Goal: Information Seeking & Learning: Check status

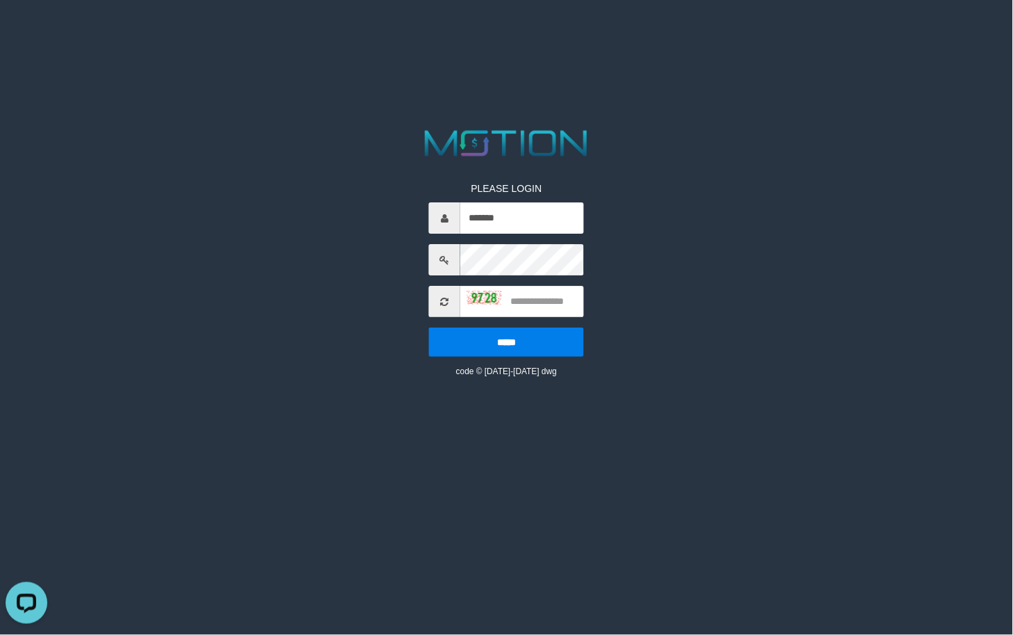
drag, startPoint x: 707, startPoint y: 251, endPoint x: 563, endPoint y: 290, distance: 149.1
click at [708, 252] on div "PLEASE LOGIN ******* ***** code © 2012-2018 dwg" at bounding box center [507, 252] width 528 height 252
click at [554, 295] on input "text" at bounding box center [522, 301] width 124 height 31
type input "****"
click at [429, 327] on input "*****" at bounding box center [506, 341] width 155 height 29
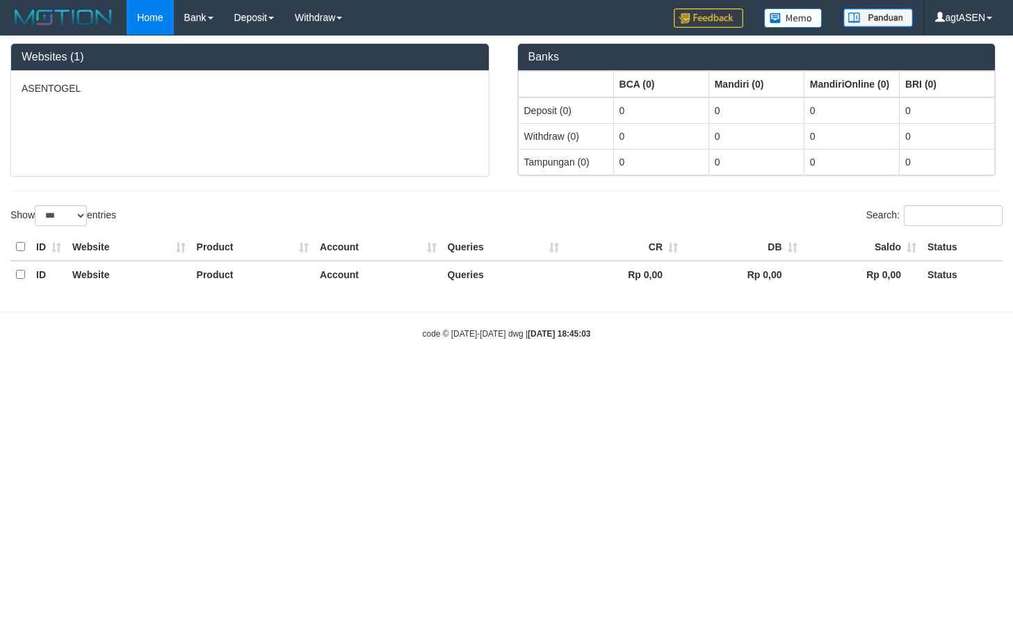
select select "***"
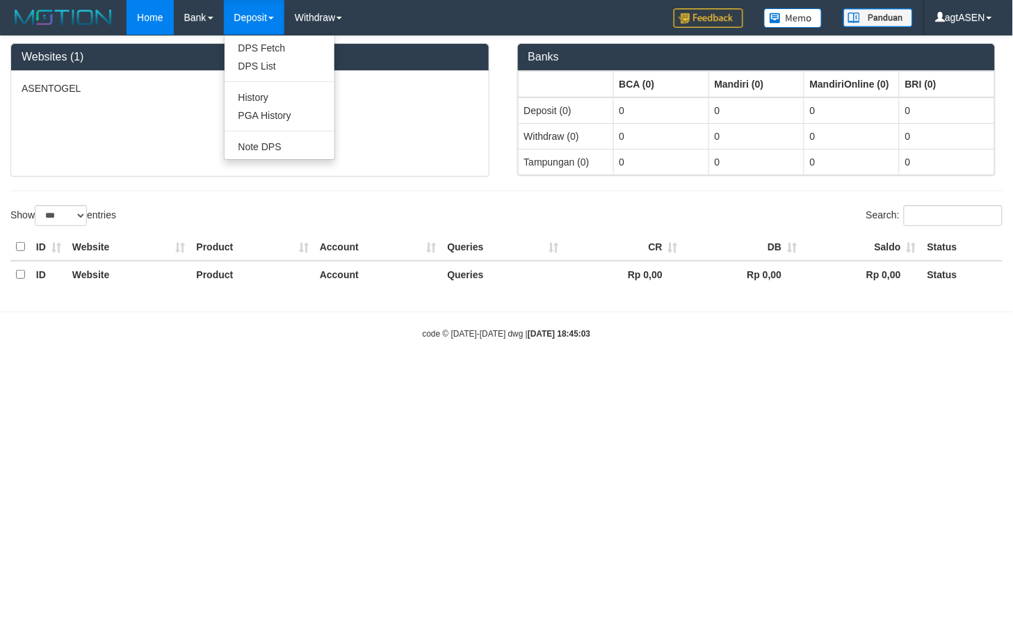
click at [245, 15] on link "Deposit" at bounding box center [254, 17] width 60 height 35
click at [257, 11] on link "Deposit" at bounding box center [254, 17] width 60 height 35
click at [257, 3] on link "Deposit" at bounding box center [254, 17] width 60 height 35
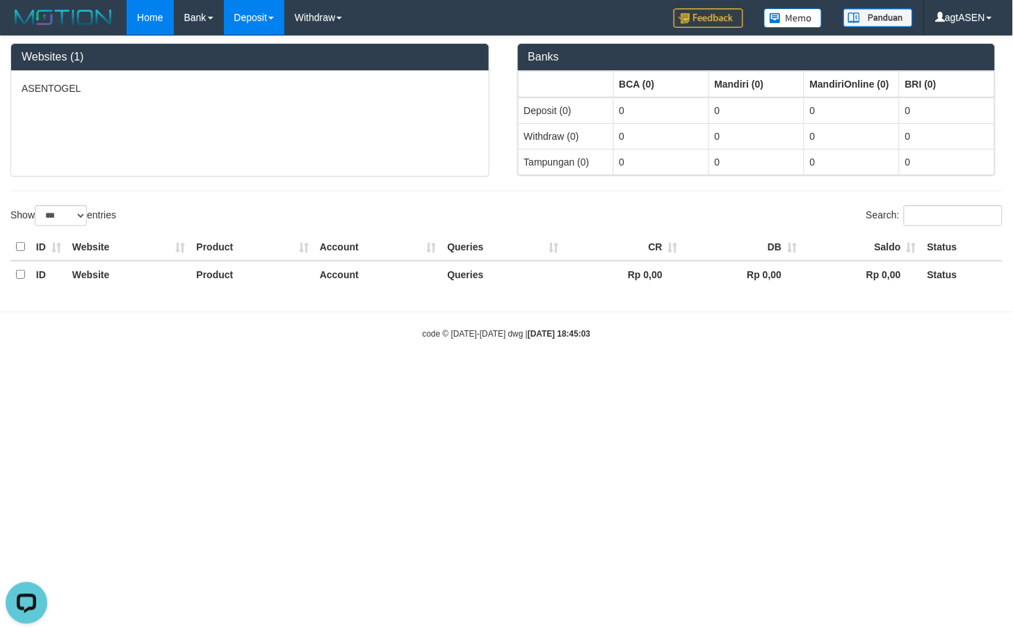
click at [259, 15] on link "Deposit" at bounding box center [254, 17] width 60 height 35
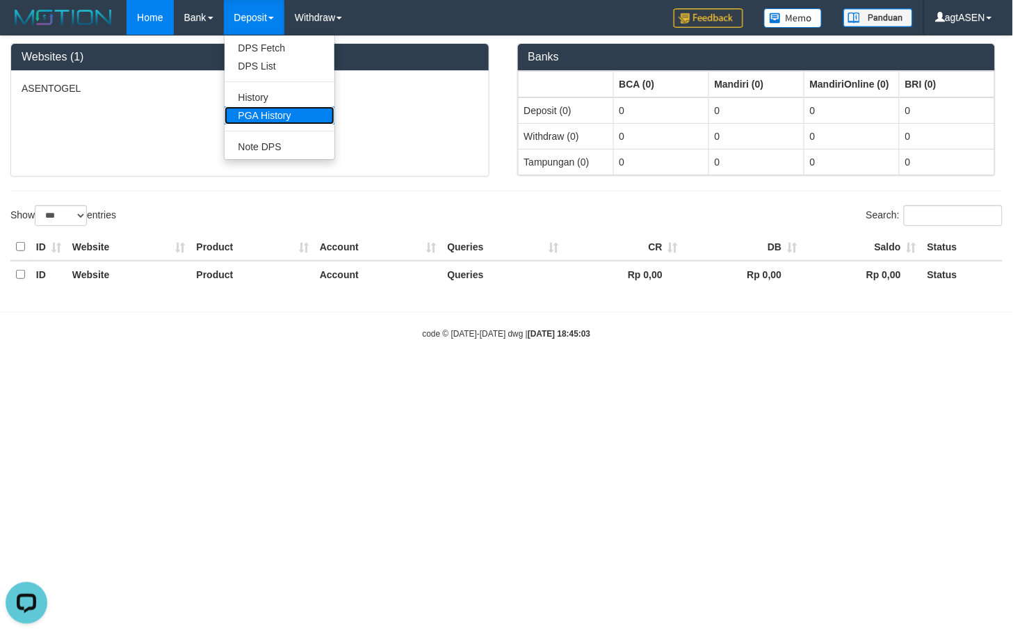
click at [272, 110] on link "PGA History" at bounding box center [280, 115] width 110 height 18
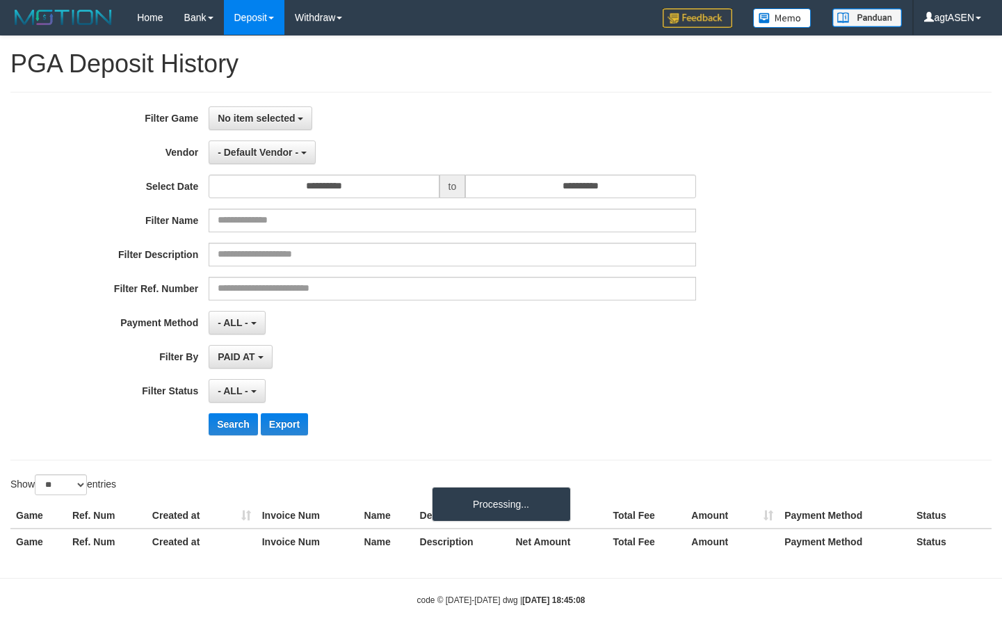
select select
select select "**"
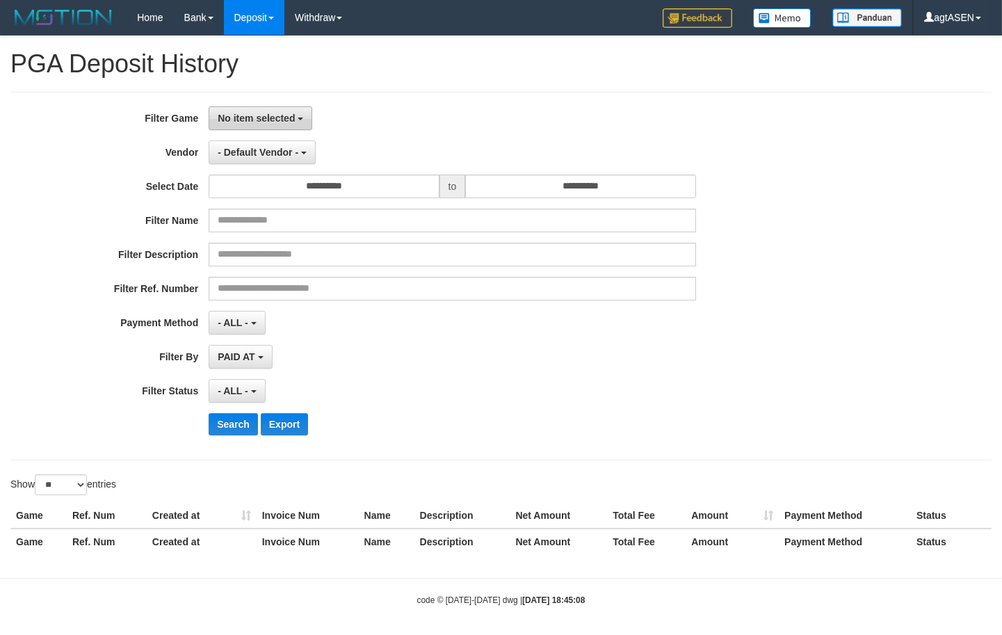
click at [282, 113] on span "No item selected" at bounding box center [256, 118] width 77 height 11
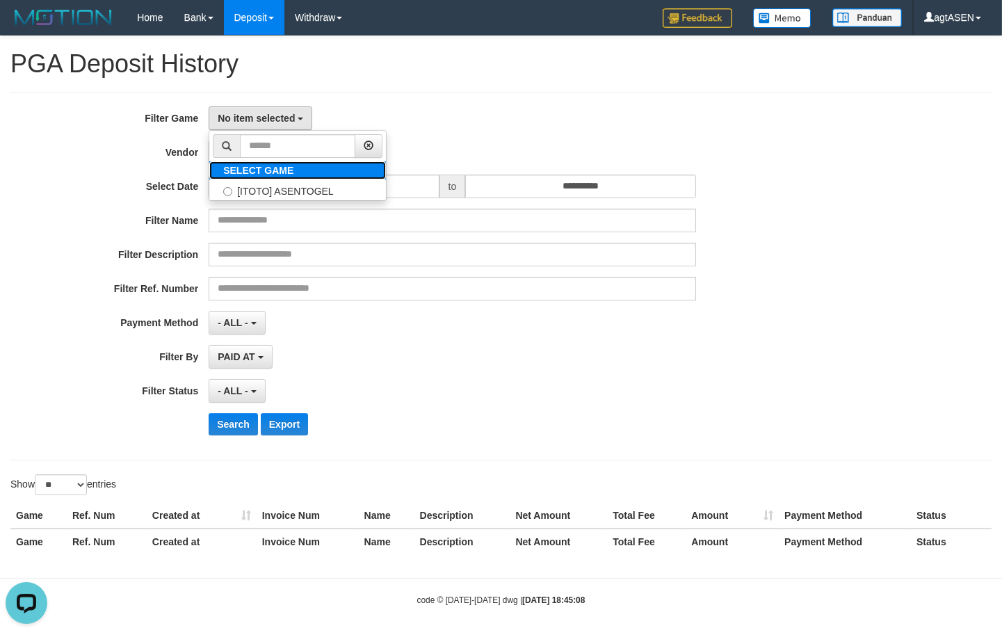
click at [267, 177] on label "SELECT GAME" at bounding box center [258, 170] width 98 height 18
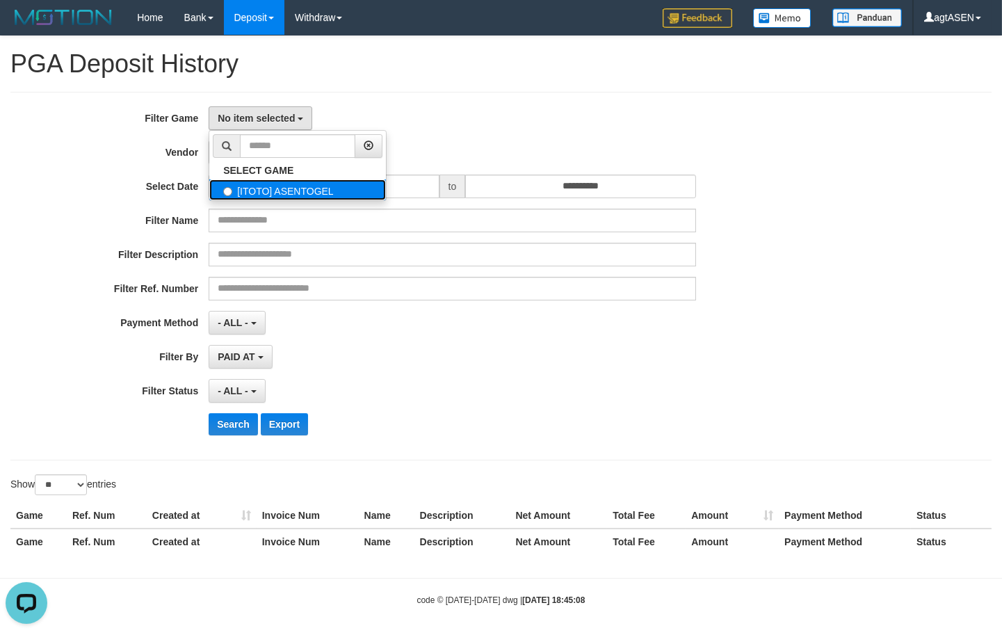
click at [262, 189] on label "[ITOTO] ASENTOGEL" at bounding box center [297, 189] width 177 height 21
select select "****"
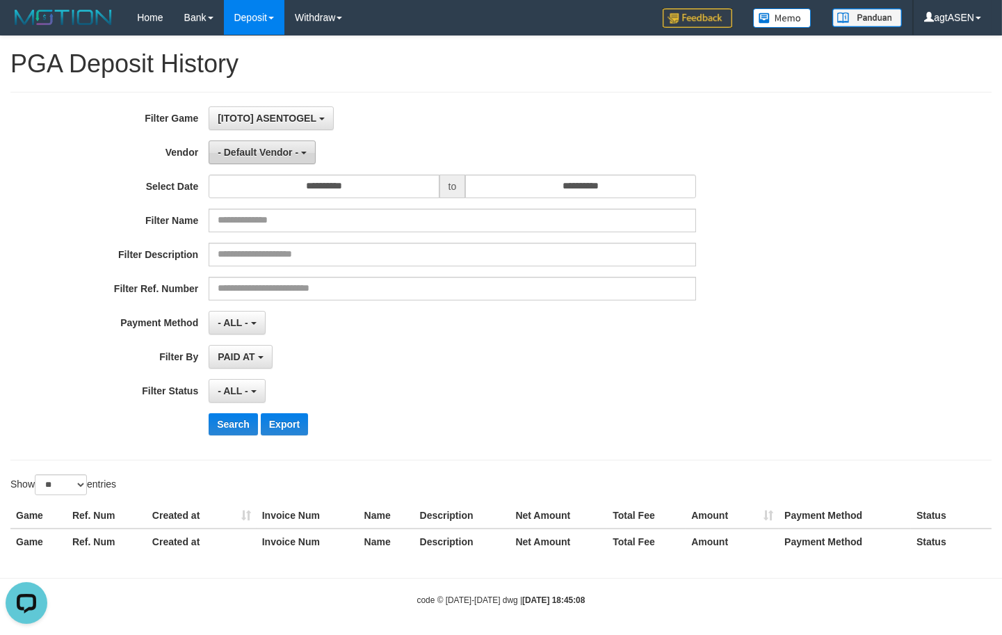
click at [278, 153] on span "- Default Vendor -" at bounding box center [258, 152] width 81 height 11
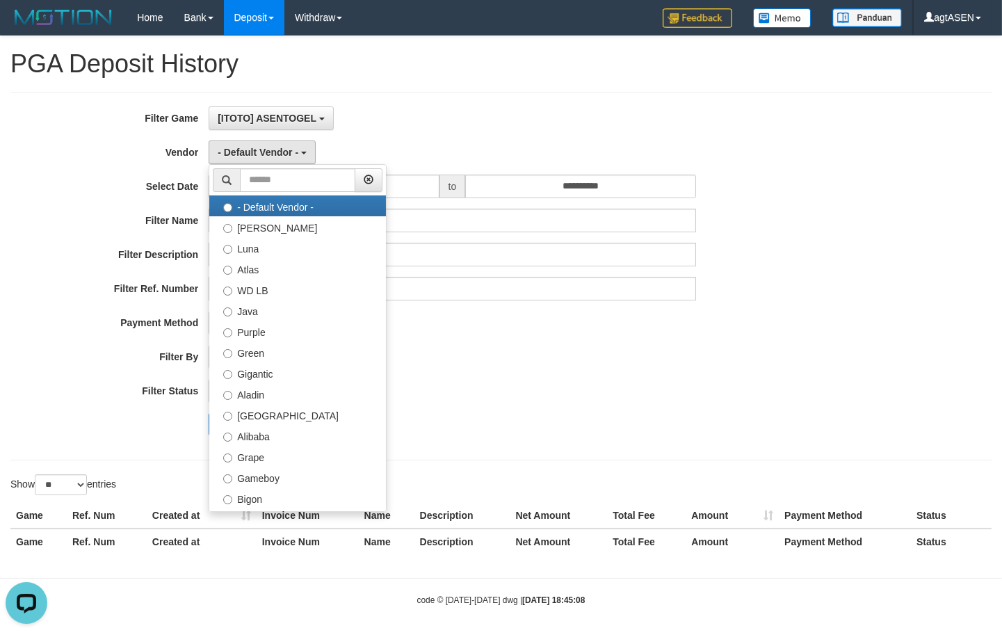
click at [529, 95] on div "**********" at bounding box center [500, 276] width 981 height 368
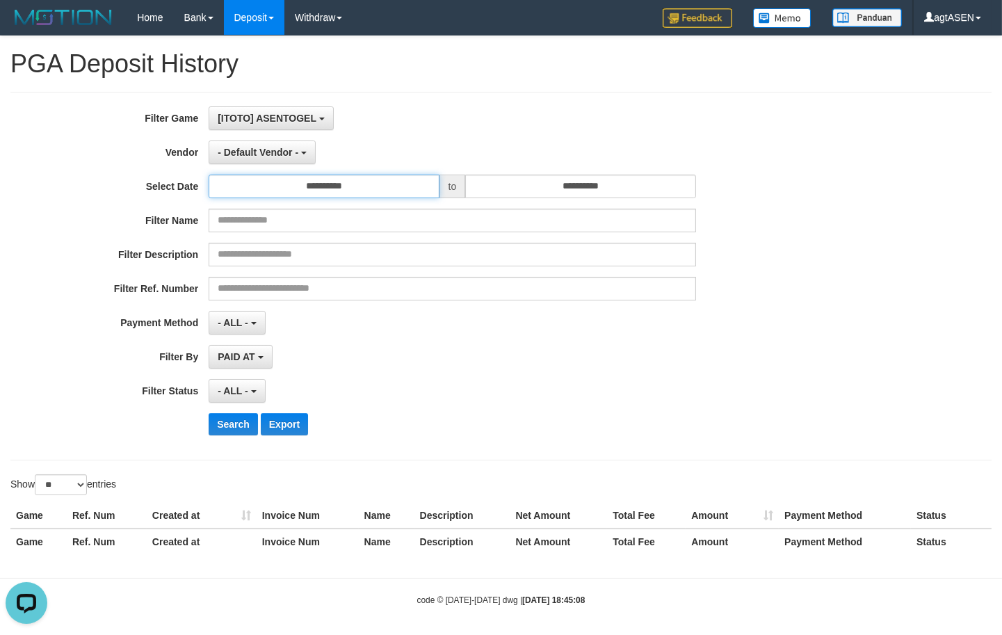
click at [370, 181] on input "**********" at bounding box center [324, 186] width 230 height 24
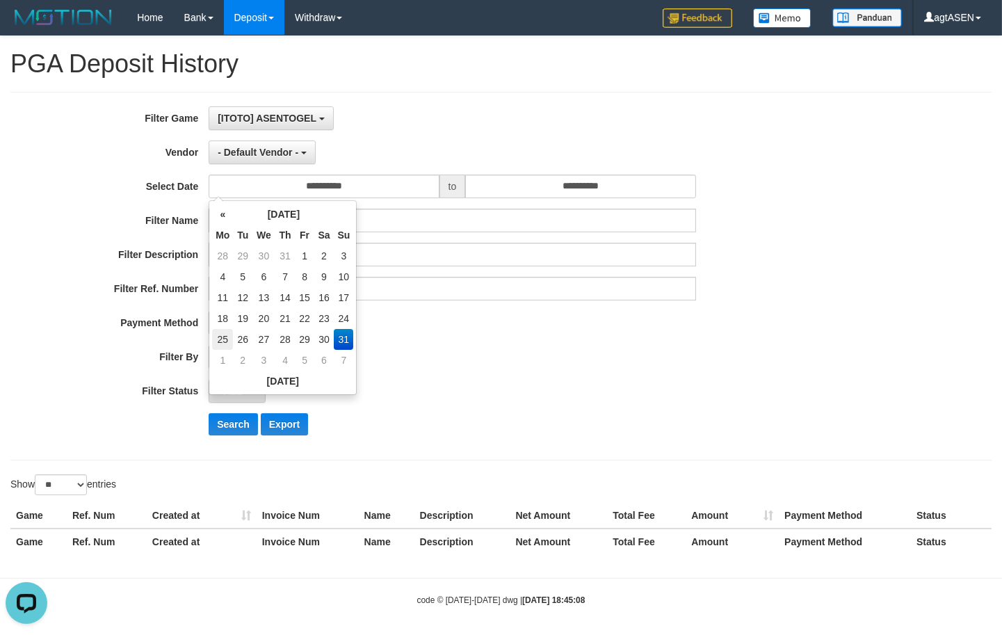
click at [223, 338] on td "25" at bounding box center [222, 339] width 21 height 21
type input "**********"
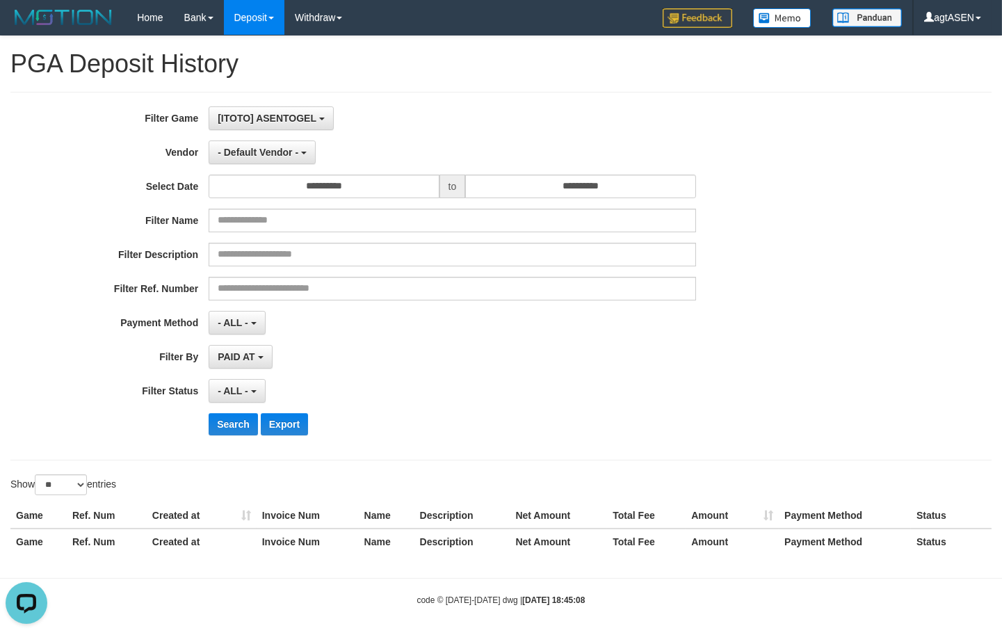
drag, startPoint x: 501, startPoint y: 343, endPoint x: 345, endPoint y: 345, distance: 156.4
click at [495, 343] on div "**********" at bounding box center [417, 275] width 835 height 339
click at [250, 392] on button "- ALL -" at bounding box center [237, 391] width 56 height 24
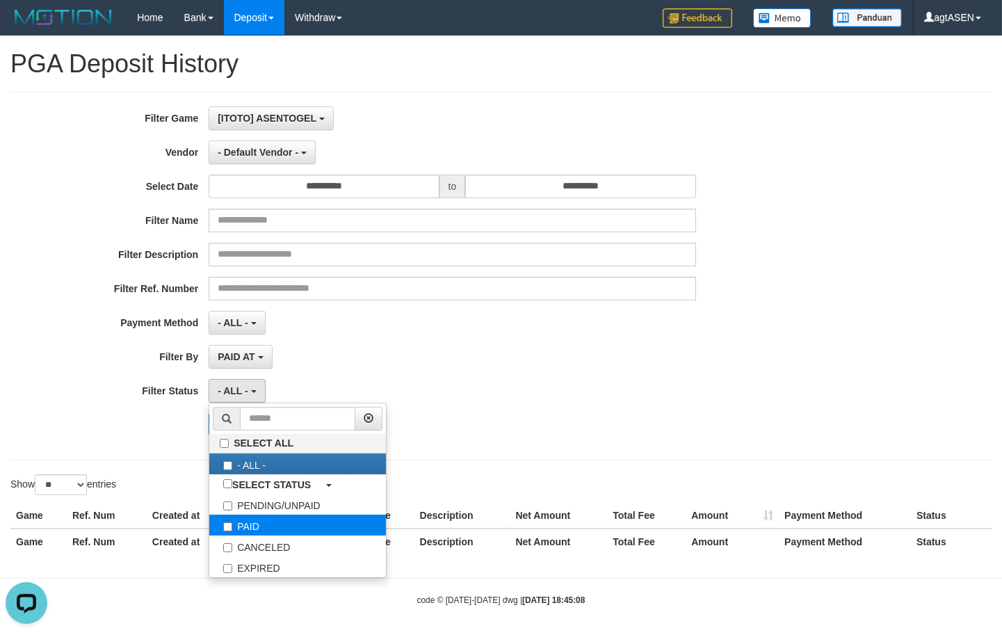
select select "*"
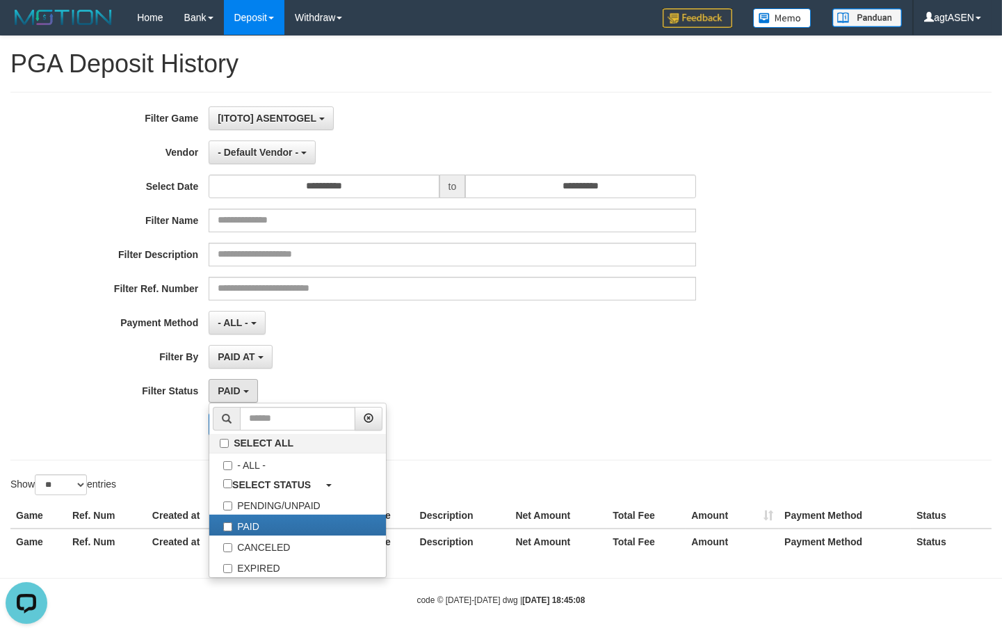
click at [384, 324] on div "- ALL - SELECT ALL - ALL - SELECT PAYMENT METHOD Mandiri BNI OVO CIMB BRI MAYBA…" at bounding box center [452, 323] width 487 height 24
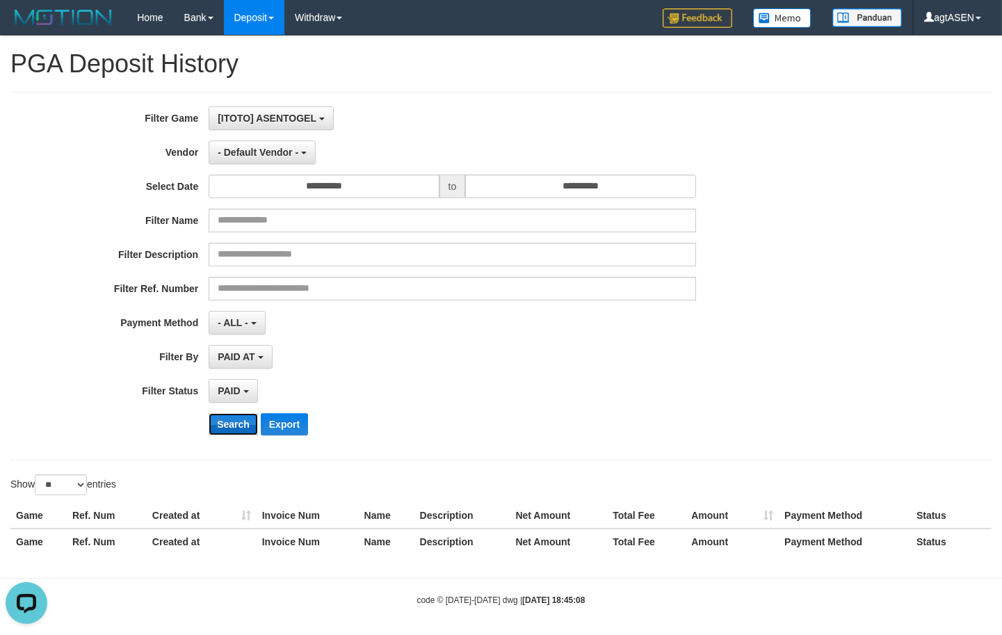
click at [225, 421] on button "Search" at bounding box center [233, 424] width 49 height 22
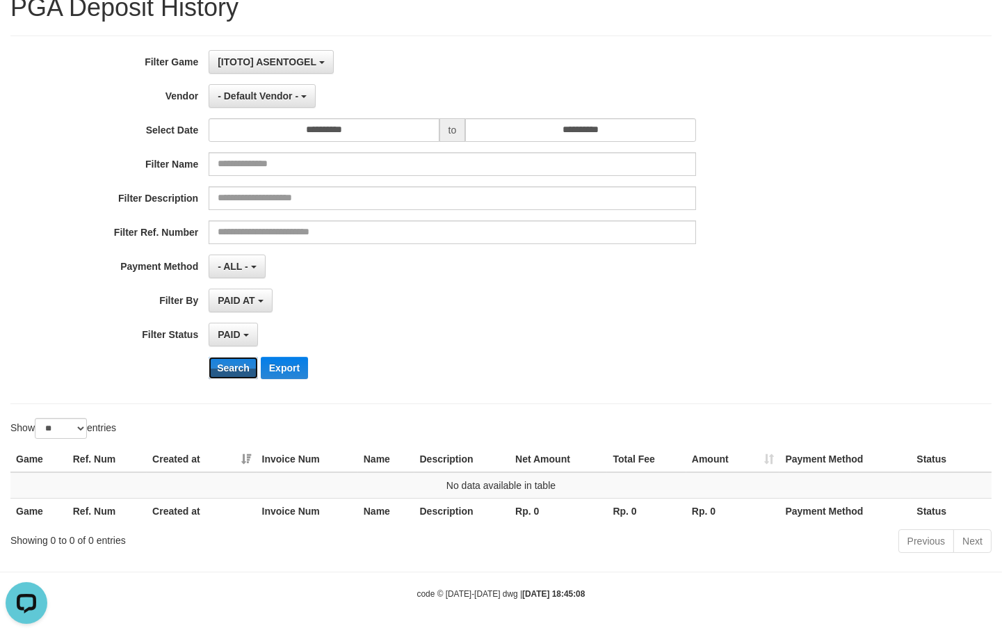
scroll to position [0, 0]
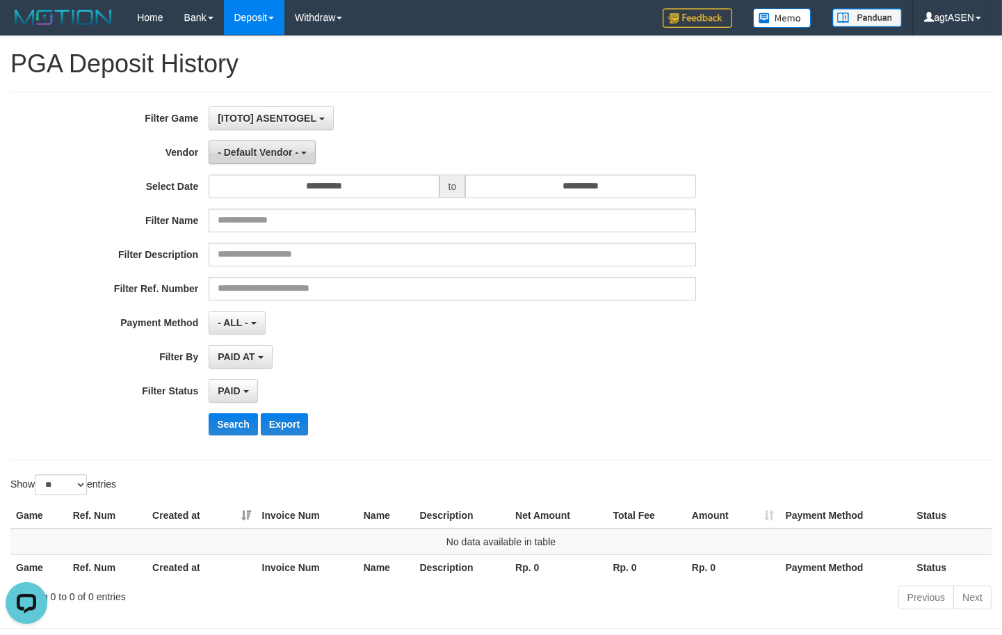
click at [302, 158] on button "- Default Vendor -" at bounding box center [262, 152] width 107 height 24
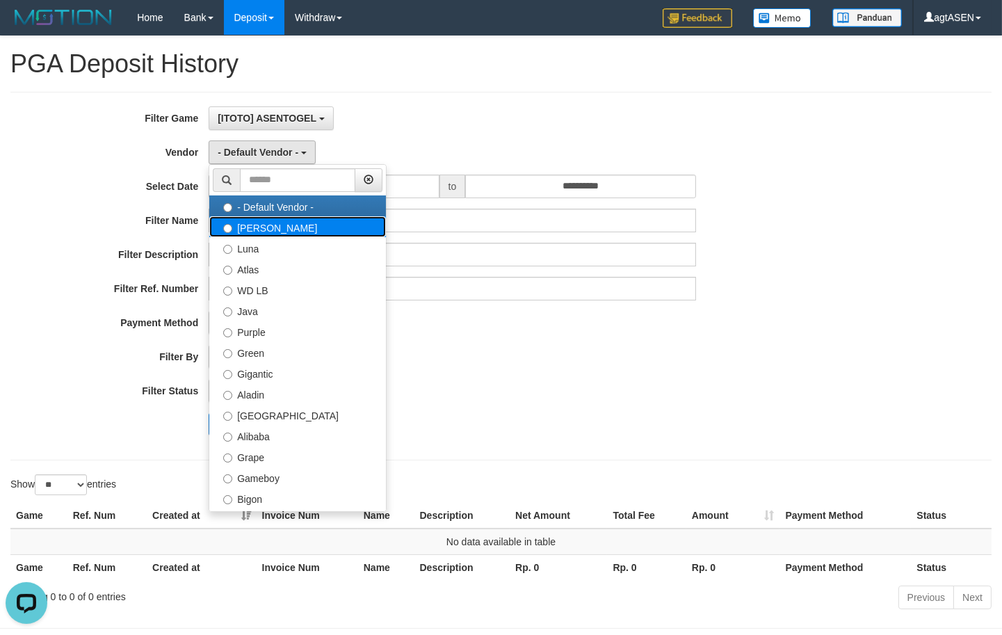
click at [270, 223] on label "Lucy" at bounding box center [297, 226] width 177 height 21
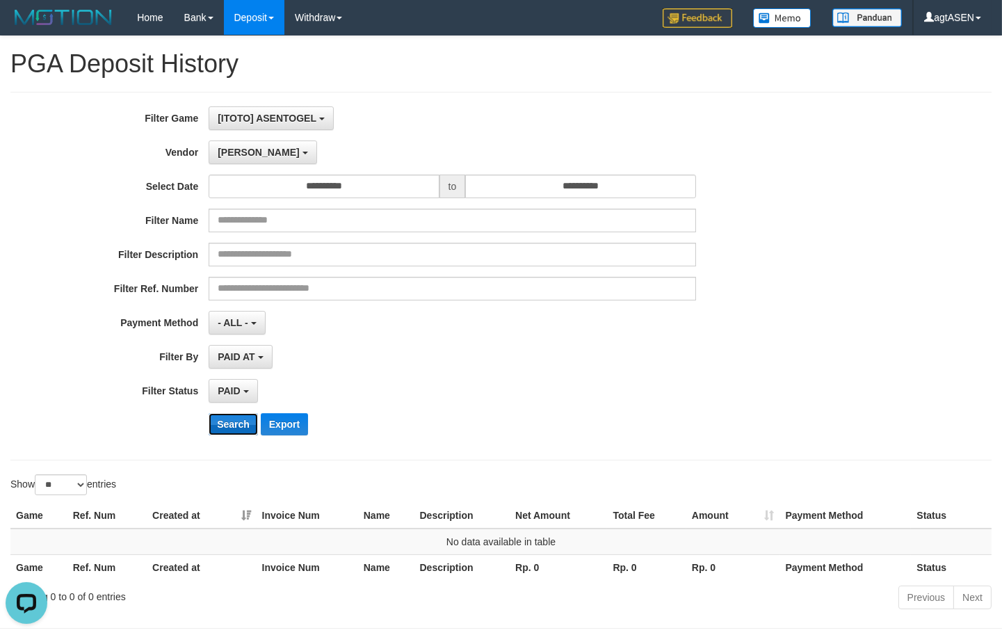
click at [235, 427] on button "Search" at bounding box center [233, 424] width 49 height 22
click at [238, 154] on span "Lucy" at bounding box center [258, 152] width 81 height 11
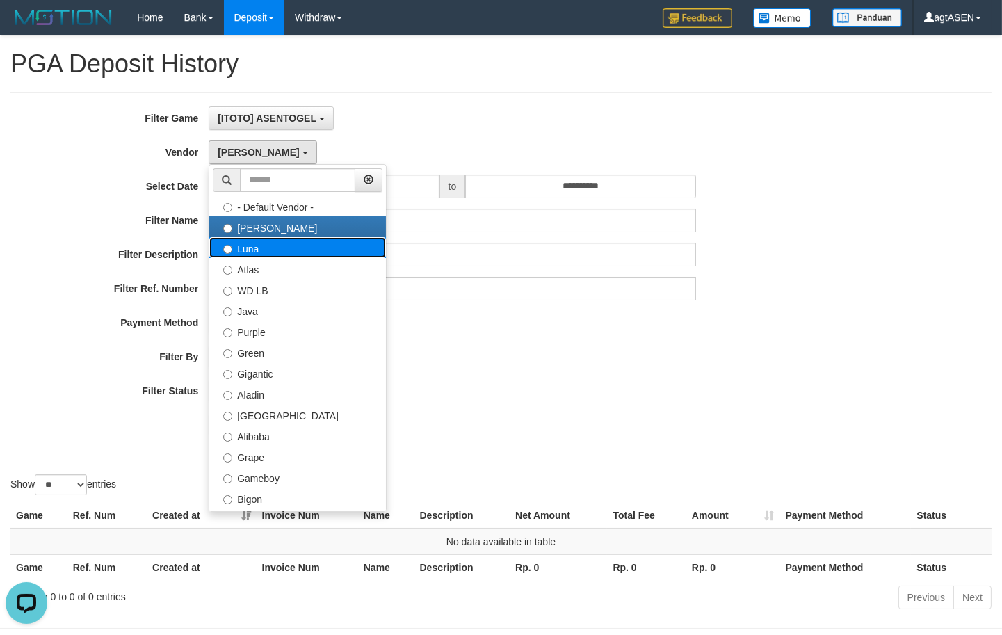
click at [249, 247] on label "Luna" at bounding box center [297, 247] width 177 height 21
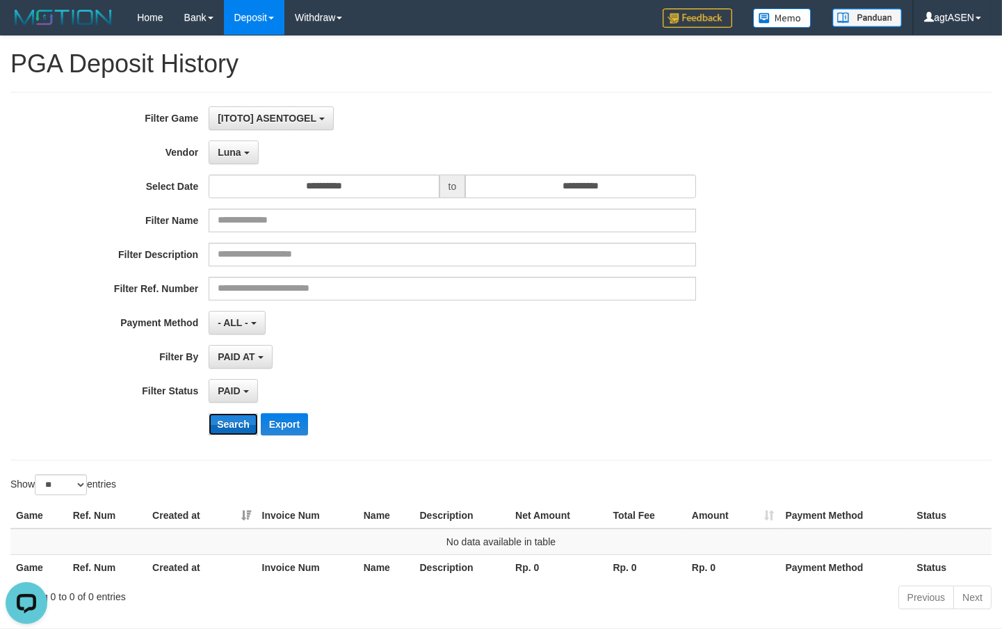
click at [221, 433] on button "Search" at bounding box center [233, 424] width 49 height 22
click at [245, 153] on b "button" at bounding box center [247, 153] width 6 height 3
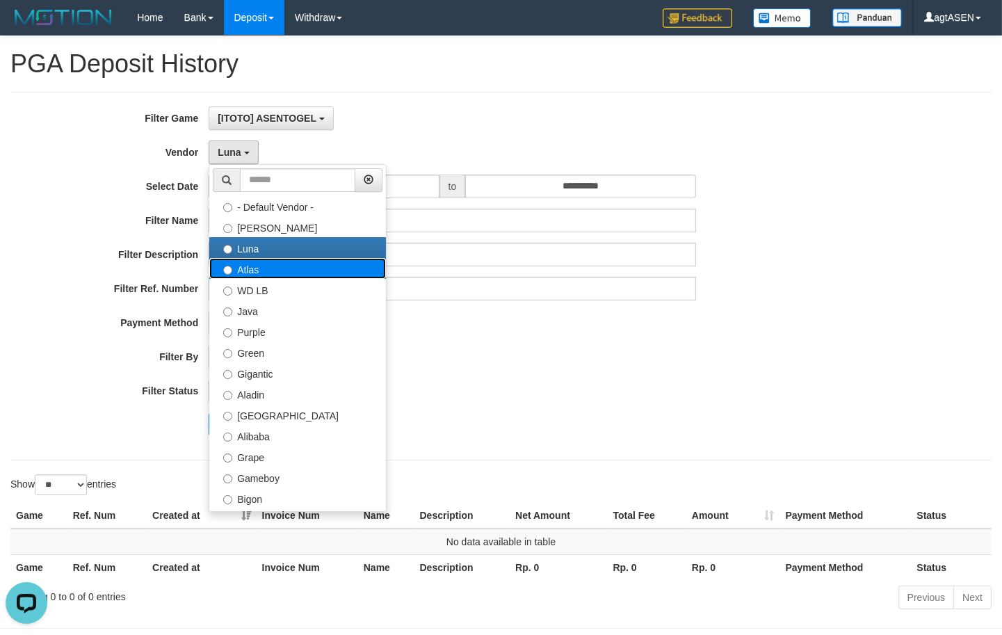
click at [252, 270] on label "Atlas" at bounding box center [297, 268] width 177 height 21
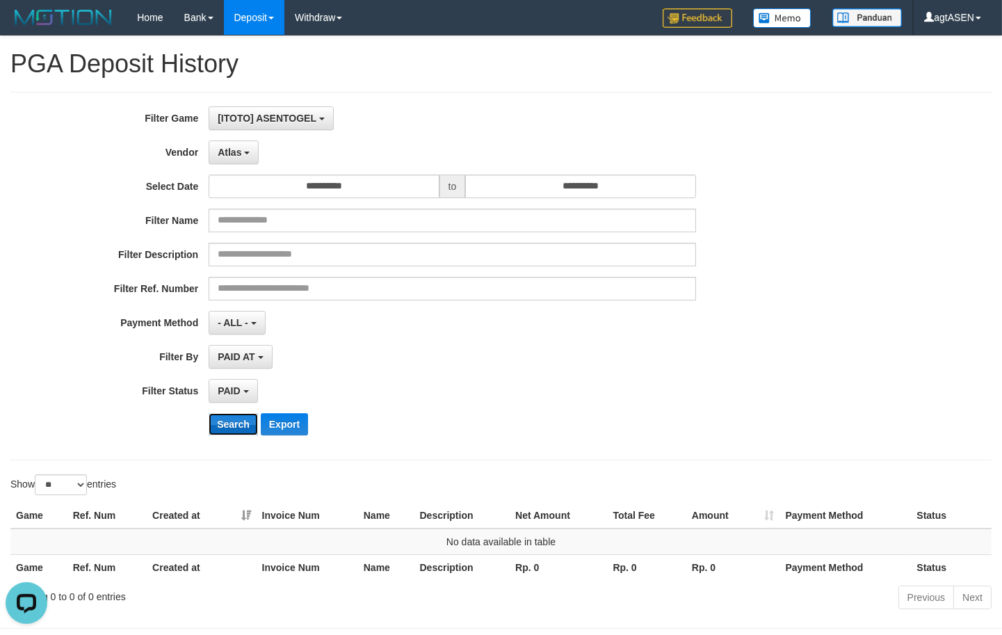
click at [234, 422] on button "Search" at bounding box center [233, 424] width 49 height 22
click at [245, 156] on button "Atlas" at bounding box center [234, 152] width 50 height 24
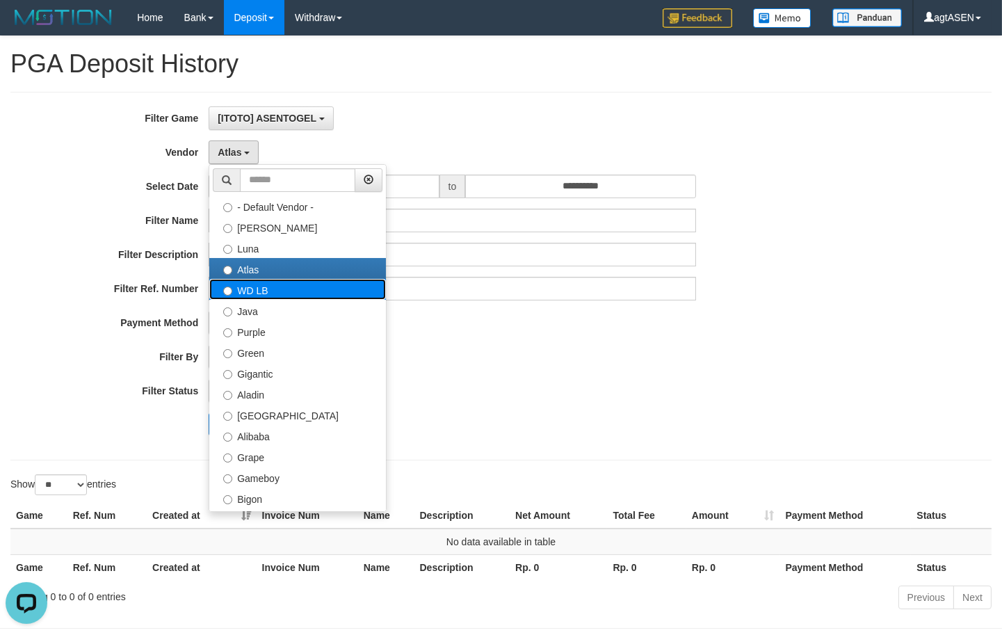
click at [244, 292] on label "WD LB" at bounding box center [297, 289] width 177 height 21
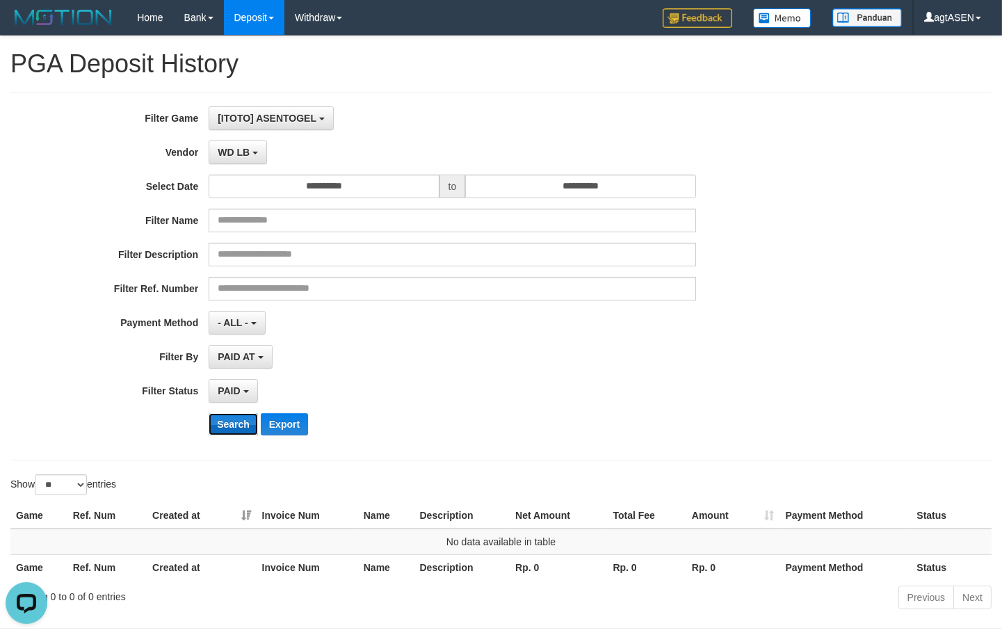
click at [234, 431] on button "Search" at bounding box center [233, 424] width 49 height 22
click at [225, 425] on button "Search" at bounding box center [233, 424] width 49 height 22
click at [235, 148] on span "WD LB" at bounding box center [234, 152] width 32 height 11
click at [227, 423] on button "Search" at bounding box center [233, 424] width 49 height 22
click at [243, 156] on button "Java" at bounding box center [233, 152] width 48 height 24
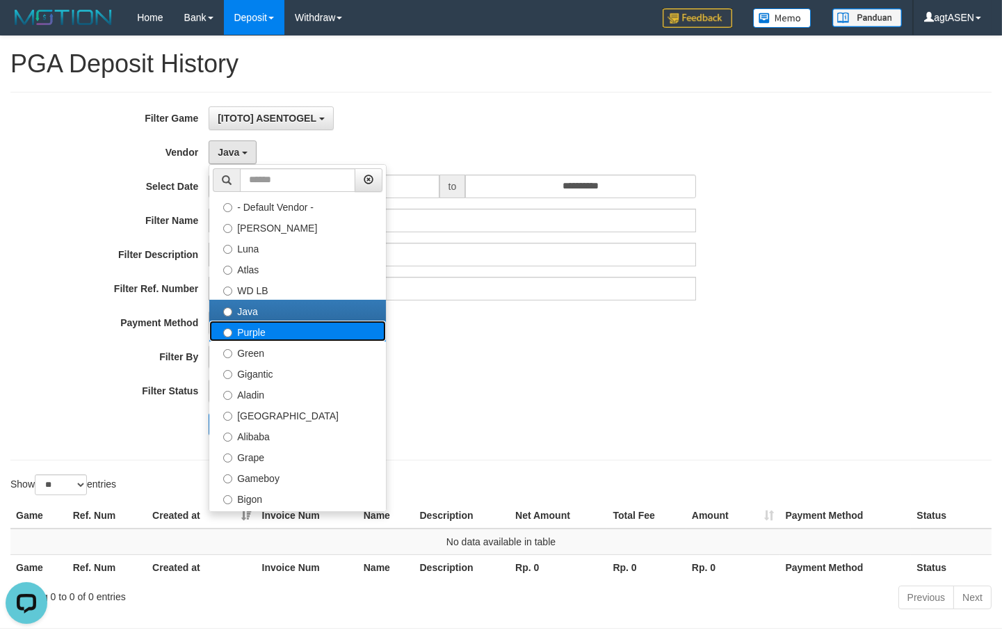
click at [253, 329] on label "Purple" at bounding box center [297, 330] width 177 height 21
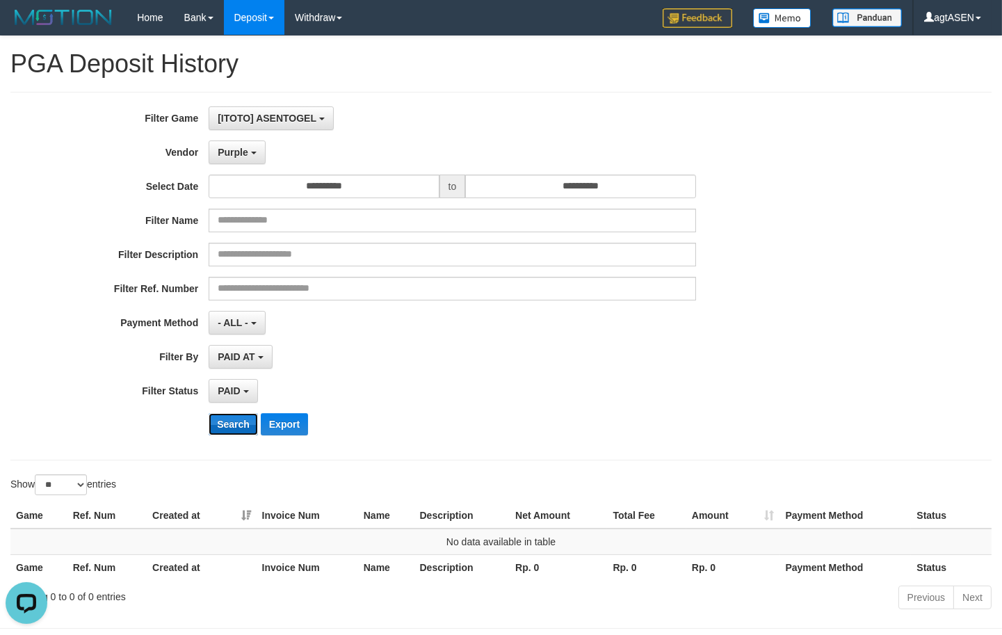
click at [227, 425] on button "Search" at bounding box center [233, 424] width 49 height 22
click at [250, 161] on button "Purple" at bounding box center [237, 152] width 56 height 24
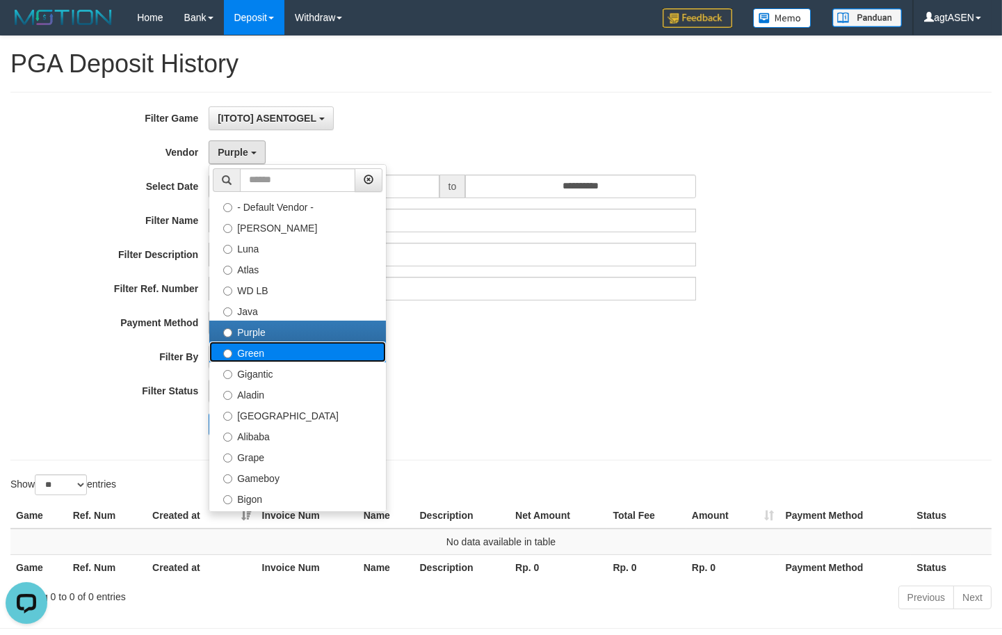
click at [238, 354] on label "Green" at bounding box center [297, 351] width 177 height 21
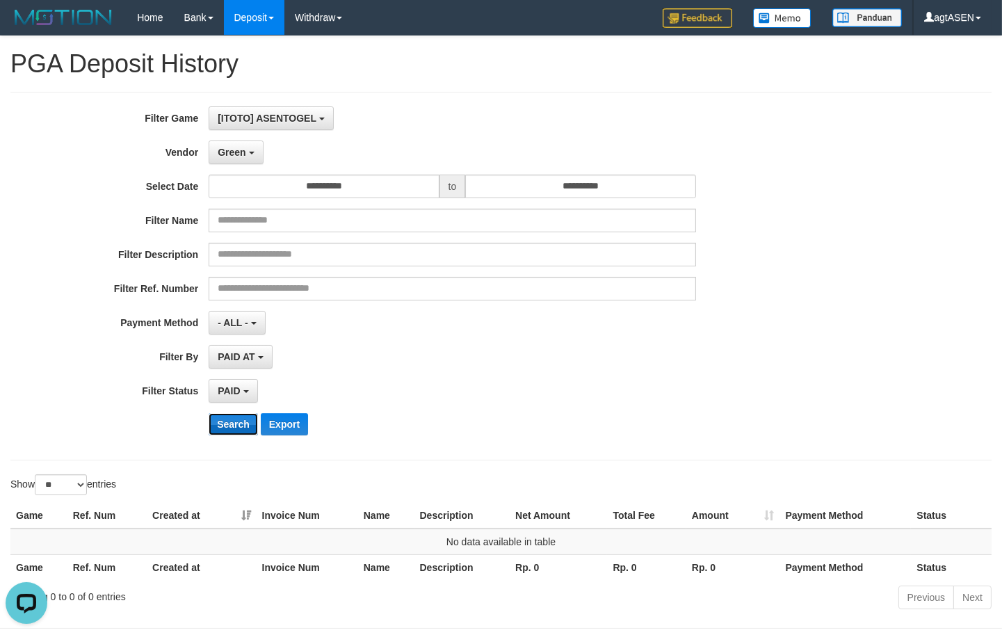
click at [223, 421] on button "Search" at bounding box center [233, 424] width 49 height 22
click at [241, 156] on span "Green" at bounding box center [232, 152] width 28 height 11
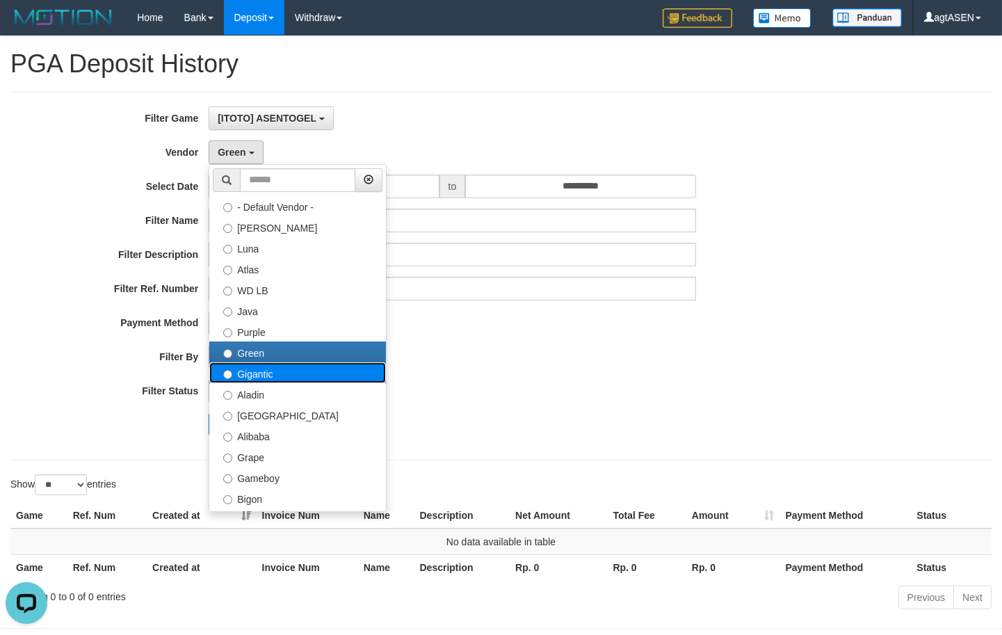
click at [235, 377] on label "Gigantic" at bounding box center [297, 372] width 177 height 21
select select "**********"
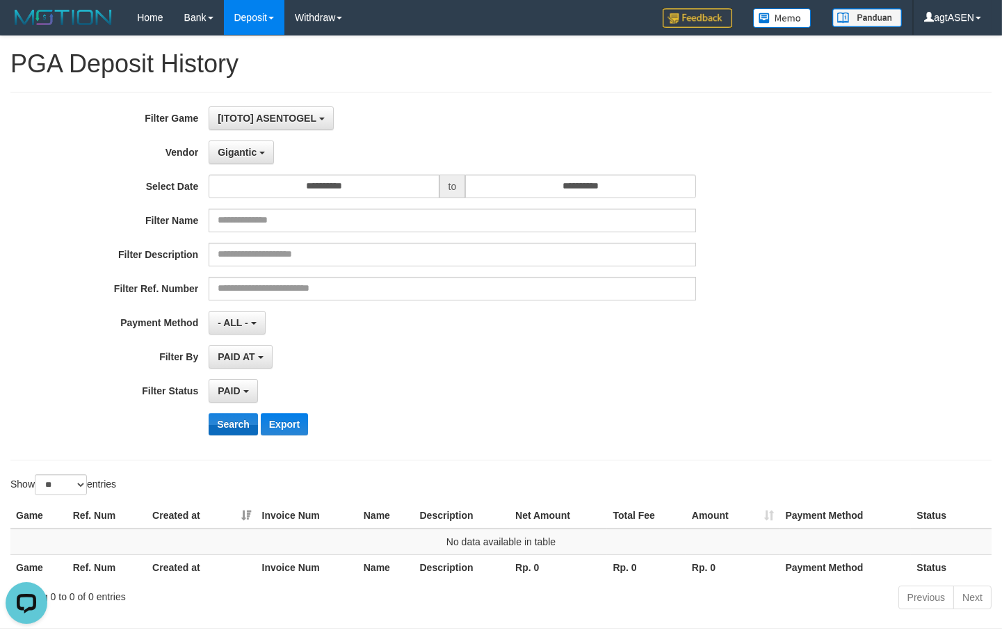
drag, startPoint x: 236, startPoint y: 407, endPoint x: 234, endPoint y: 418, distance: 11.3
click at [235, 414] on div "**********" at bounding box center [417, 275] width 835 height 339
click at [234, 418] on button "Search" at bounding box center [233, 424] width 49 height 22
click at [252, 142] on button "Gigantic" at bounding box center [241, 152] width 65 height 24
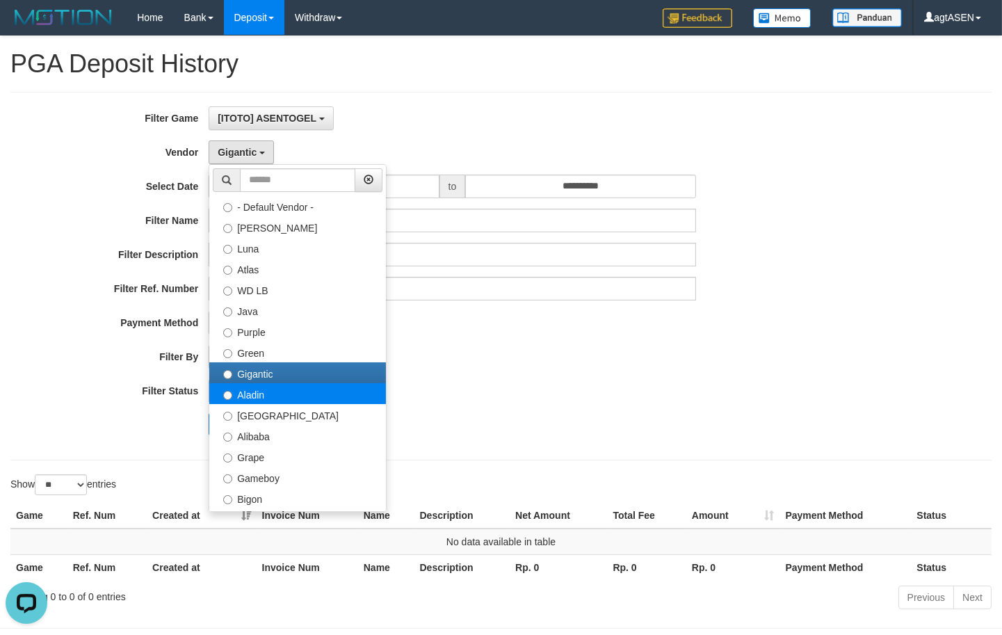
select select "**********"
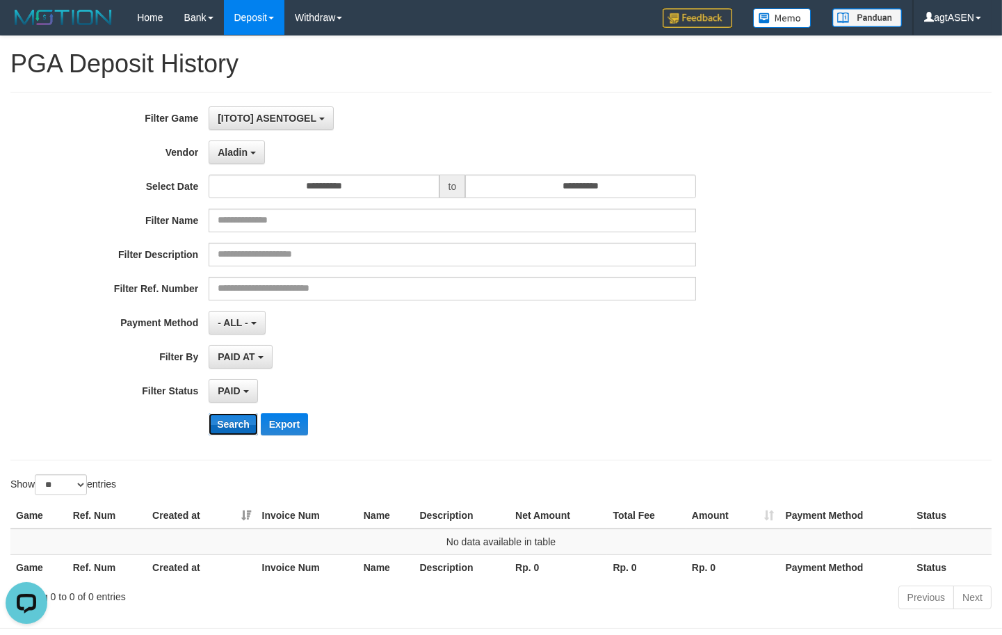
click at [233, 417] on button "Search" at bounding box center [233, 424] width 49 height 22
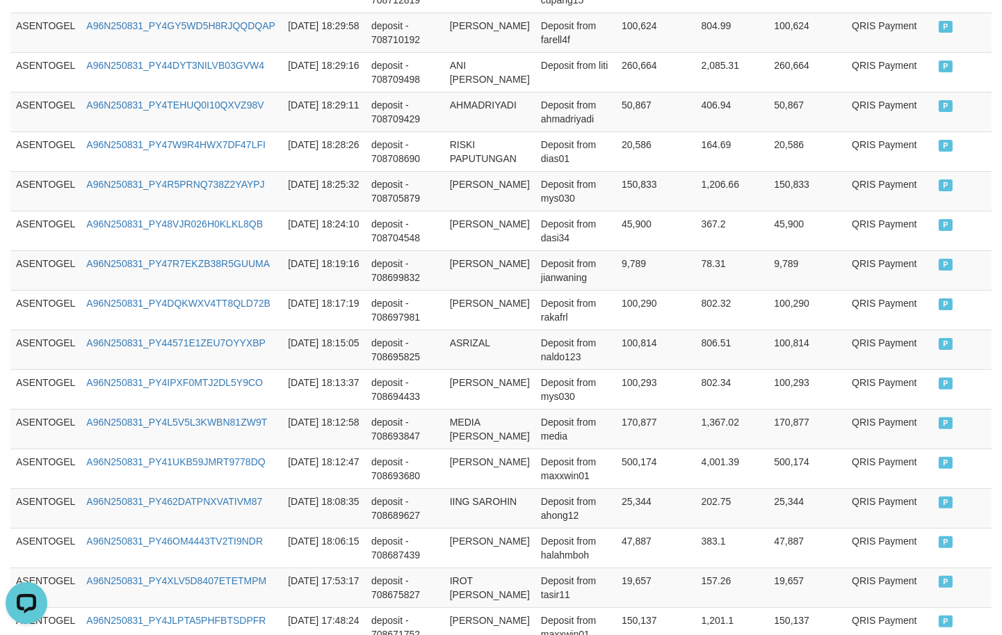
scroll to position [1037, 0]
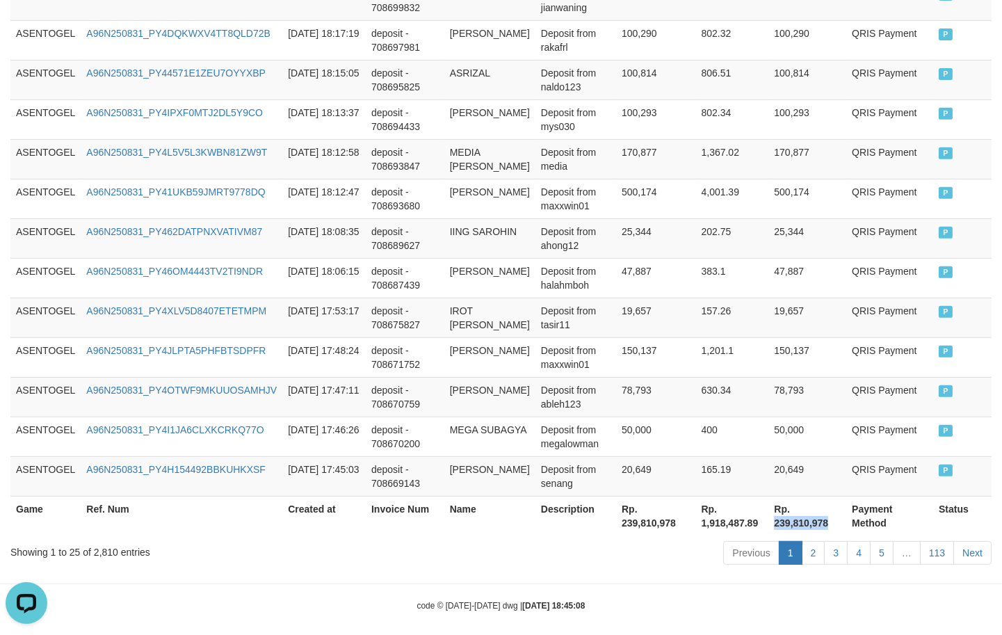
drag, startPoint x: 768, startPoint y: 507, endPoint x: 822, endPoint y: 506, distance: 54.2
click at [822, 506] on th "Rp. 239,810,978" at bounding box center [807, 516] width 78 height 40
copy th "239,810,978"
click at [634, 218] on td "25,344" at bounding box center [655, 238] width 79 height 40
click at [633, 218] on td "25,344" at bounding box center [655, 238] width 79 height 40
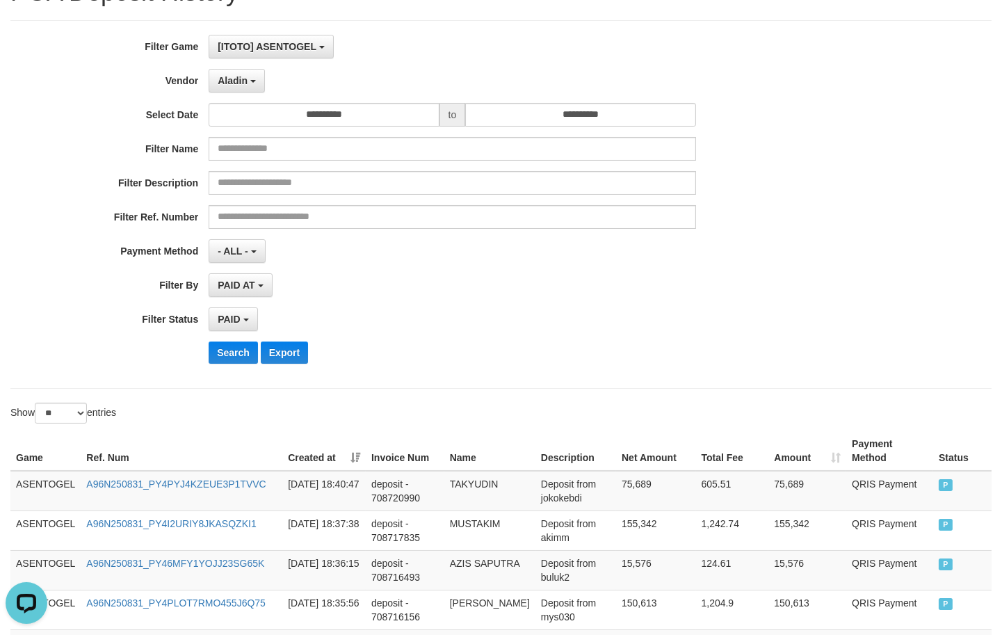
scroll to position [0, 0]
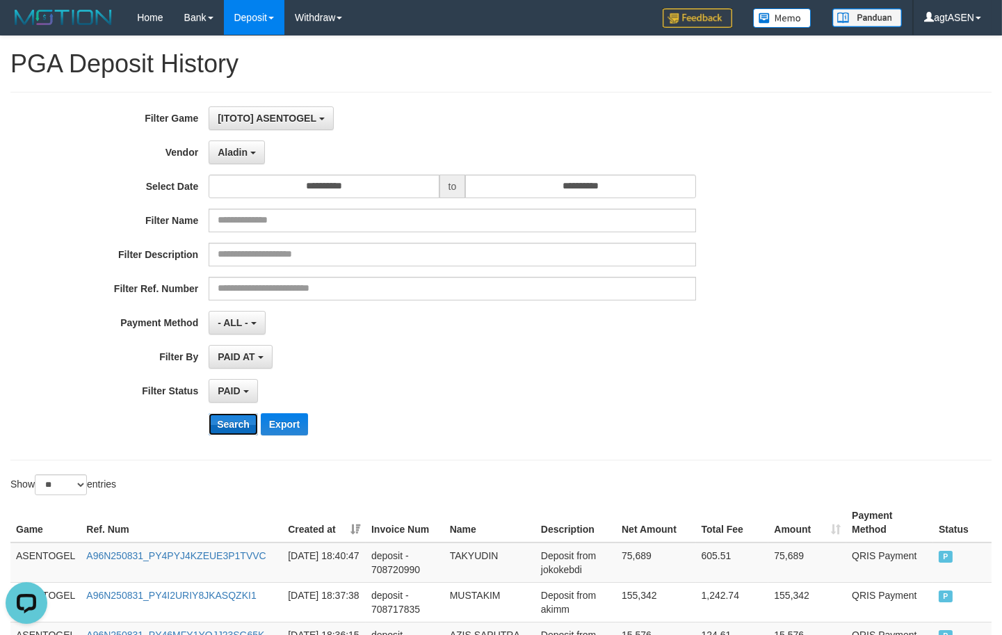
click at [229, 422] on button "Search" at bounding box center [233, 424] width 49 height 22
click at [598, 392] on div "PAID SELECT ALL - ALL - SELECT STATUS PENDING/UNPAID PAID CANCELED EXPIRED" at bounding box center [452, 391] width 487 height 24
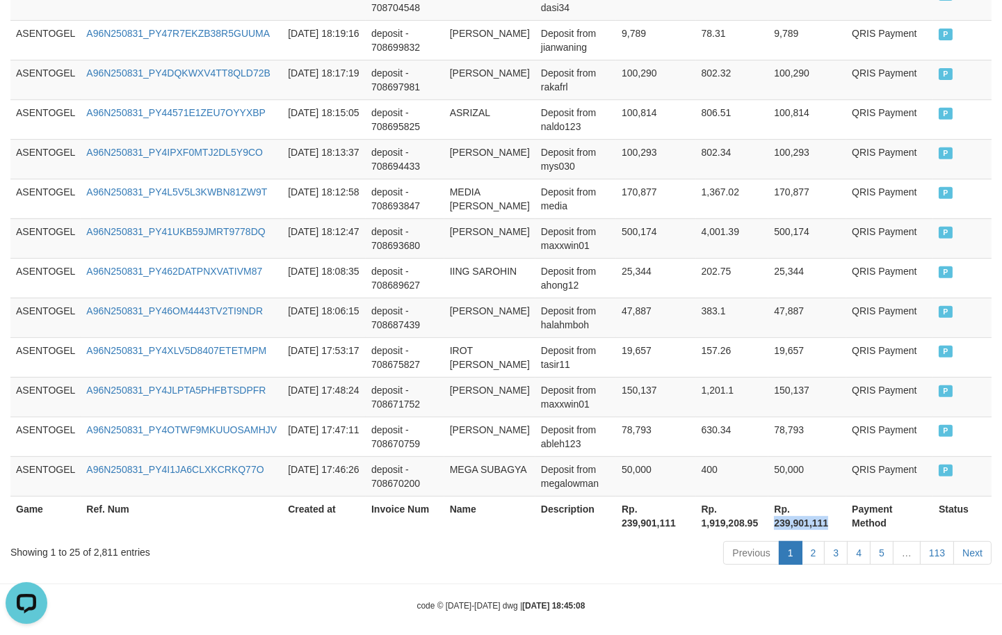
drag, startPoint x: 767, startPoint y: 508, endPoint x: 824, endPoint y: 506, distance: 57.0
click at [824, 506] on th "Rp. 239,901,111" at bounding box center [807, 516] width 78 height 40
copy th "239,901,111"
click at [696, 218] on td "4,001.39" at bounding box center [732, 238] width 73 height 40
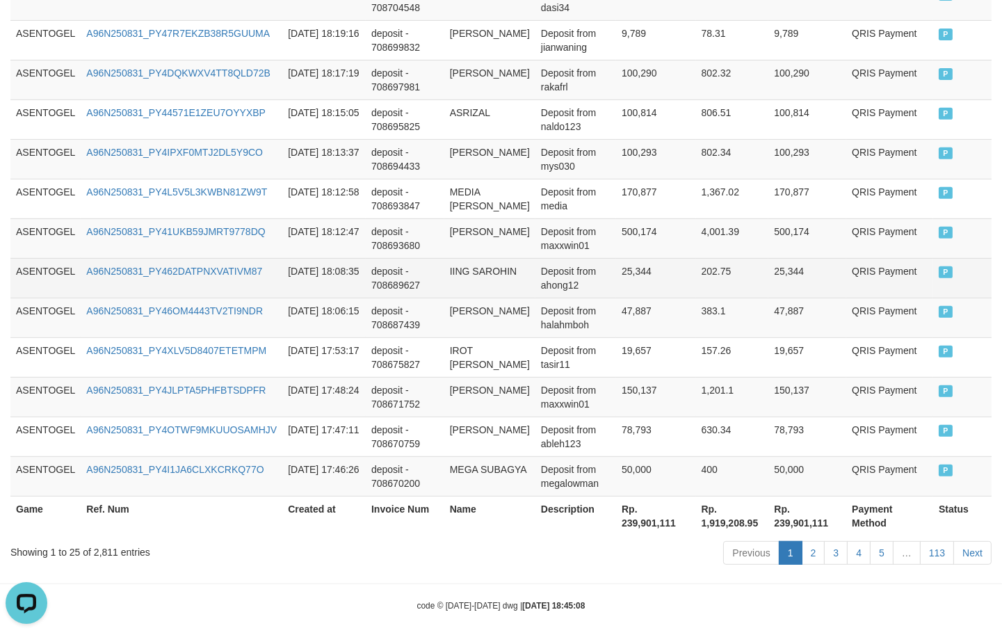
click at [633, 258] on td "25,344" at bounding box center [655, 278] width 79 height 40
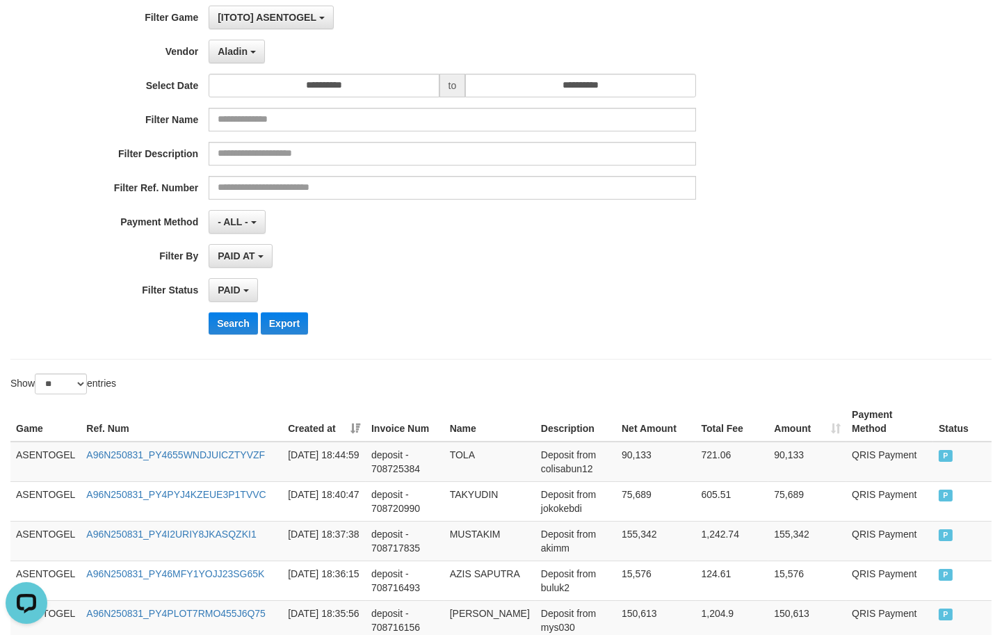
scroll to position [0, 0]
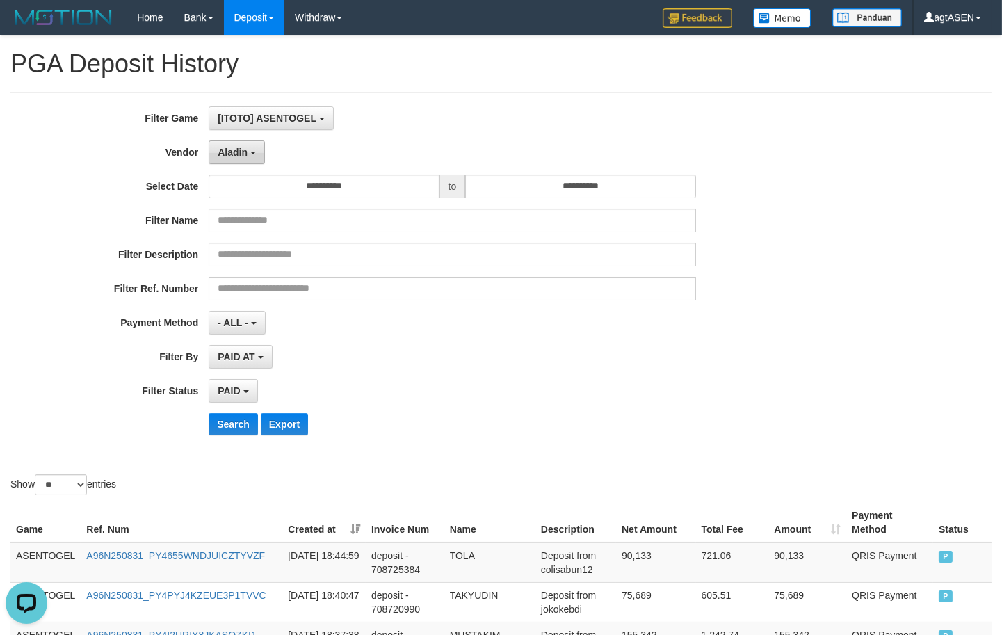
click at [247, 158] on button "Aladin" at bounding box center [237, 152] width 56 height 24
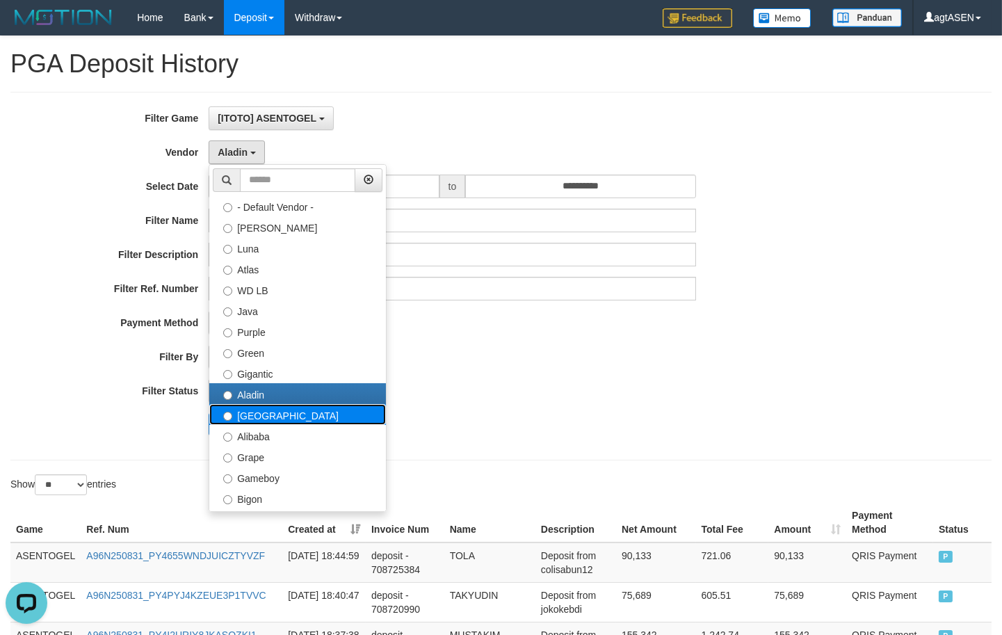
click at [235, 417] on label "Dubai" at bounding box center [297, 414] width 177 height 21
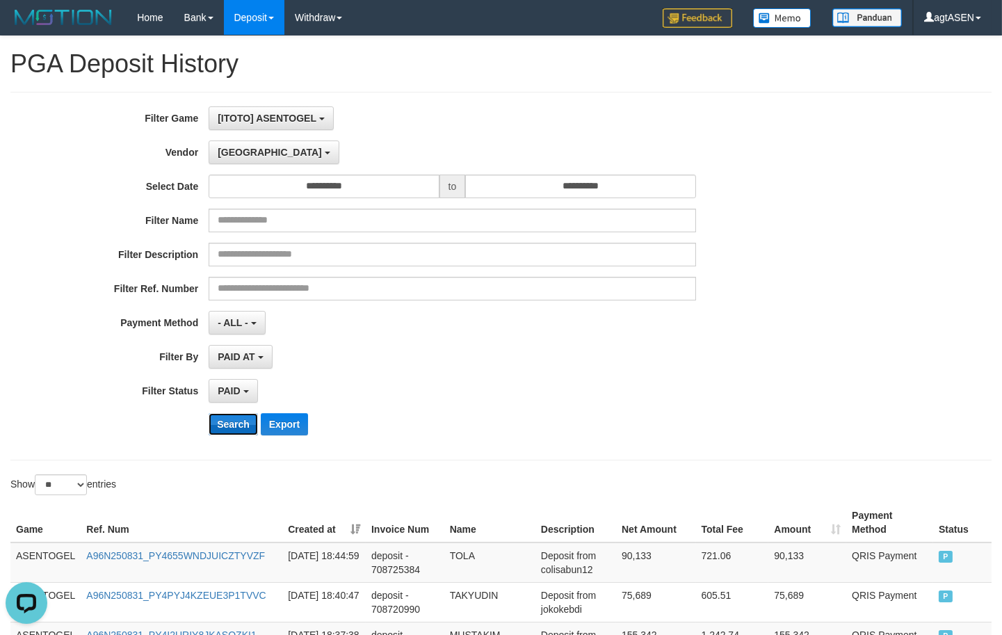
click at [237, 425] on button "Search" at bounding box center [233, 424] width 49 height 22
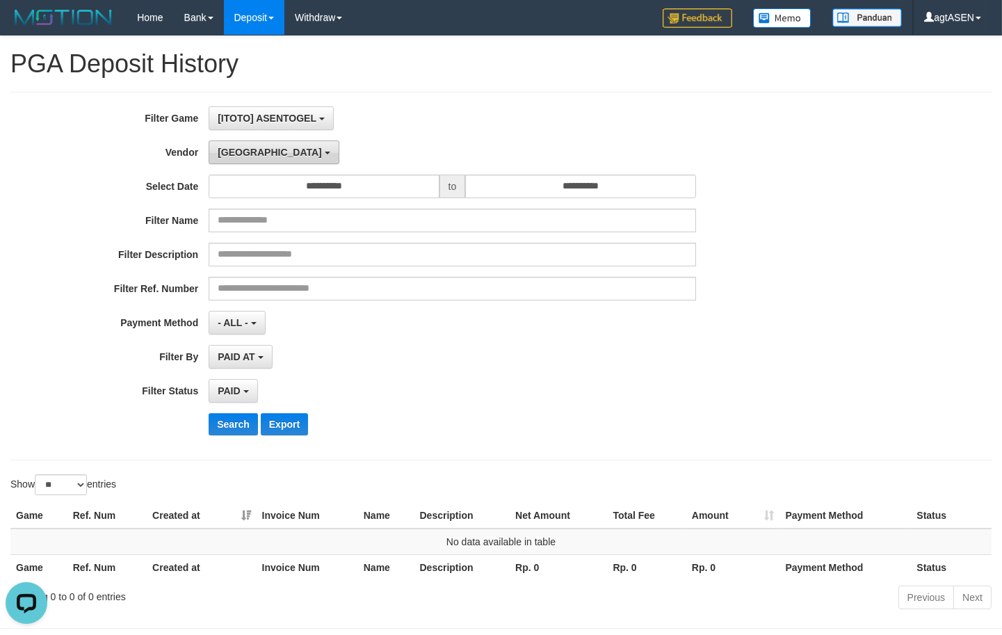
click at [248, 158] on button "Dubai" at bounding box center [274, 152] width 130 height 24
click at [238, 425] on button "Search" at bounding box center [233, 424] width 49 height 22
click at [252, 156] on span "Alibaba" at bounding box center [235, 152] width 35 height 11
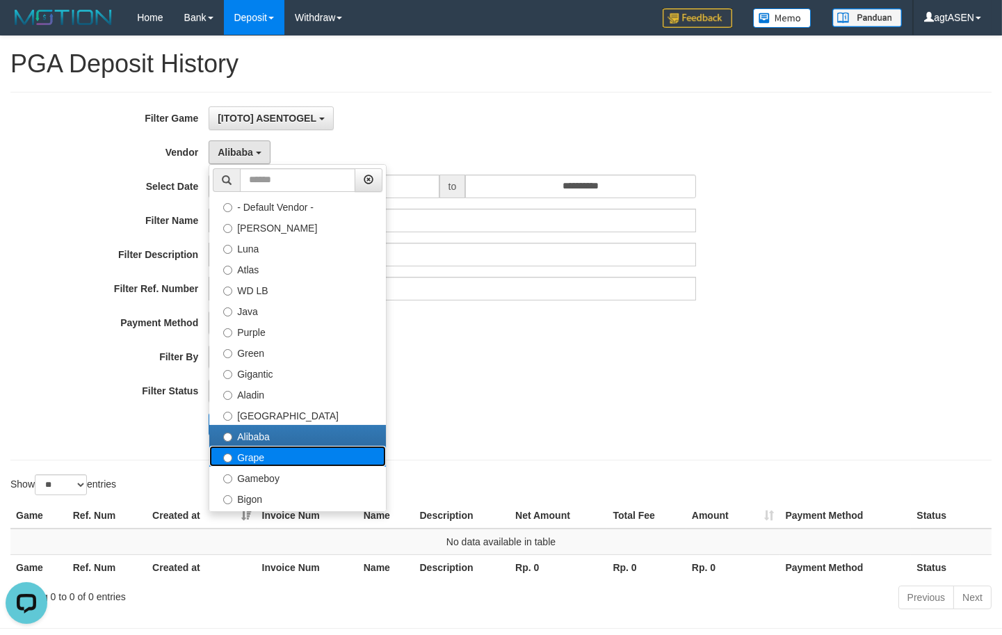
click at [235, 457] on label "Grape" at bounding box center [297, 456] width 177 height 21
select select "**********"
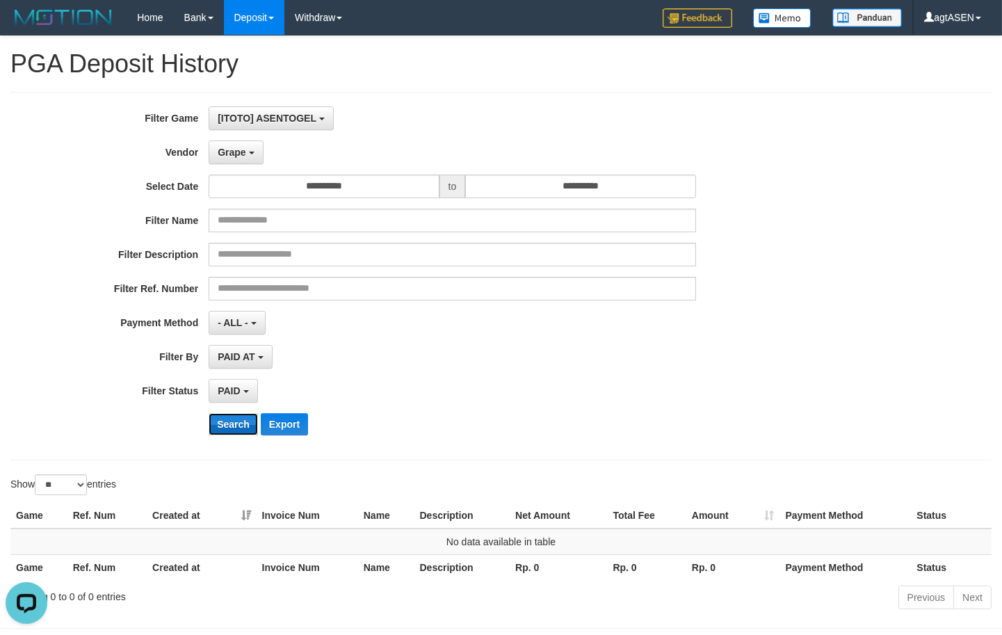
click at [234, 425] on button "Search" at bounding box center [233, 424] width 49 height 22
click at [288, 126] on button "[ITOTO] ASENTOGEL" at bounding box center [271, 118] width 124 height 24
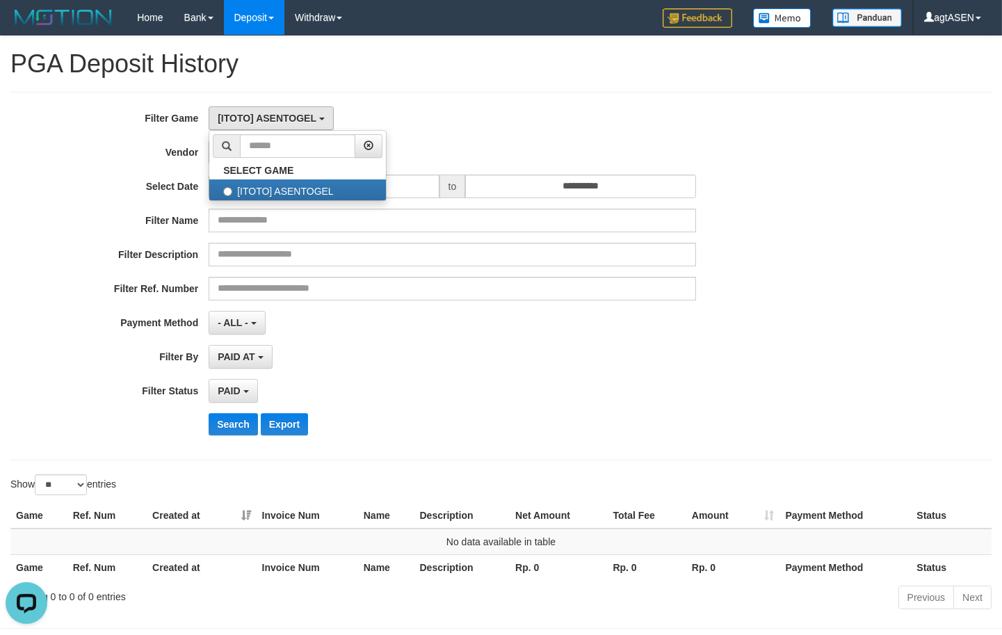
click at [495, 110] on div "[ITOTO] ASENTOGEL SELECT GAME [ITOTO] ASENTOGEL" at bounding box center [452, 118] width 487 height 24
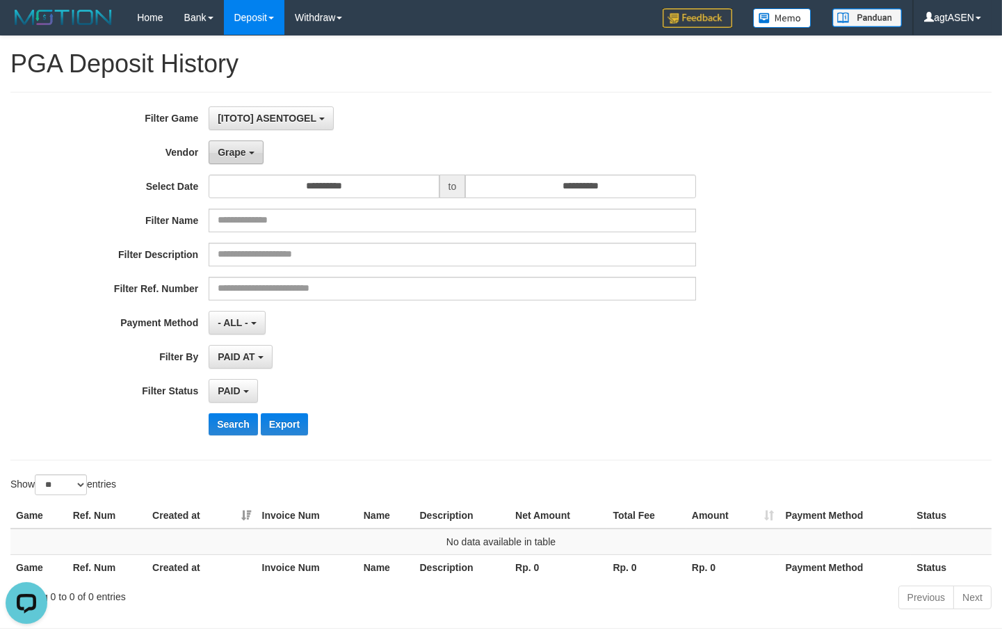
click at [256, 161] on button "Grape" at bounding box center [236, 152] width 54 height 24
click at [234, 433] on button "Search" at bounding box center [233, 424] width 49 height 22
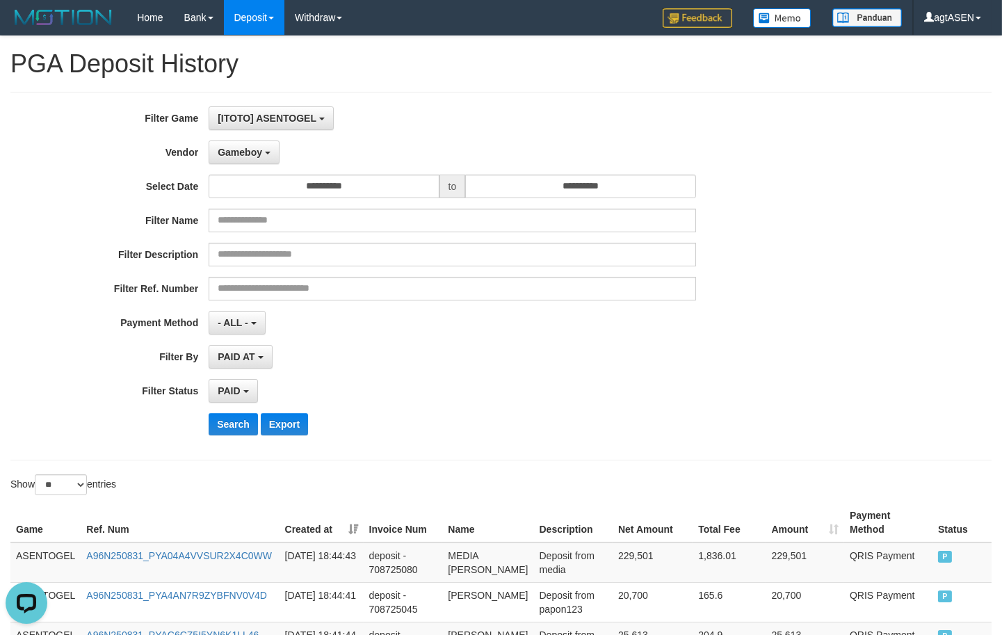
click at [529, 375] on div "**********" at bounding box center [417, 275] width 835 height 339
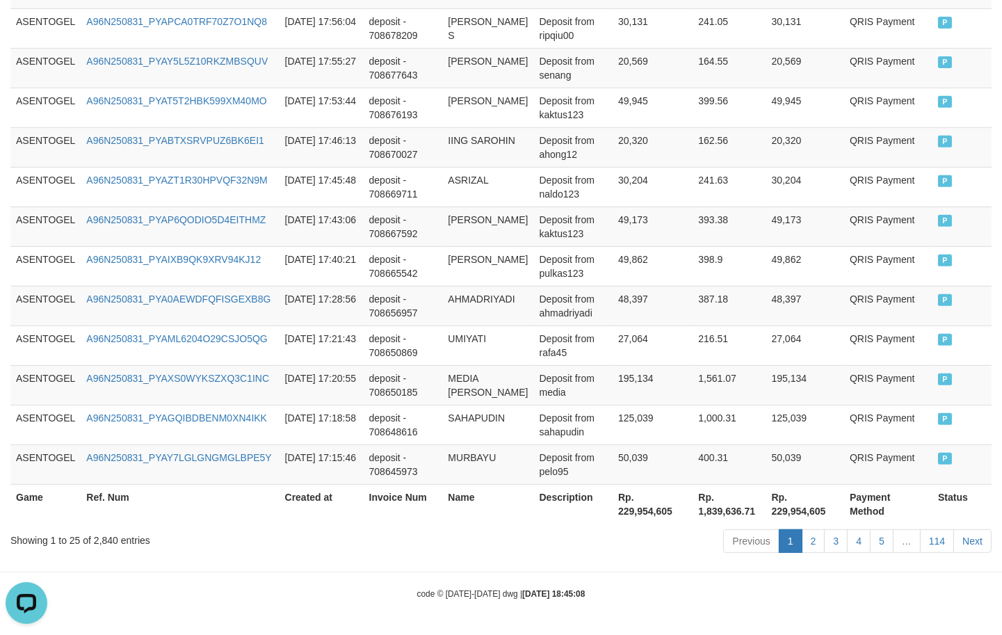
click at [775, 507] on th "Rp. 229,954,605" at bounding box center [805, 504] width 79 height 40
copy th "229,954,605"
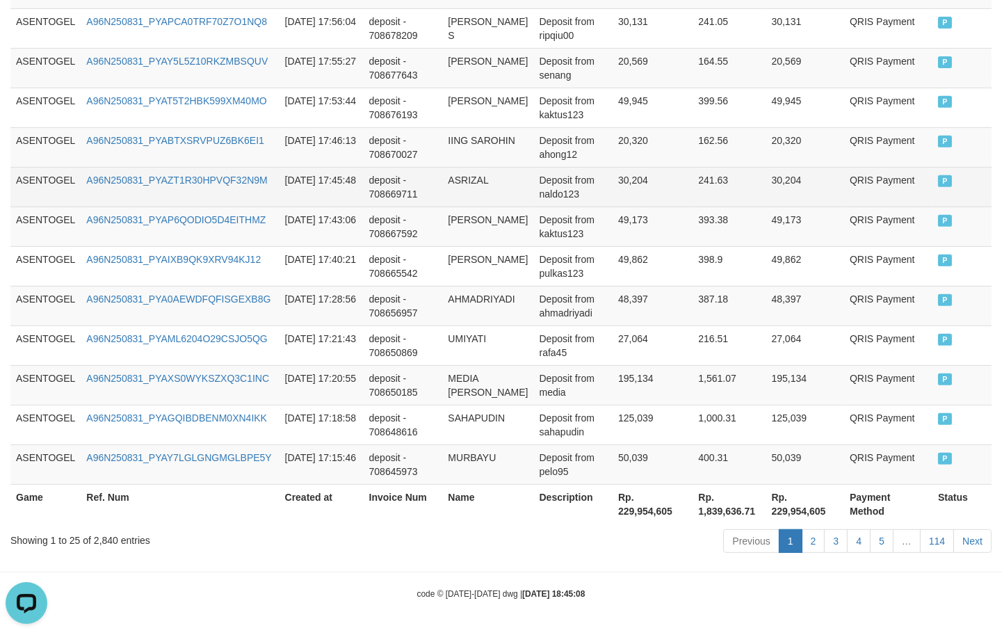
click at [671, 181] on td "30,204" at bounding box center [652, 187] width 80 height 40
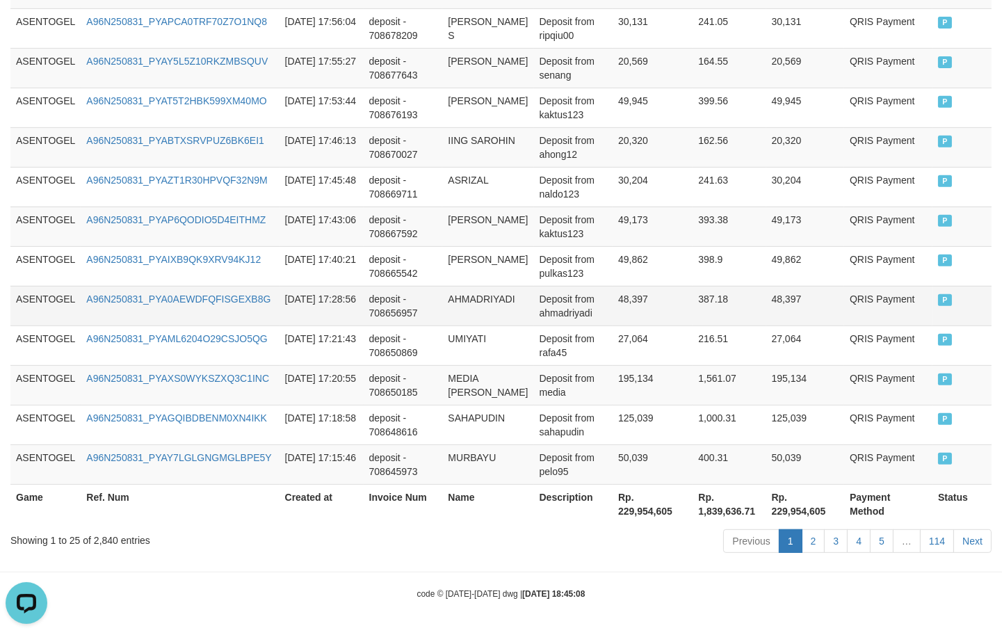
click at [596, 304] on td "Deposit from ahmadriyadi" at bounding box center [573, 306] width 79 height 40
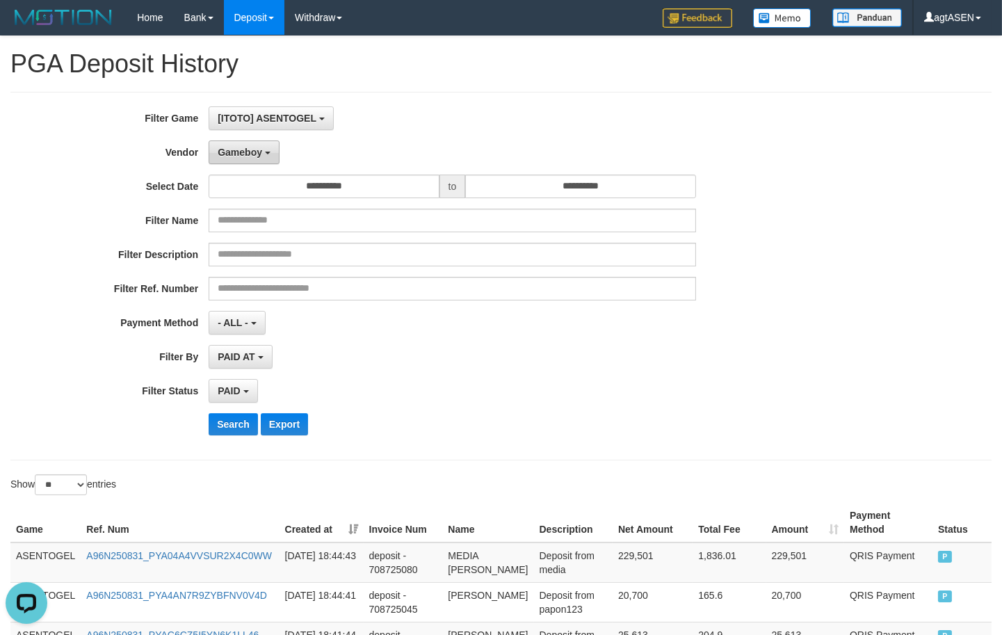
click at [262, 149] on button "Gameboy" at bounding box center [244, 152] width 71 height 24
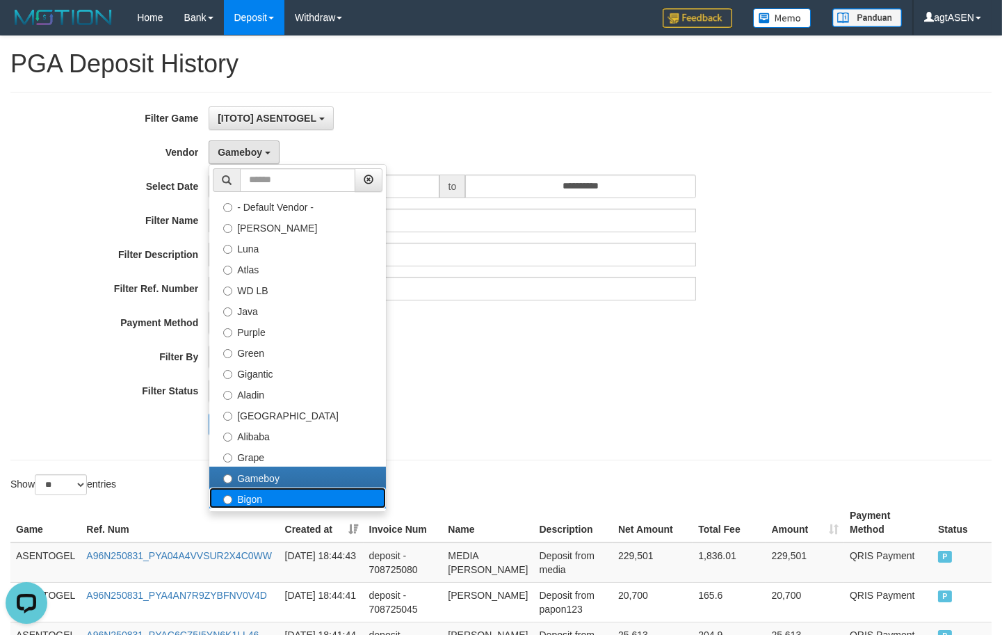
click at [238, 498] on label "Bigon" at bounding box center [297, 497] width 177 height 21
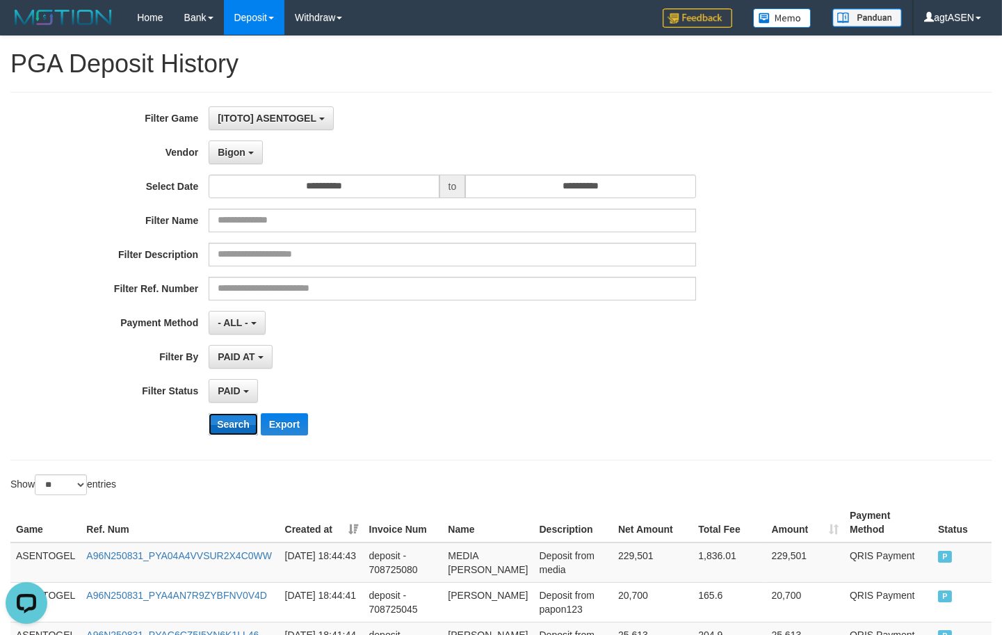
click at [233, 430] on button "Search" at bounding box center [233, 424] width 49 height 22
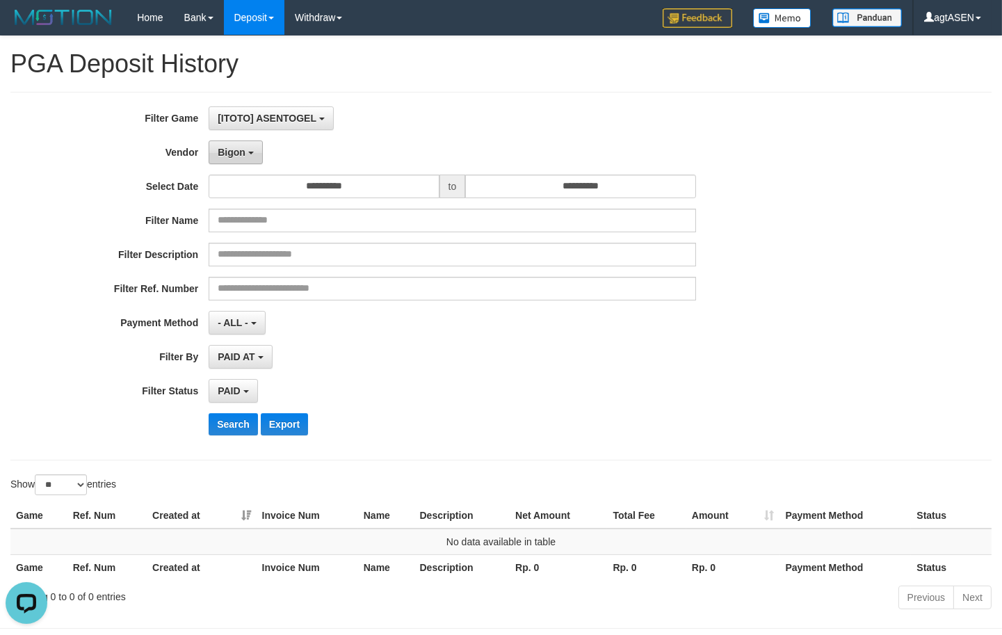
click at [245, 152] on span "Bigon" at bounding box center [232, 152] width 28 height 11
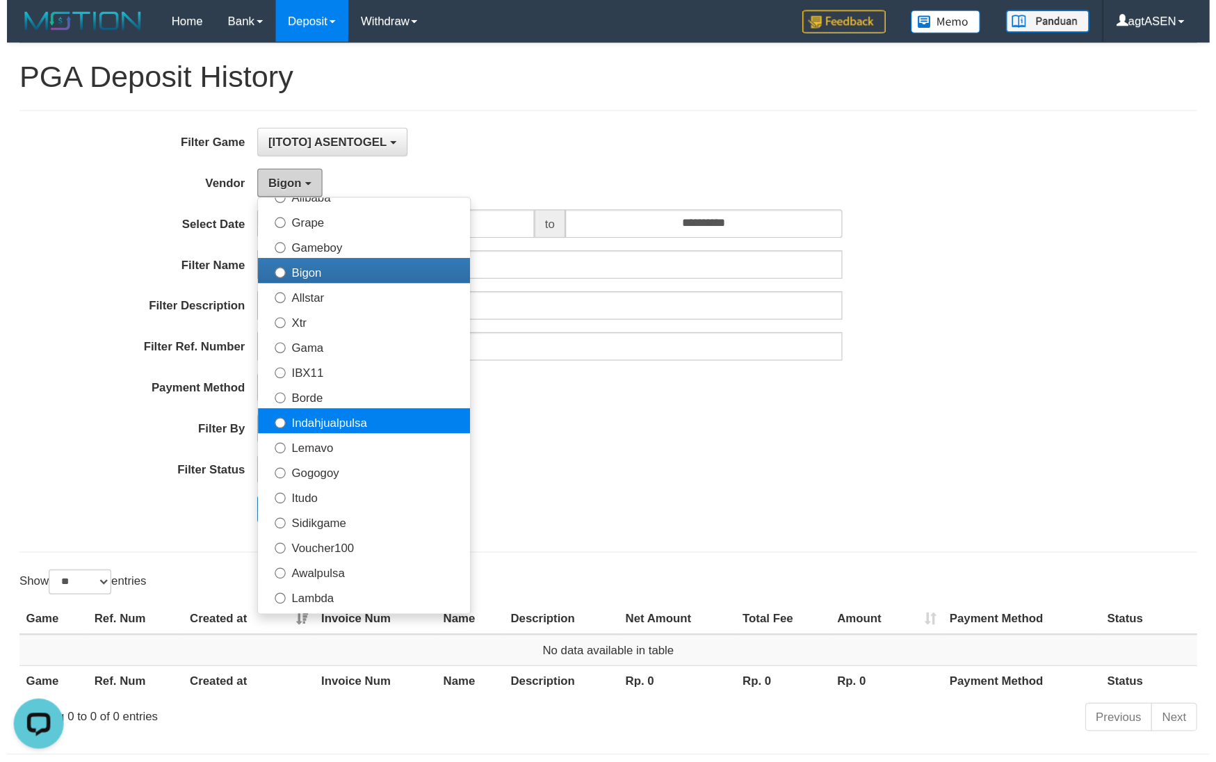
scroll to position [309, 0]
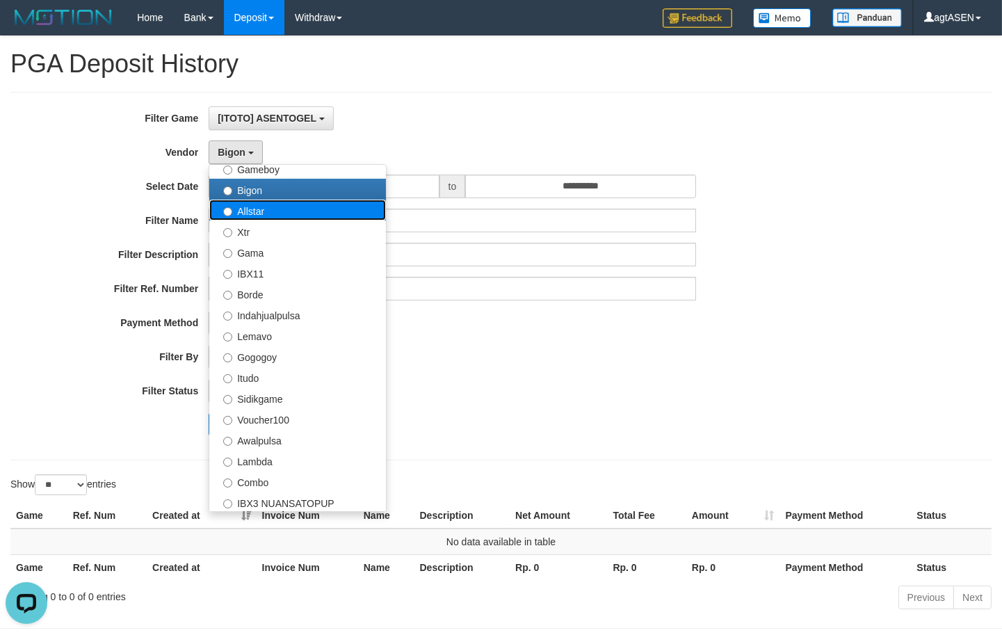
click at [255, 211] on label "Allstar" at bounding box center [297, 209] width 177 height 21
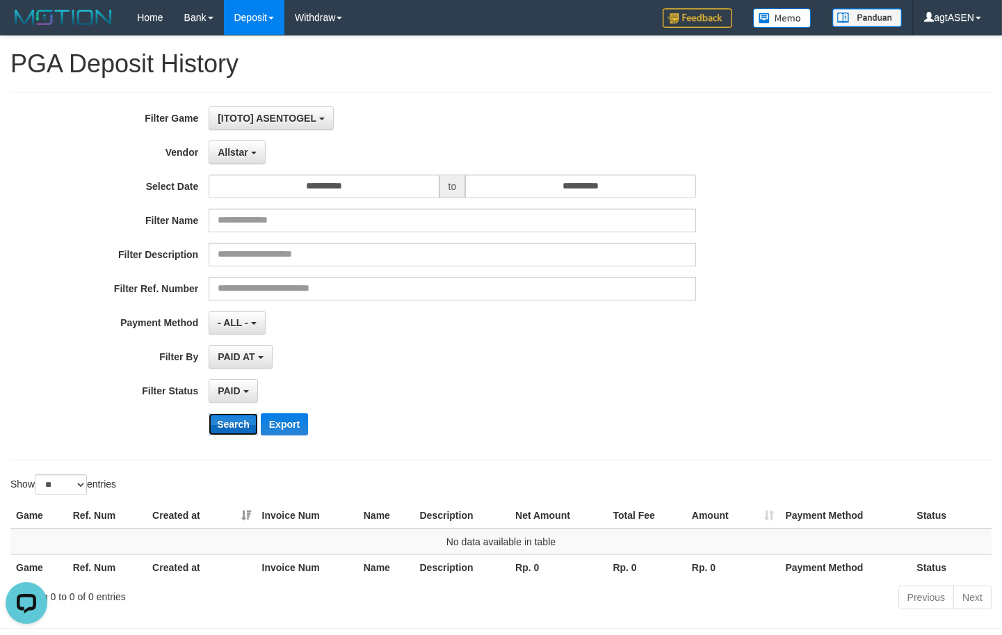
click at [231, 427] on button "Search" at bounding box center [233, 424] width 49 height 22
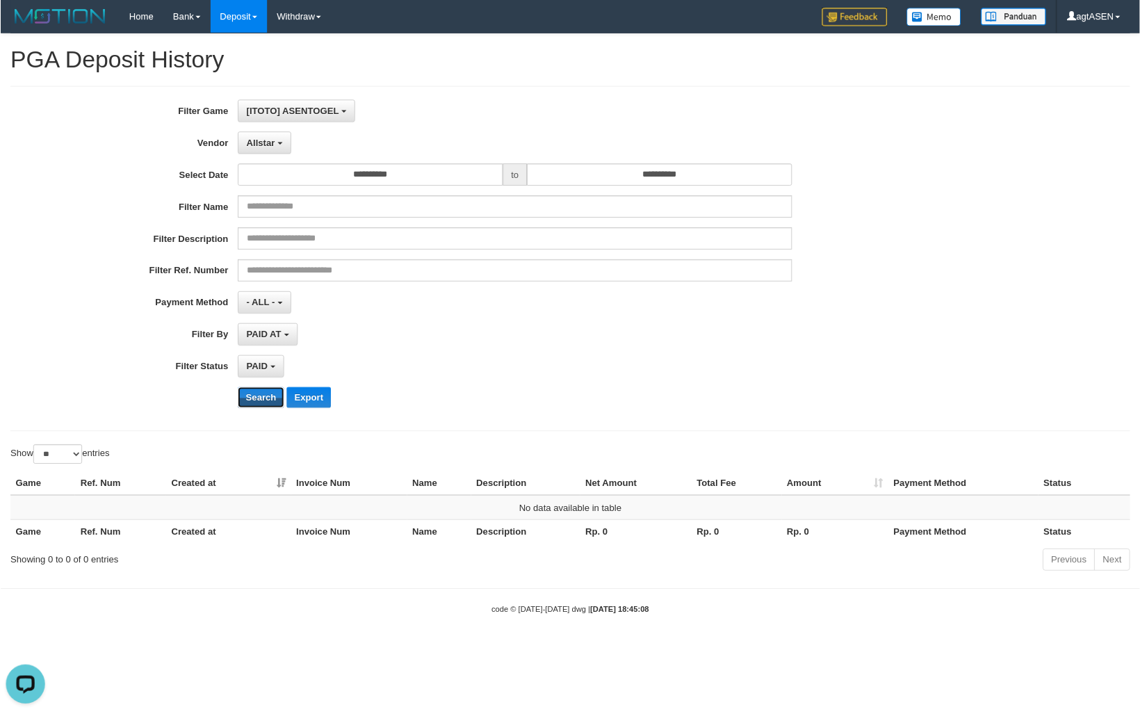
scroll to position [12, 0]
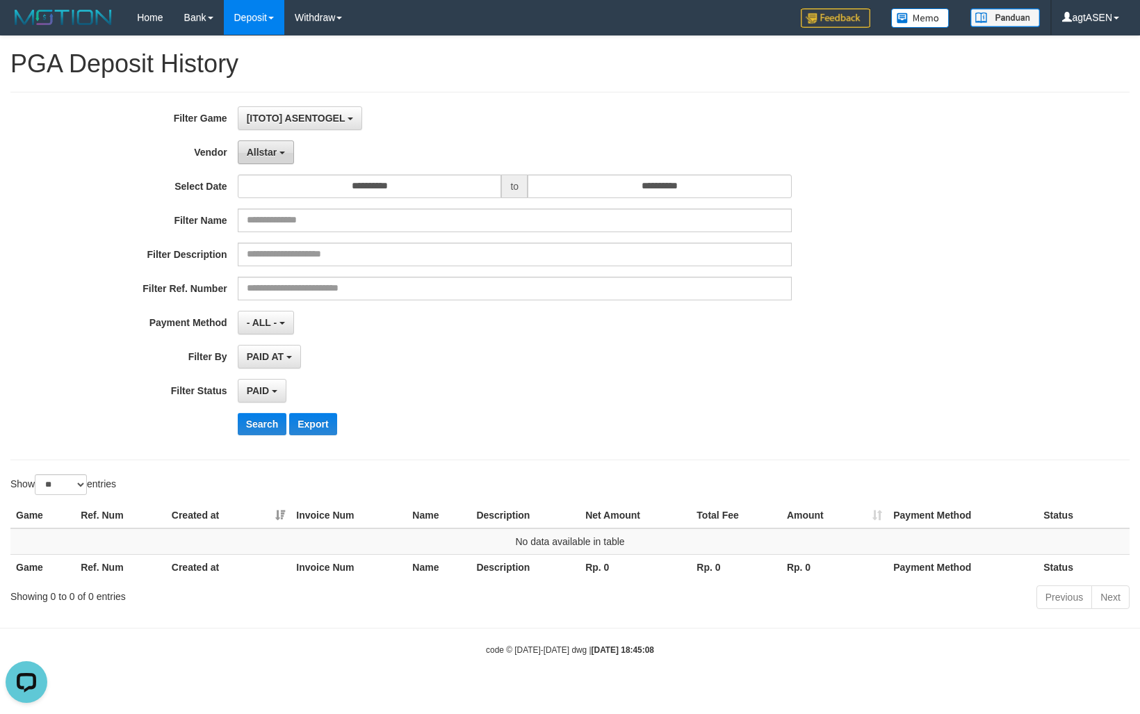
click at [280, 148] on button "Allstar" at bounding box center [266, 152] width 56 height 24
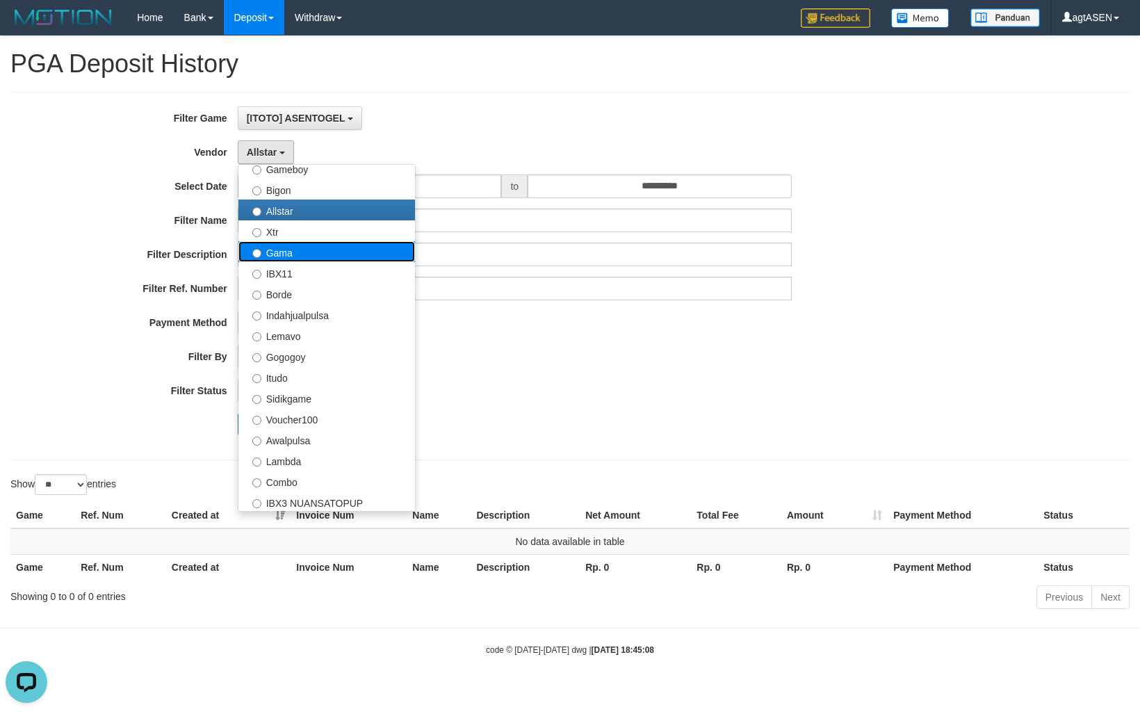
click at [256, 241] on label "Gama" at bounding box center [326, 251] width 177 height 21
select select "**********"
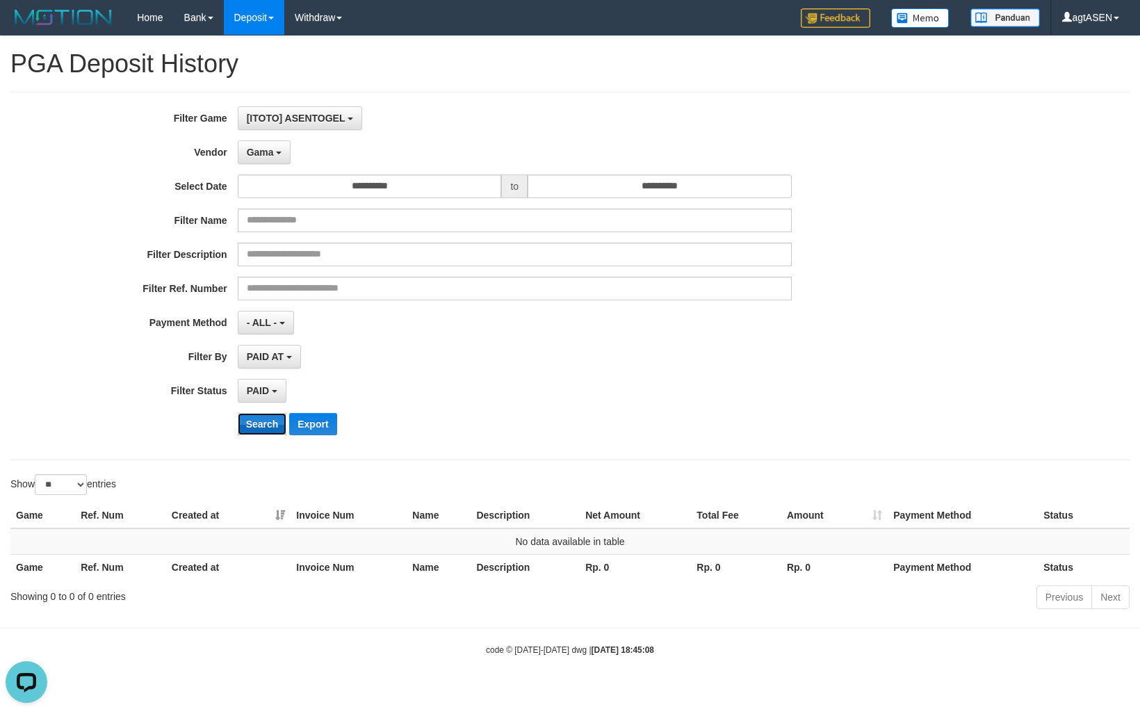
click at [269, 415] on button "Search" at bounding box center [262, 424] width 49 height 22
click at [269, 162] on button "Gama" at bounding box center [265, 152] width 54 height 24
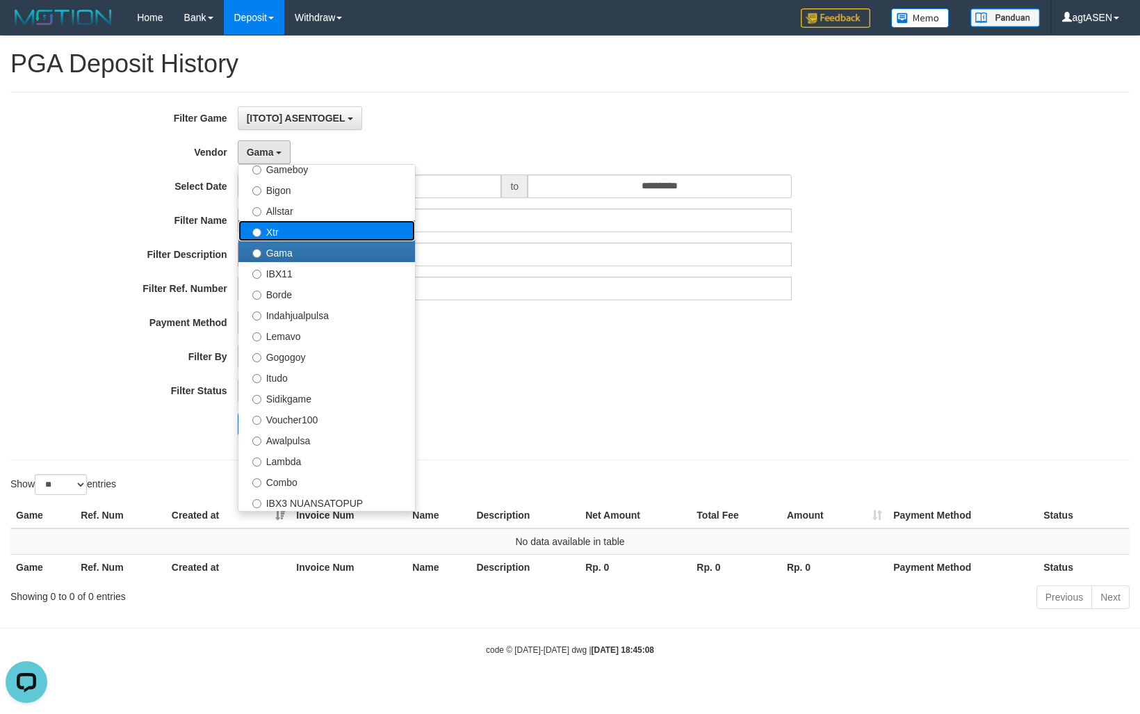
click at [251, 220] on label "Xtr" at bounding box center [326, 230] width 177 height 21
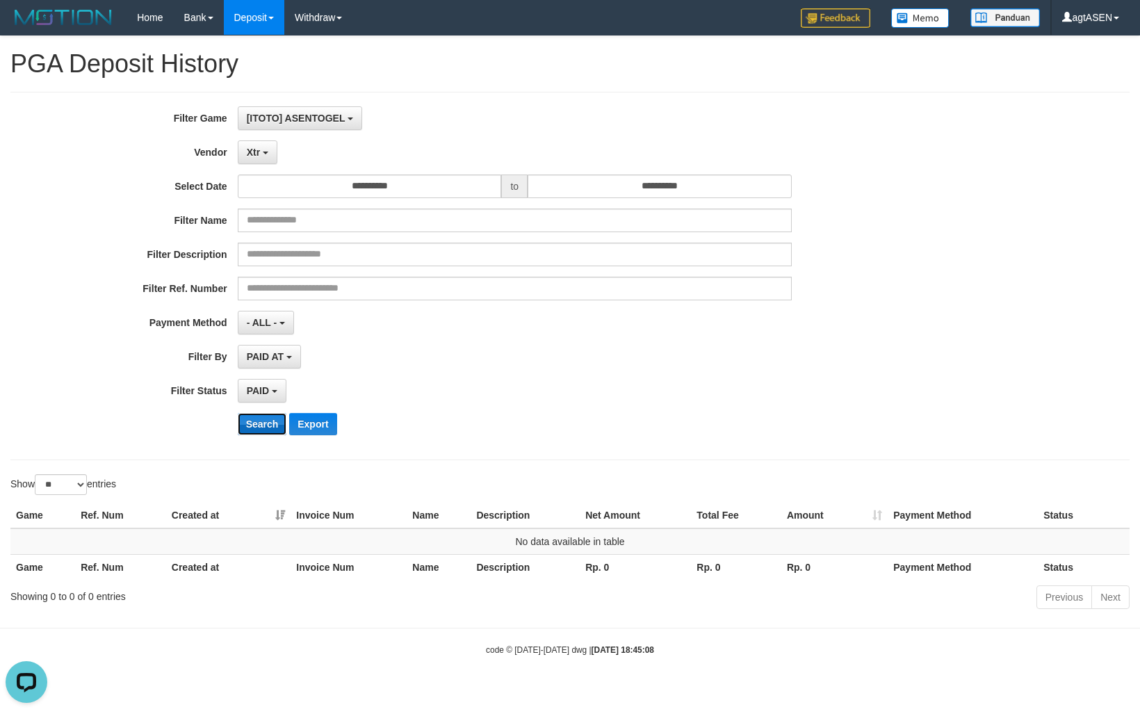
click at [270, 421] on button "Search" at bounding box center [262, 424] width 49 height 22
click at [261, 147] on button "Xtr" at bounding box center [258, 152] width 40 height 24
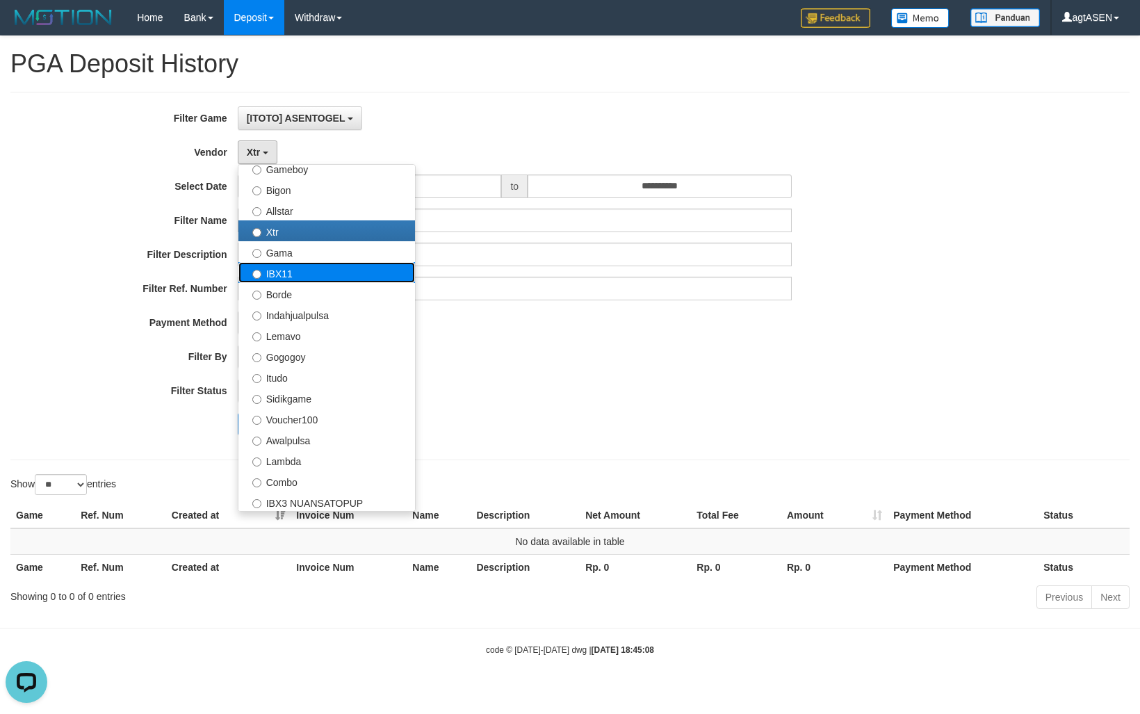
click at [265, 262] on label "IBX11" at bounding box center [326, 272] width 177 height 21
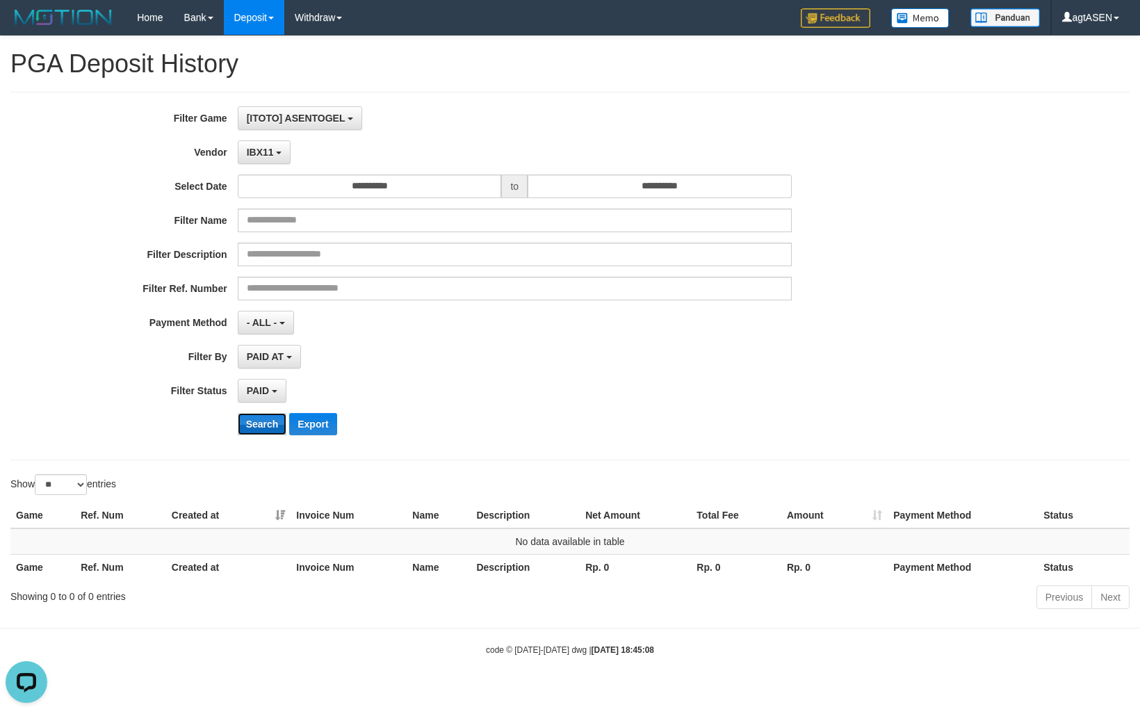
click at [269, 421] on button "Search" at bounding box center [262, 424] width 49 height 22
click at [271, 147] on span "IBX11" at bounding box center [260, 152] width 27 height 11
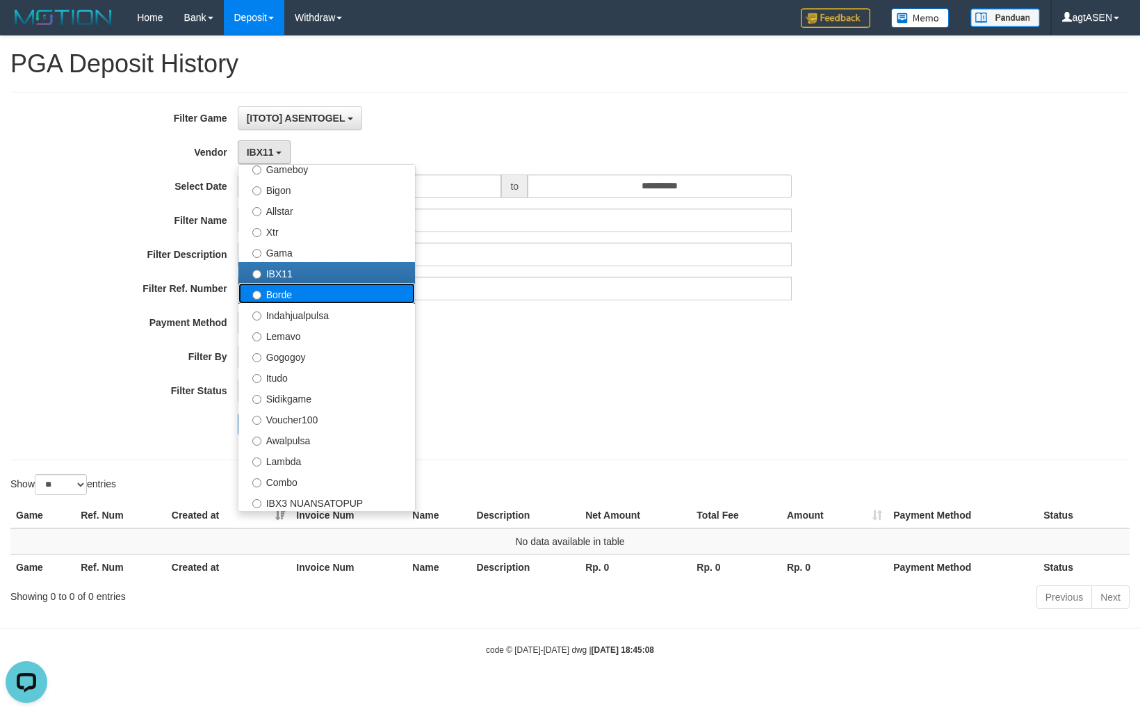
click at [270, 283] on label "Borde" at bounding box center [326, 293] width 177 height 21
select select "**********"
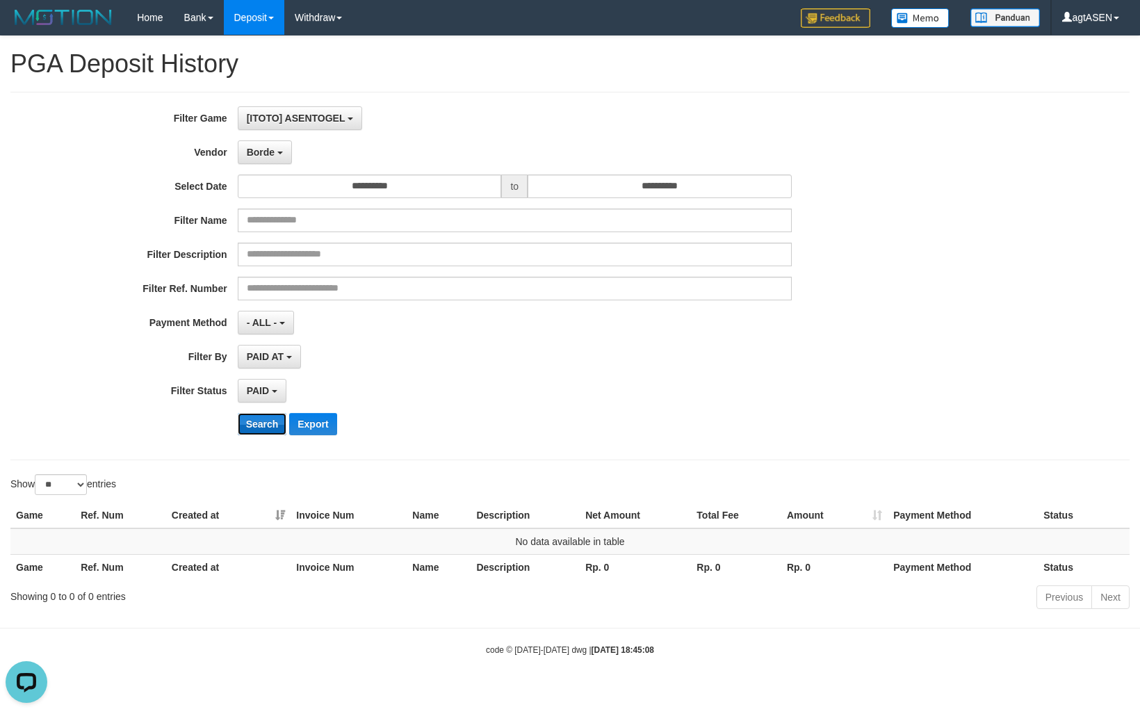
click at [261, 418] on button "Search" at bounding box center [262, 424] width 49 height 22
click at [282, 161] on button "Borde" at bounding box center [265, 152] width 54 height 24
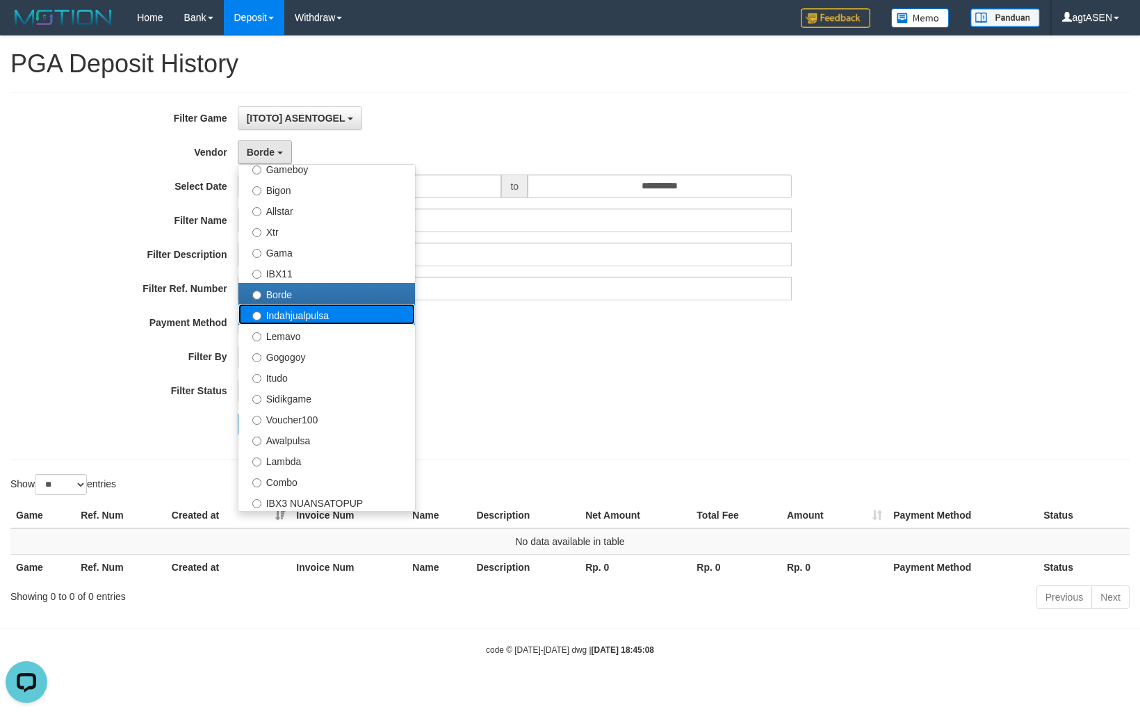
click at [272, 304] on label "Indahjualpulsa" at bounding box center [326, 314] width 177 height 21
select select "**********"
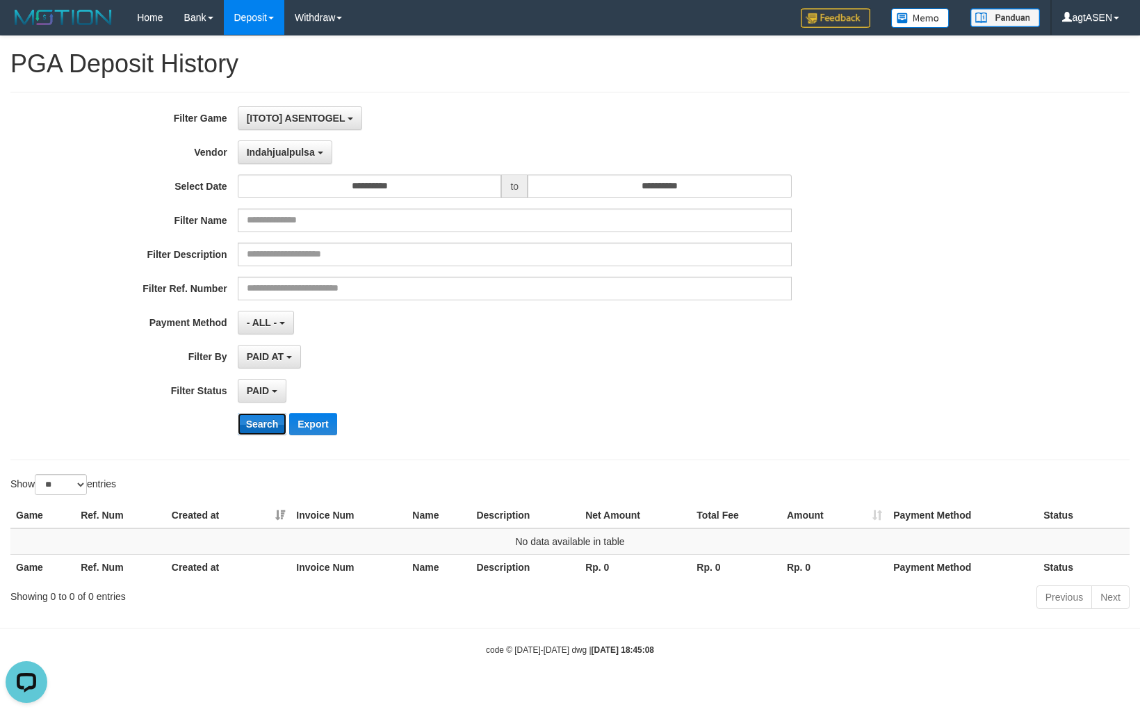
click at [264, 432] on button "Search" at bounding box center [262, 424] width 49 height 22
click at [282, 154] on span "Indahjualpulsa" at bounding box center [281, 152] width 68 height 11
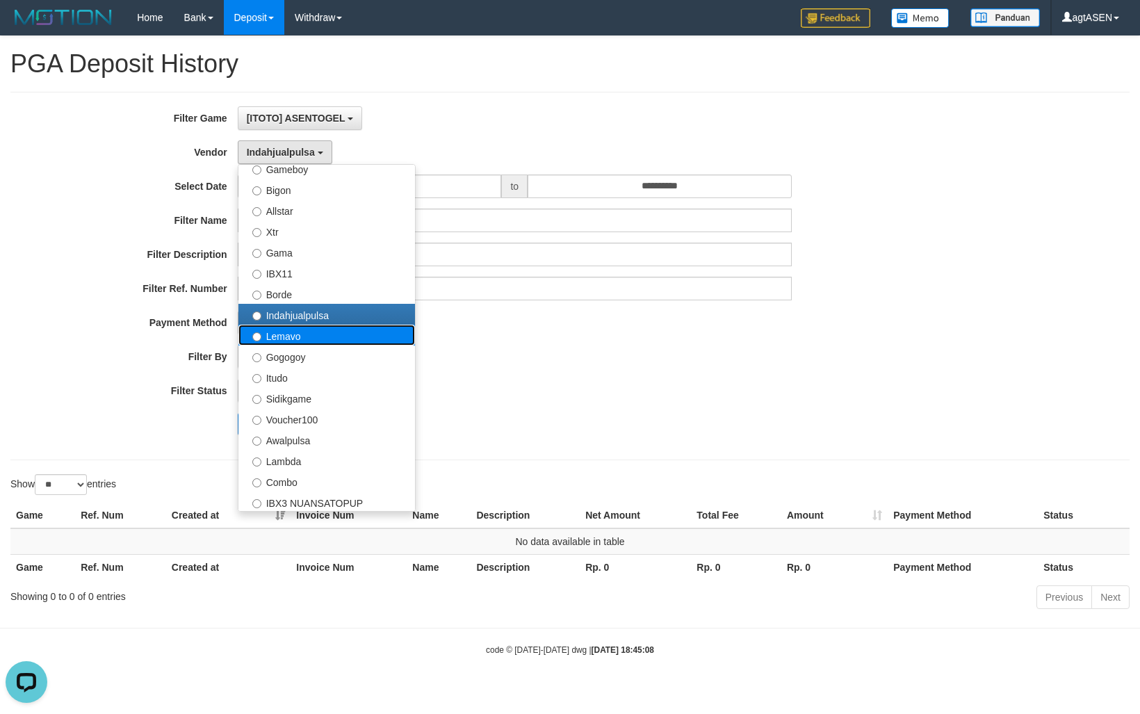
click at [269, 325] on label "Lemavo" at bounding box center [326, 335] width 177 height 21
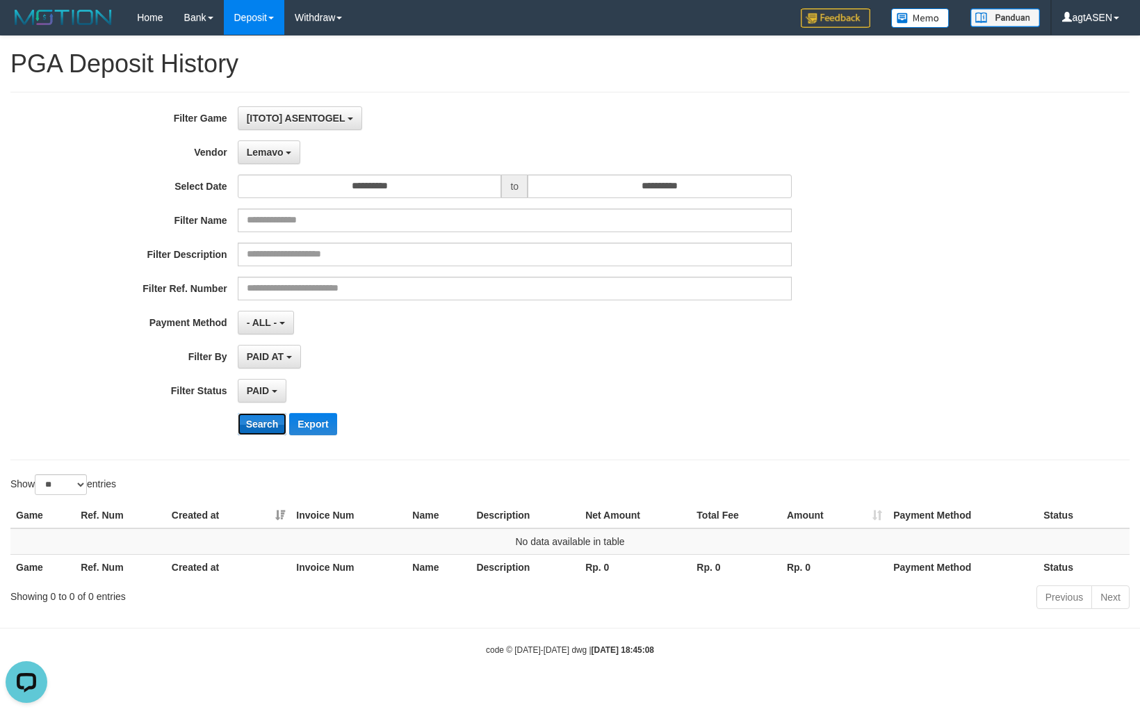
click at [277, 418] on button "Search" at bounding box center [262, 424] width 49 height 22
click at [283, 153] on button "Lemavo" at bounding box center [269, 152] width 63 height 24
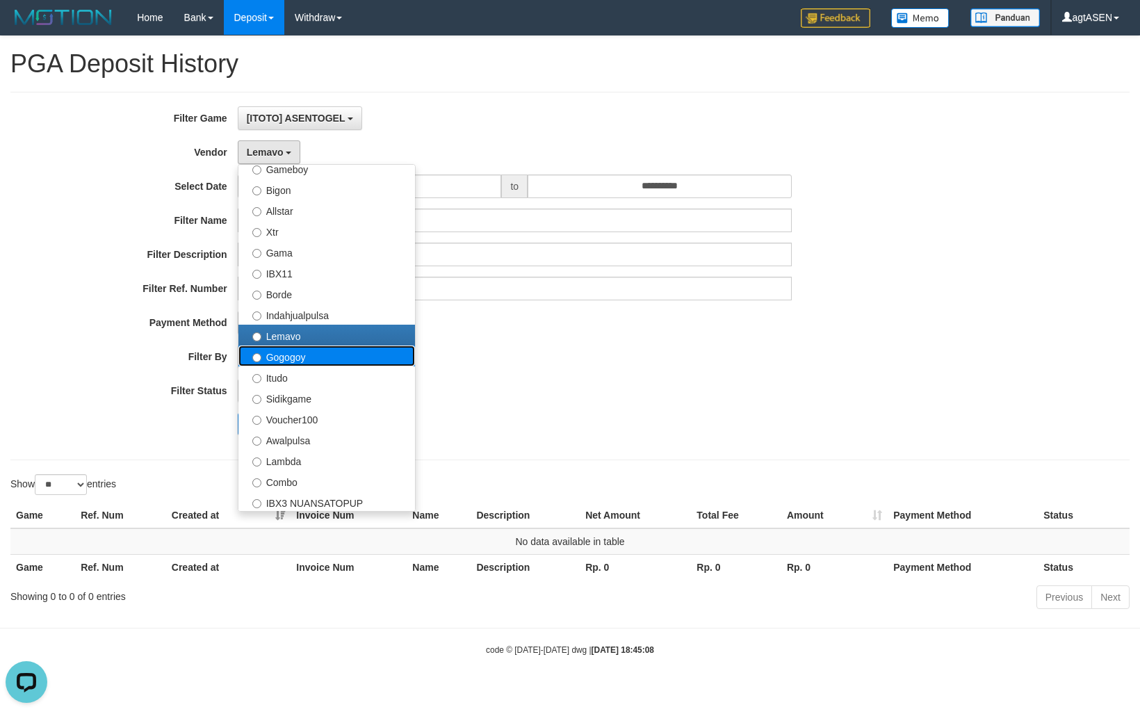
click at [282, 345] on label "Gogogoy" at bounding box center [326, 355] width 177 height 21
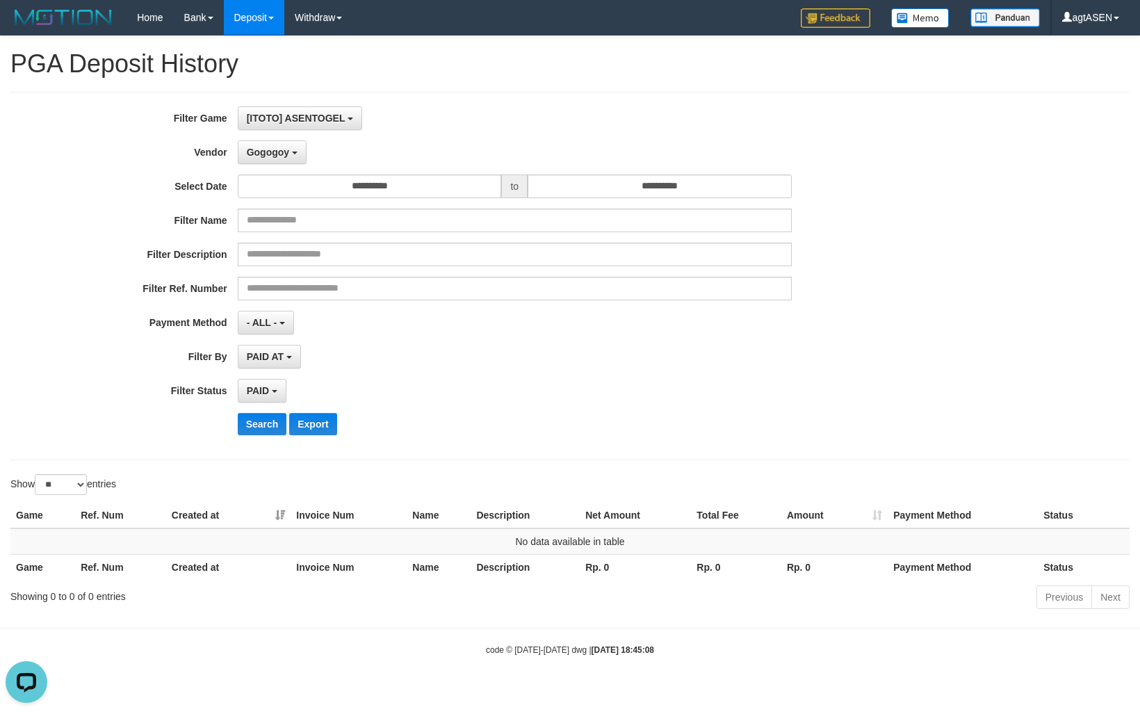
click at [259, 412] on div "**********" at bounding box center [475, 275] width 950 height 339
click at [259, 418] on button "Search" at bounding box center [262, 424] width 49 height 22
click at [290, 148] on button "Gogogoy" at bounding box center [272, 152] width 69 height 24
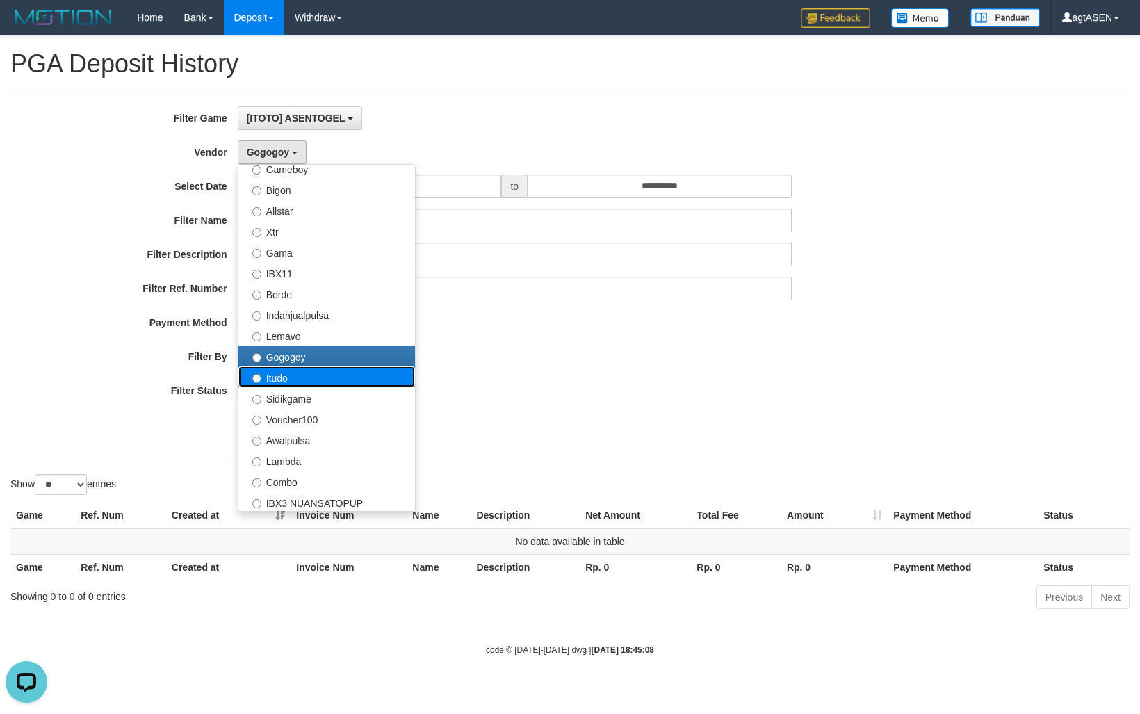
click at [297, 366] on label "Itudo" at bounding box center [326, 376] width 177 height 21
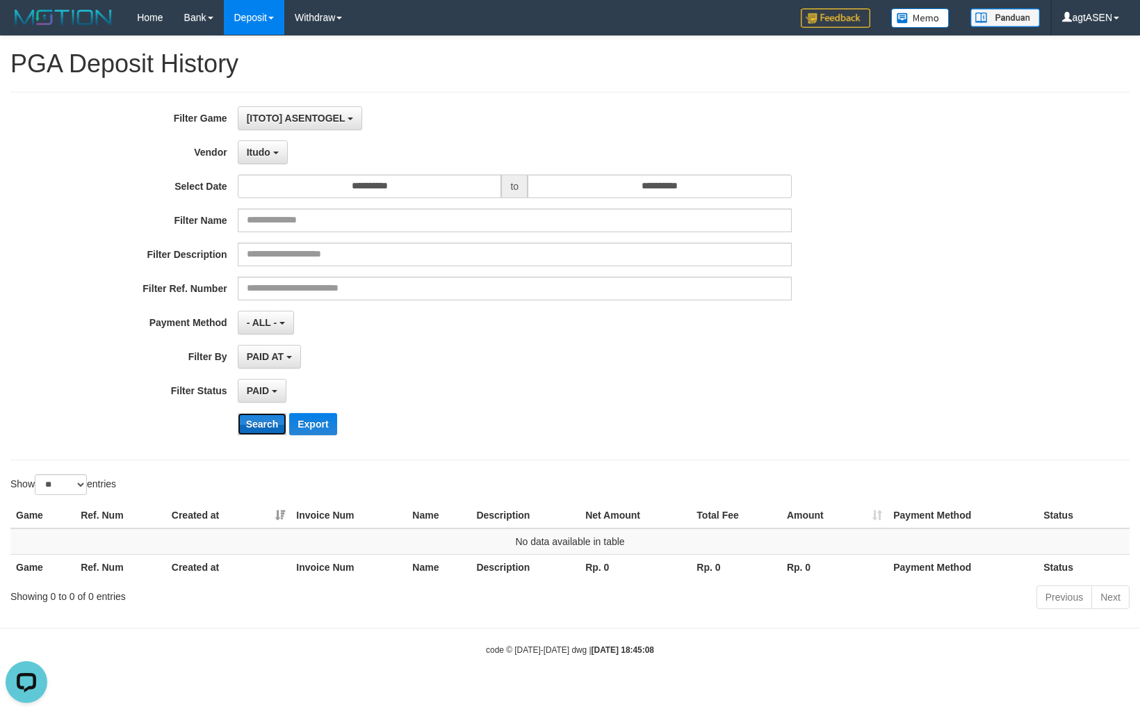
click at [270, 428] on button "Search" at bounding box center [262, 424] width 49 height 22
click at [280, 153] on button "Itudo" at bounding box center [263, 152] width 50 height 24
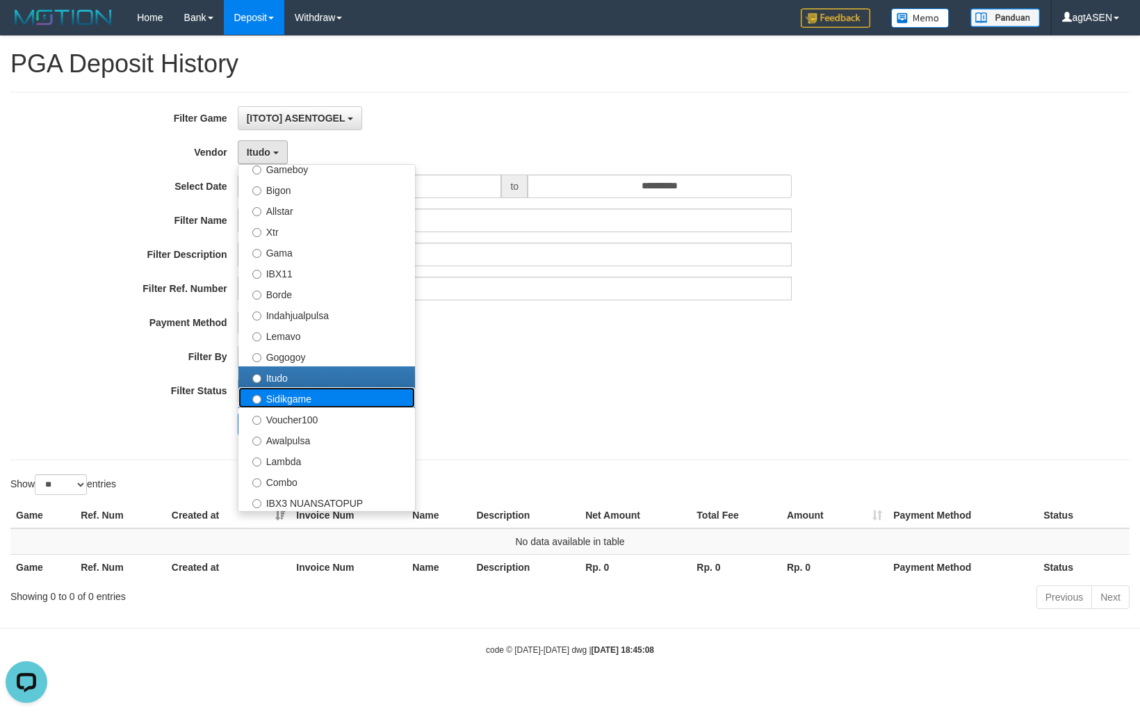
click at [272, 387] on label "Sidikgame" at bounding box center [326, 397] width 177 height 21
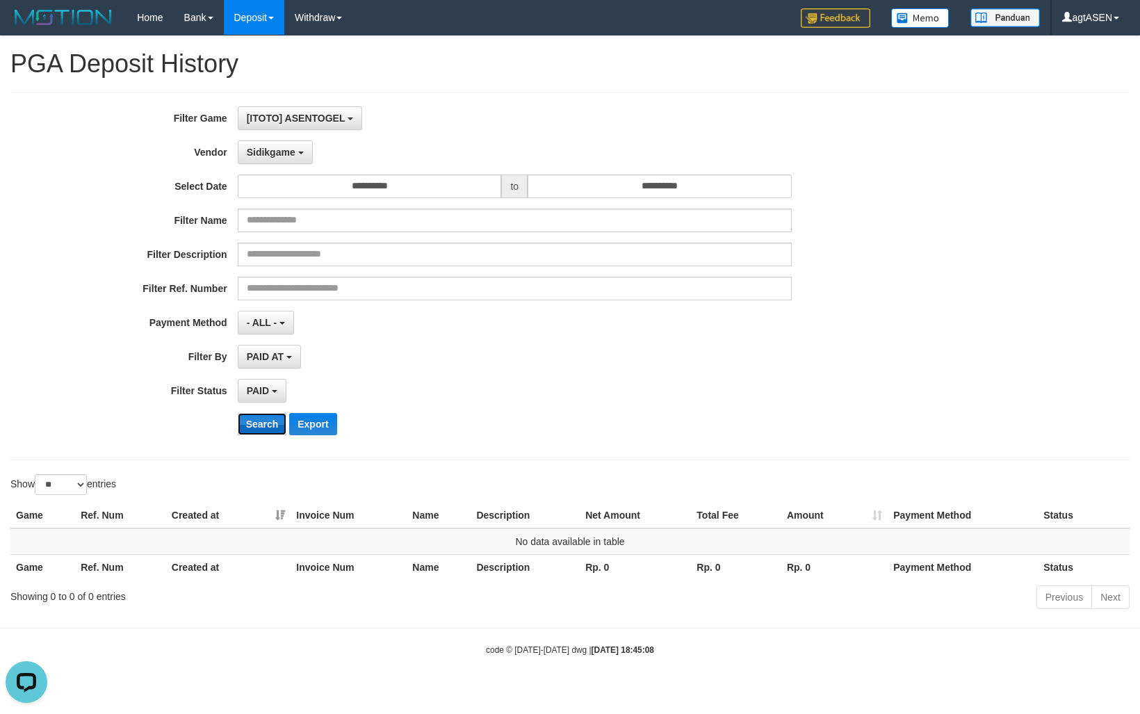
click at [259, 426] on button "Search" at bounding box center [262, 424] width 49 height 22
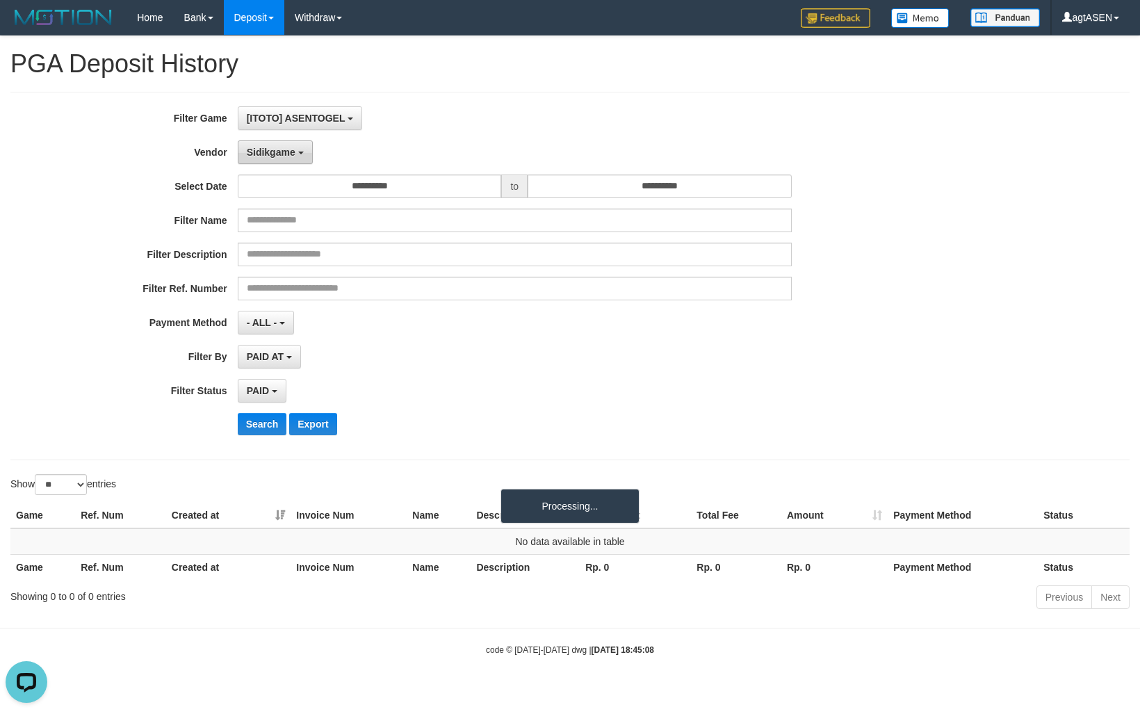
click at [297, 161] on button "Sidikgame" at bounding box center [275, 152] width 75 height 24
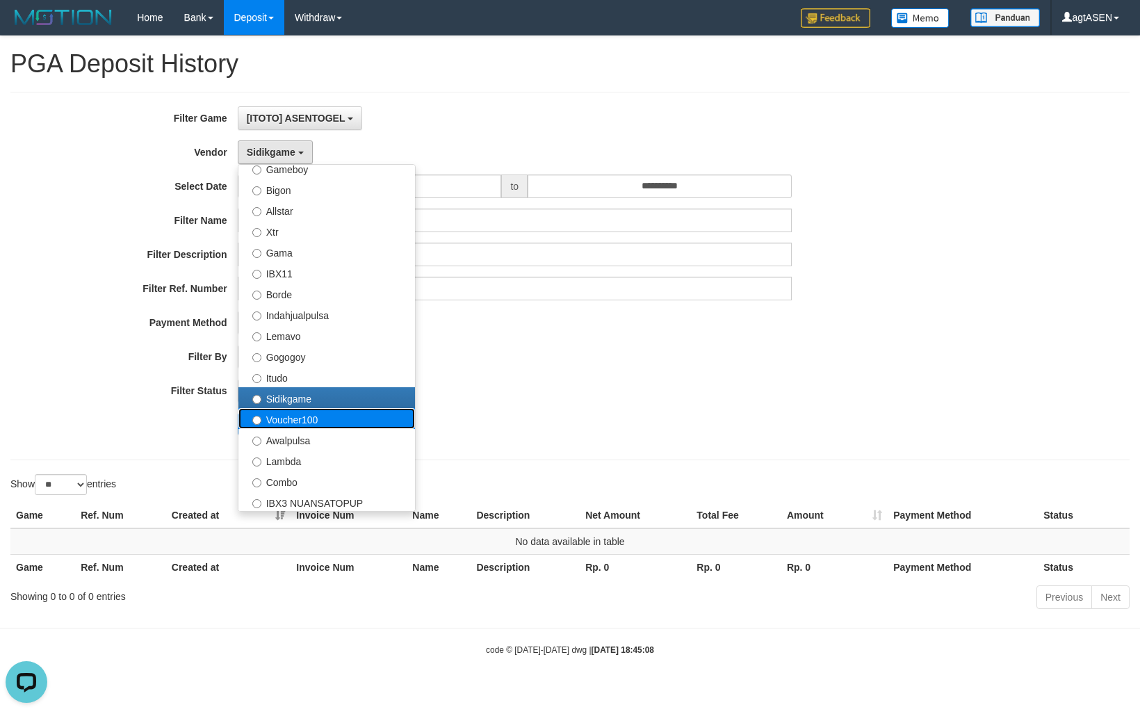
click at [287, 408] on label "Voucher100" at bounding box center [326, 418] width 177 height 21
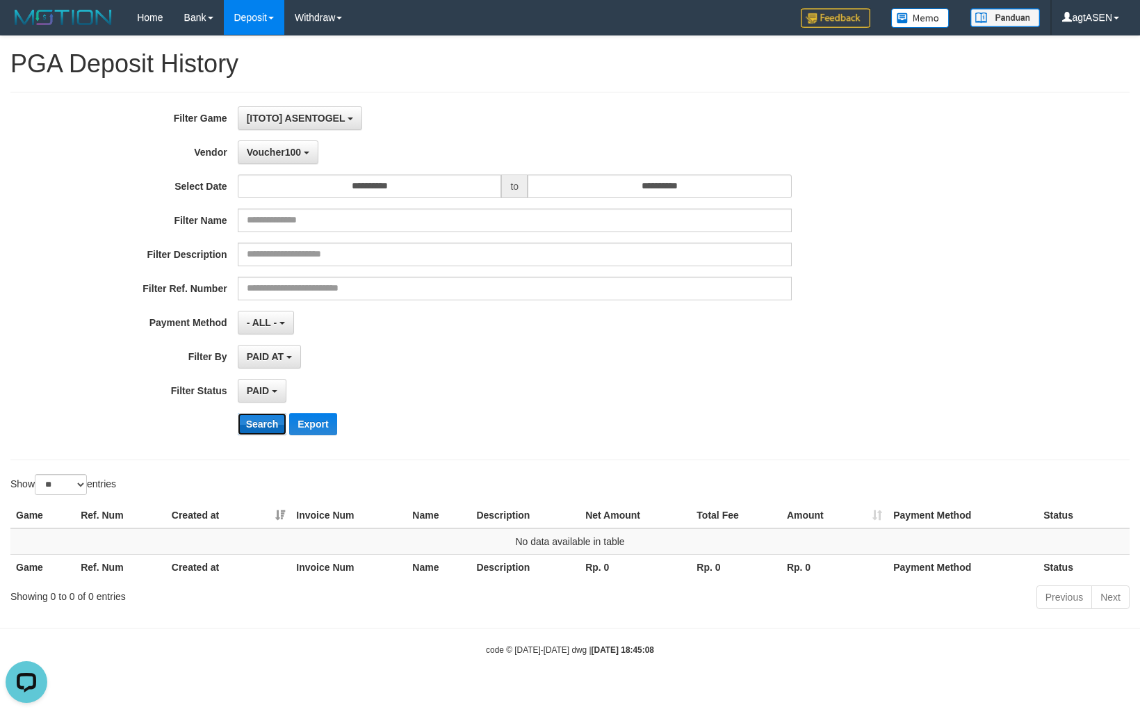
click at [268, 425] on button "Search" at bounding box center [262, 424] width 49 height 22
click at [300, 148] on span "Voucher100" at bounding box center [274, 152] width 54 height 11
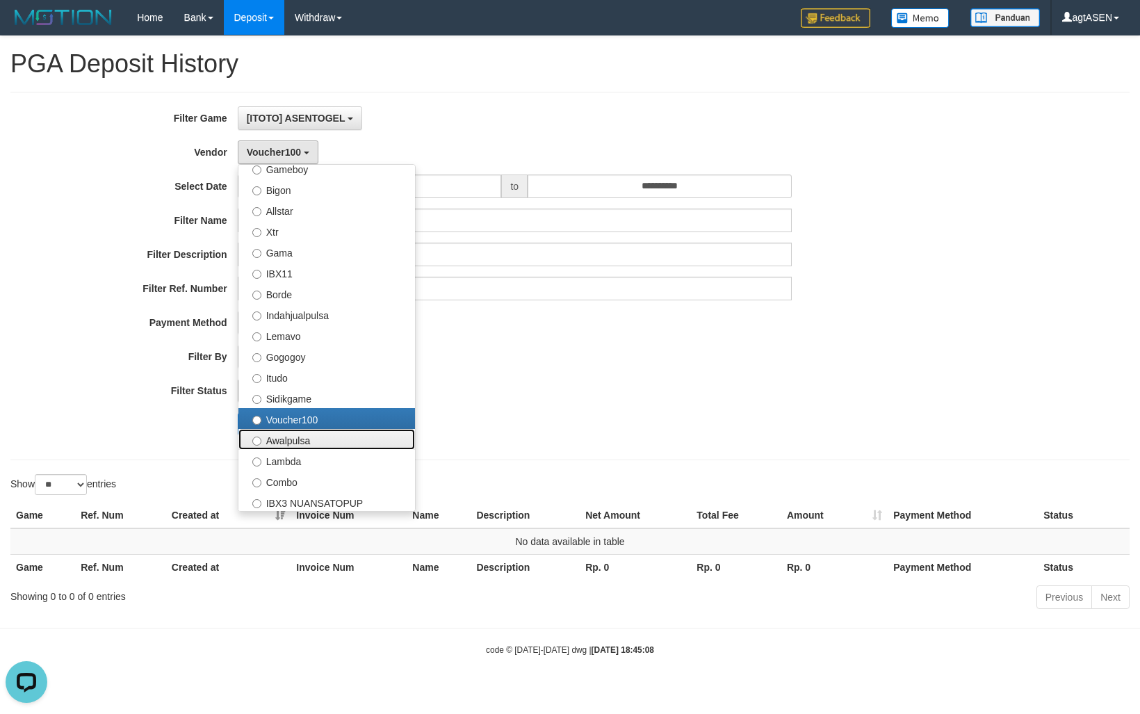
click at [270, 429] on label "Awalpulsa" at bounding box center [326, 439] width 177 height 21
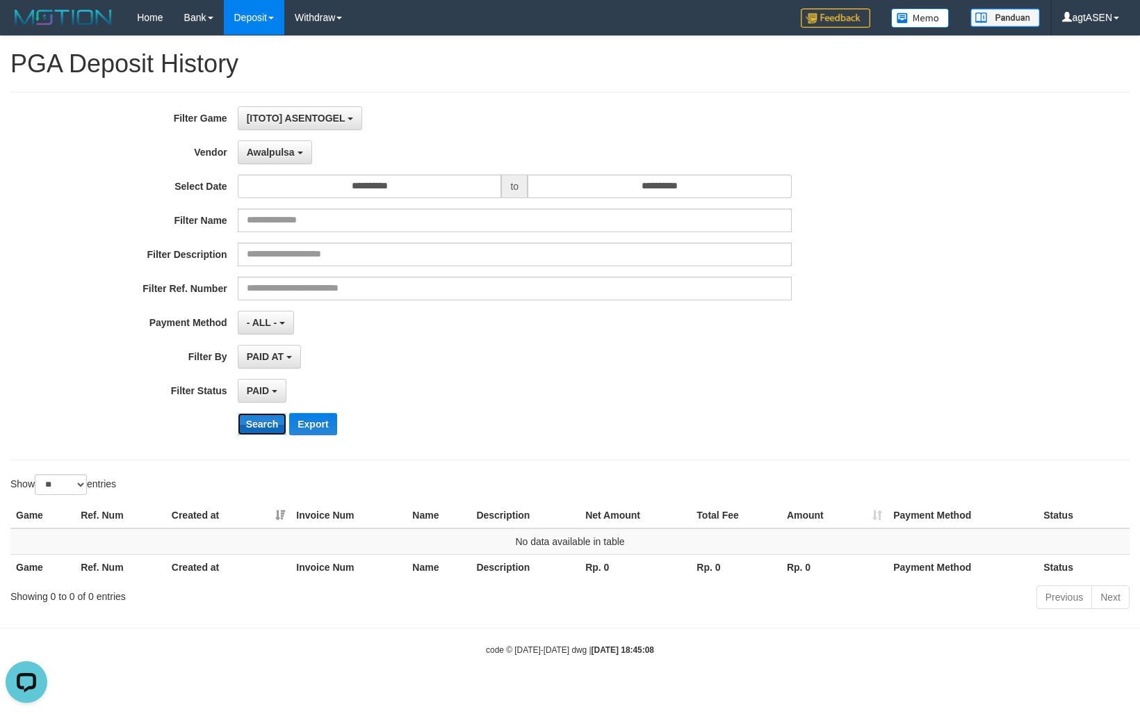
drag, startPoint x: 261, startPoint y: 429, endPoint x: 261, endPoint y: 419, distance: 9.8
click at [261, 429] on button "Search" at bounding box center [262, 424] width 49 height 22
click at [273, 150] on span "Awalpulsa" at bounding box center [271, 152] width 48 height 11
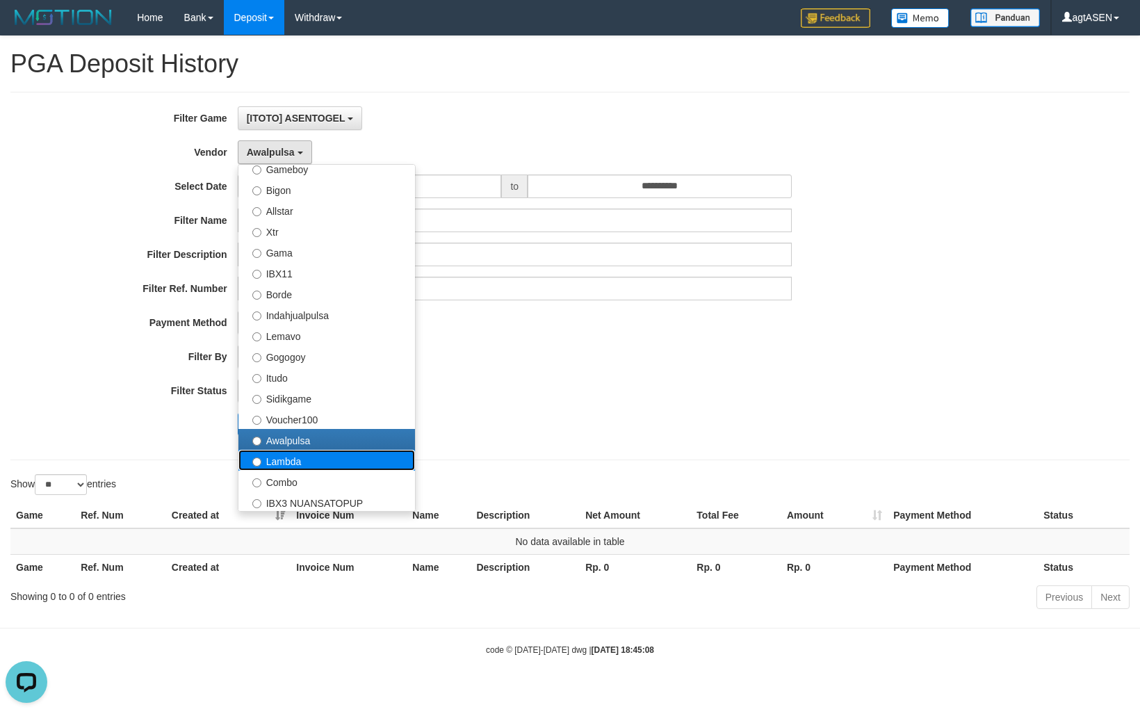
click at [295, 450] on label "Lambda" at bounding box center [326, 460] width 177 height 21
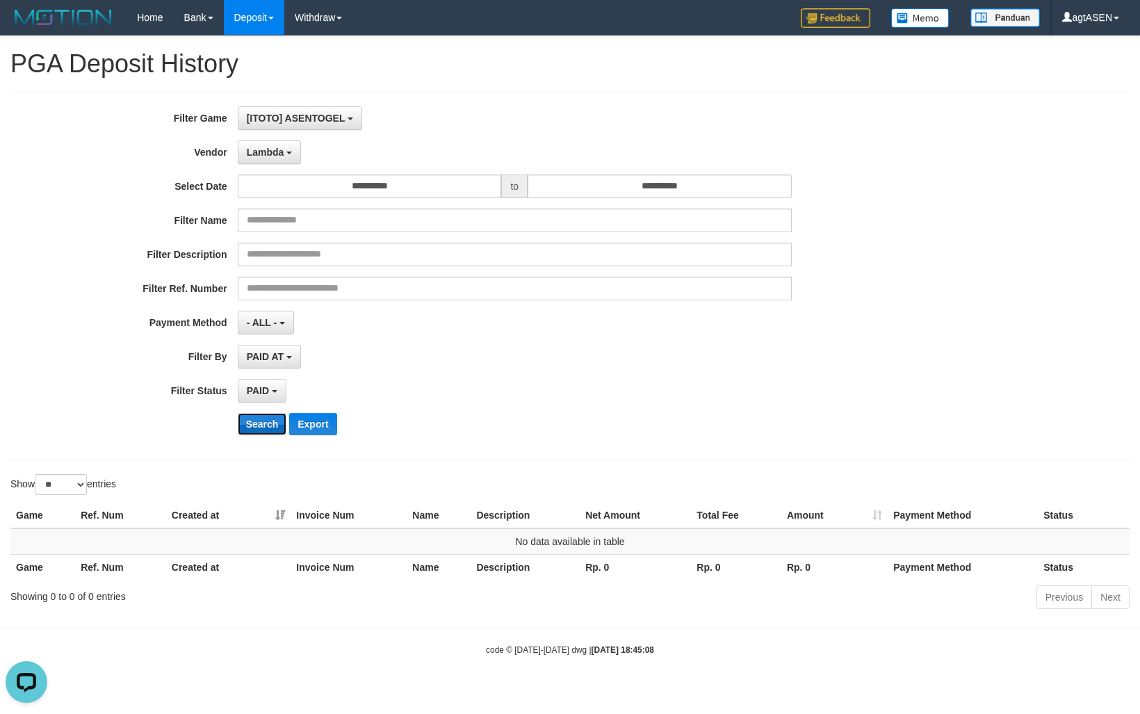
click at [268, 427] on button "Search" at bounding box center [262, 424] width 49 height 22
click at [275, 154] on span "Lambda" at bounding box center [266, 152] width 38 height 11
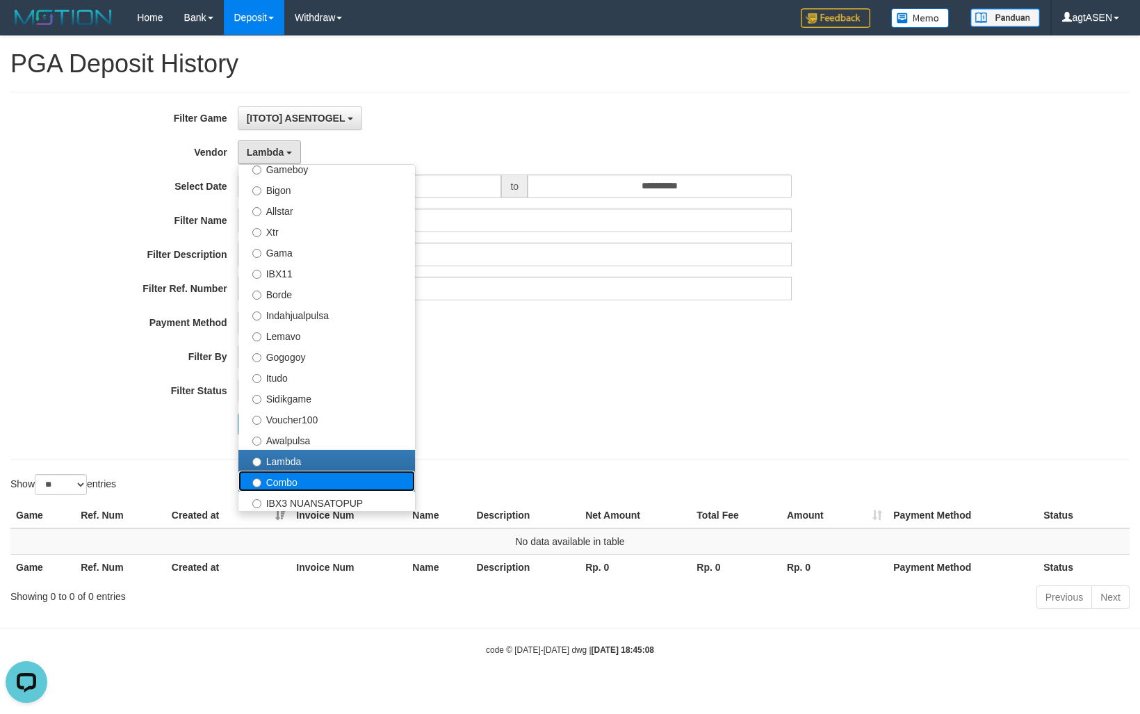
click at [278, 471] on label "Combo" at bounding box center [326, 481] width 177 height 21
select select "**********"
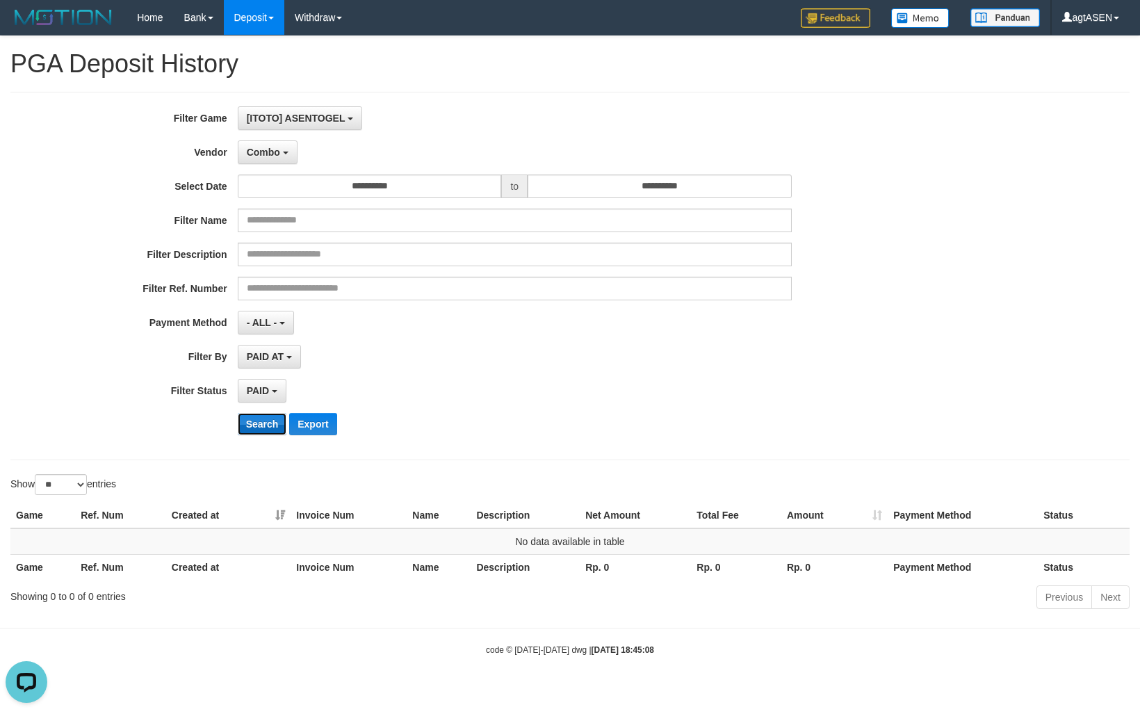
click at [255, 425] on button "Search" at bounding box center [262, 424] width 49 height 22
click at [291, 156] on button "Combo" at bounding box center [268, 152] width 60 height 24
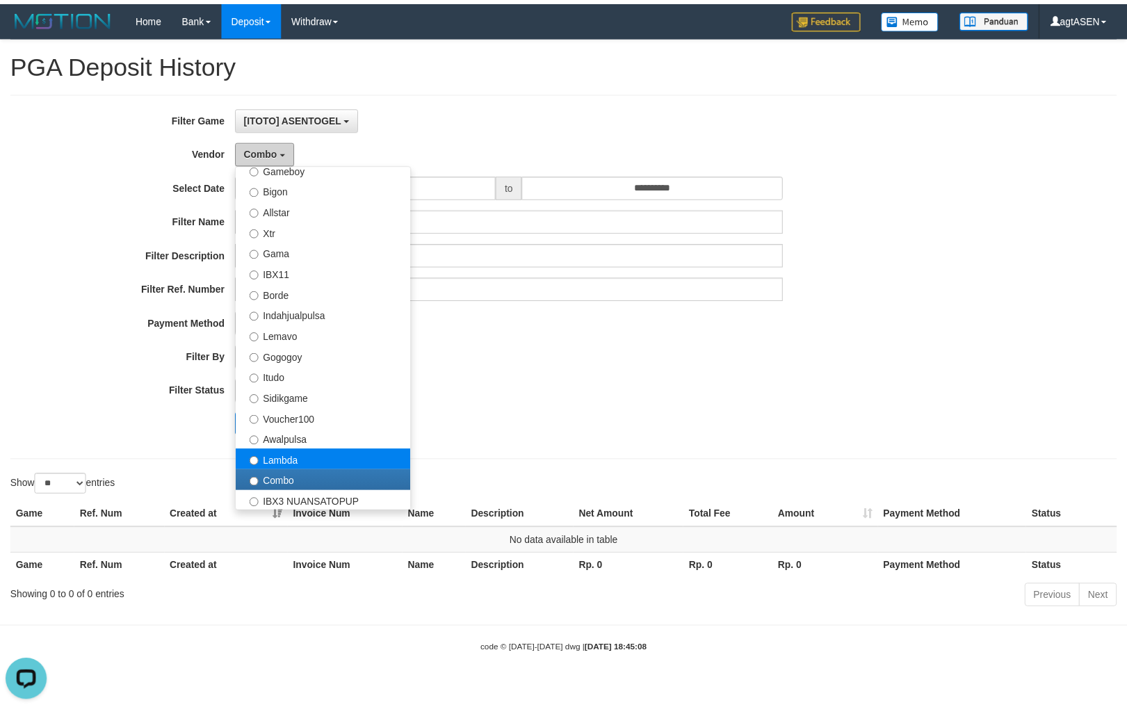
scroll to position [456, 0]
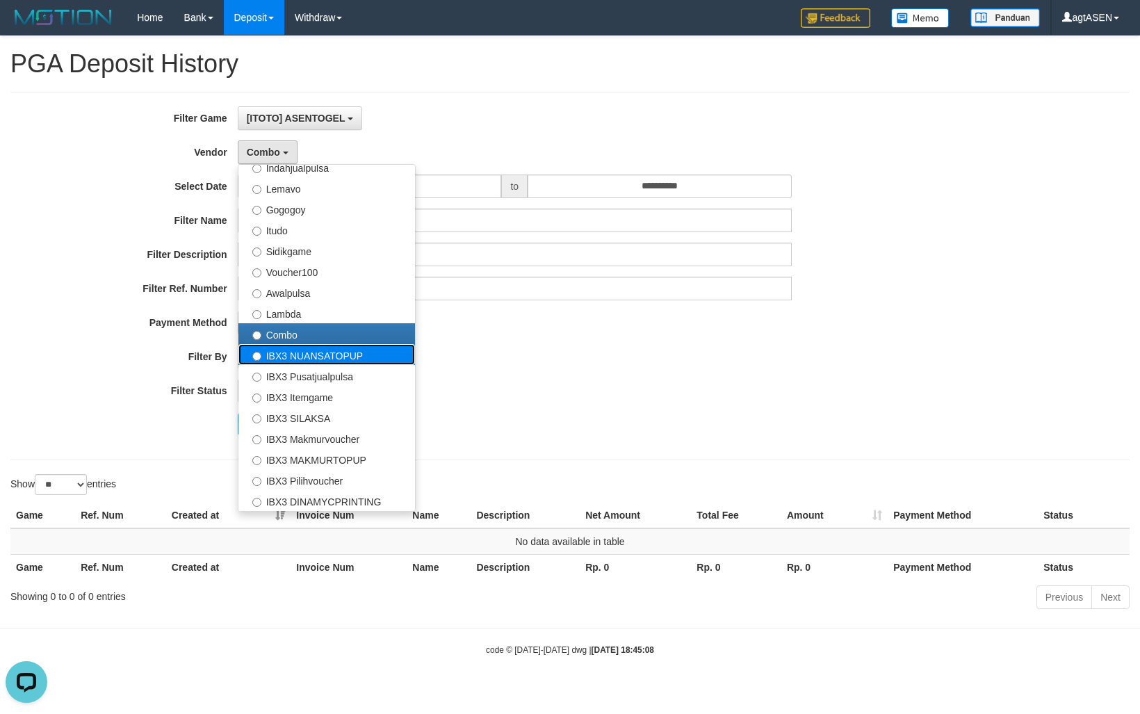
click at [327, 351] on label "IBX3 NUANSATOPUP" at bounding box center [326, 354] width 177 height 21
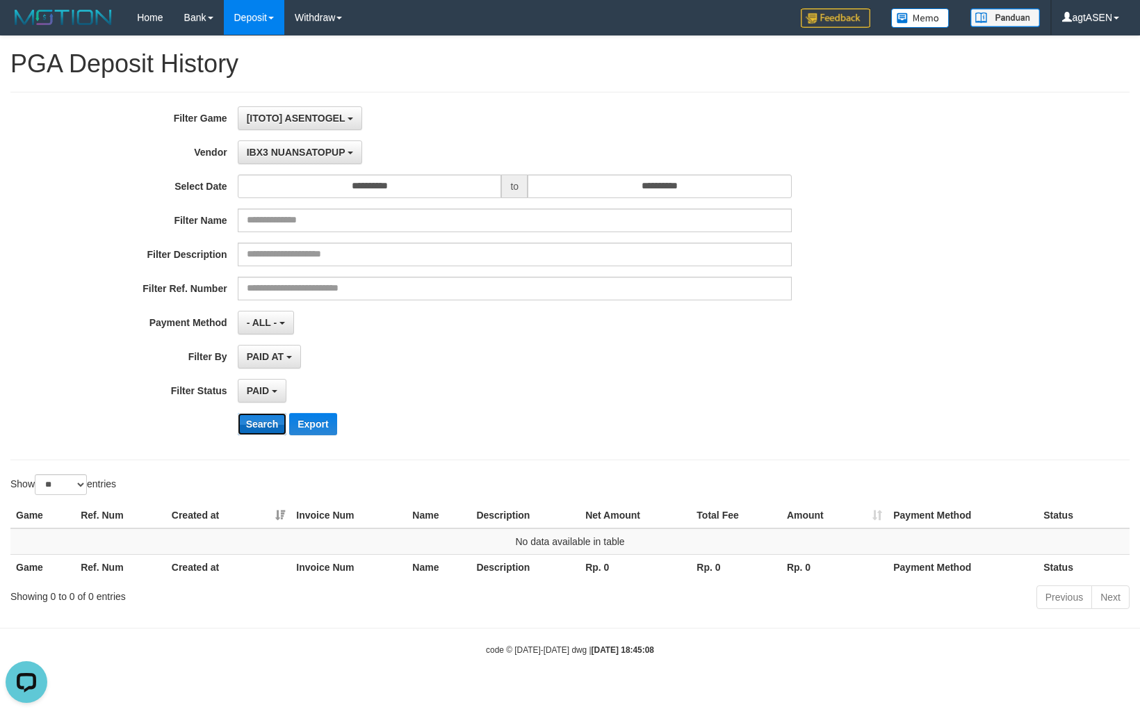
click at [277, 430] on button "Search" at bounding box center [262, 424] width 49 height 22
click at [306, 155] on span "IBX3 NUANSATOPUP" at bounding box center [296, 152] width 99 height 11
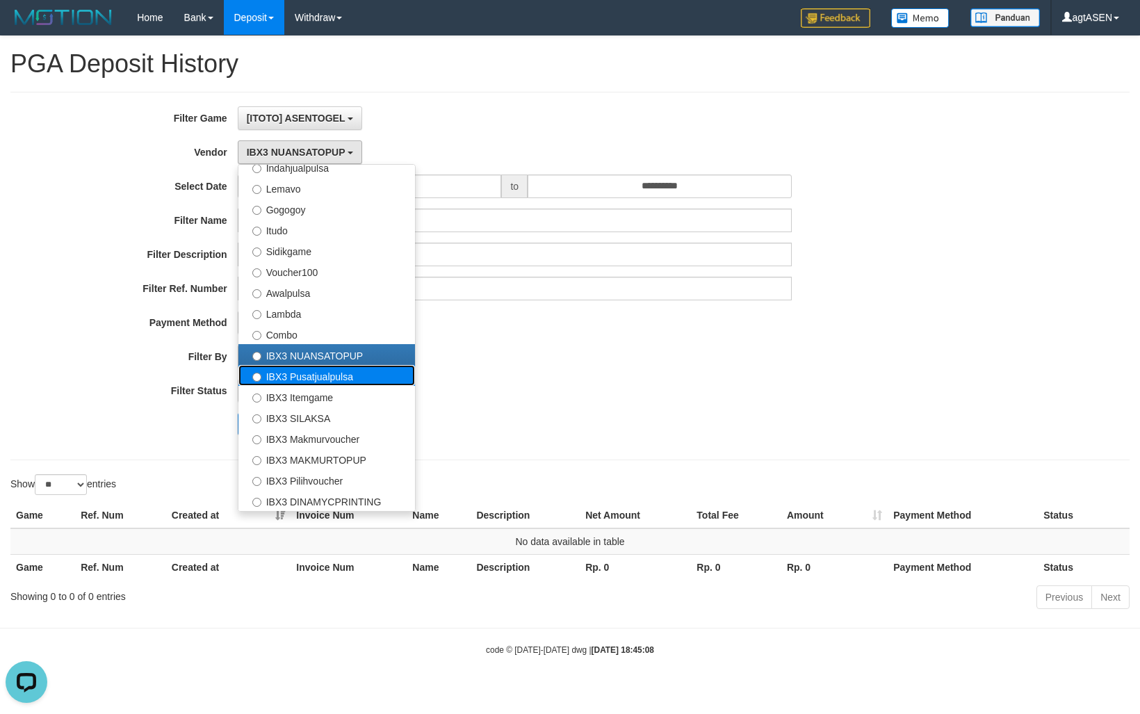
click at [300, 383] on label "IBX3 Pusatjualpulsa" at bounding box center [326, 375] width 177 height 21
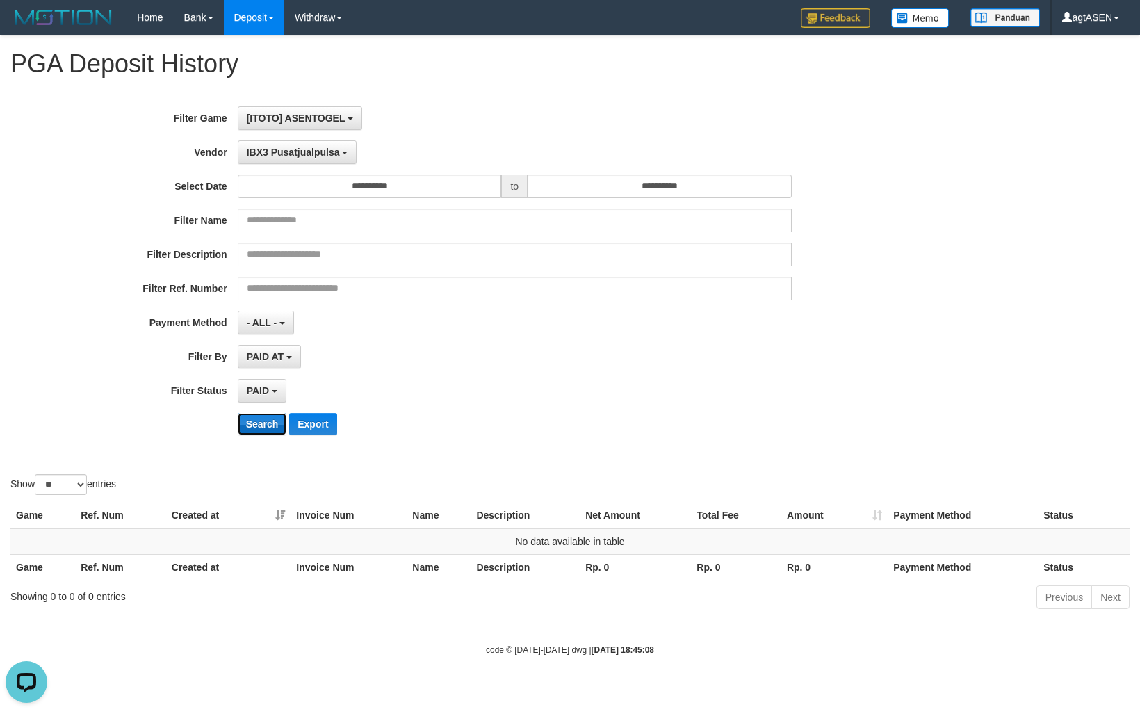
click at [263, 431] on button "Search" at bounding box center [262, 424] width 49 height 22
click at [304, 165] on div "**********" at bounding box center [475, 275] width 950 height 339
click at [309, 151] on span "IBX3 Pusatjualpulsa" at bounding box center [293, 152] width 93 height 11
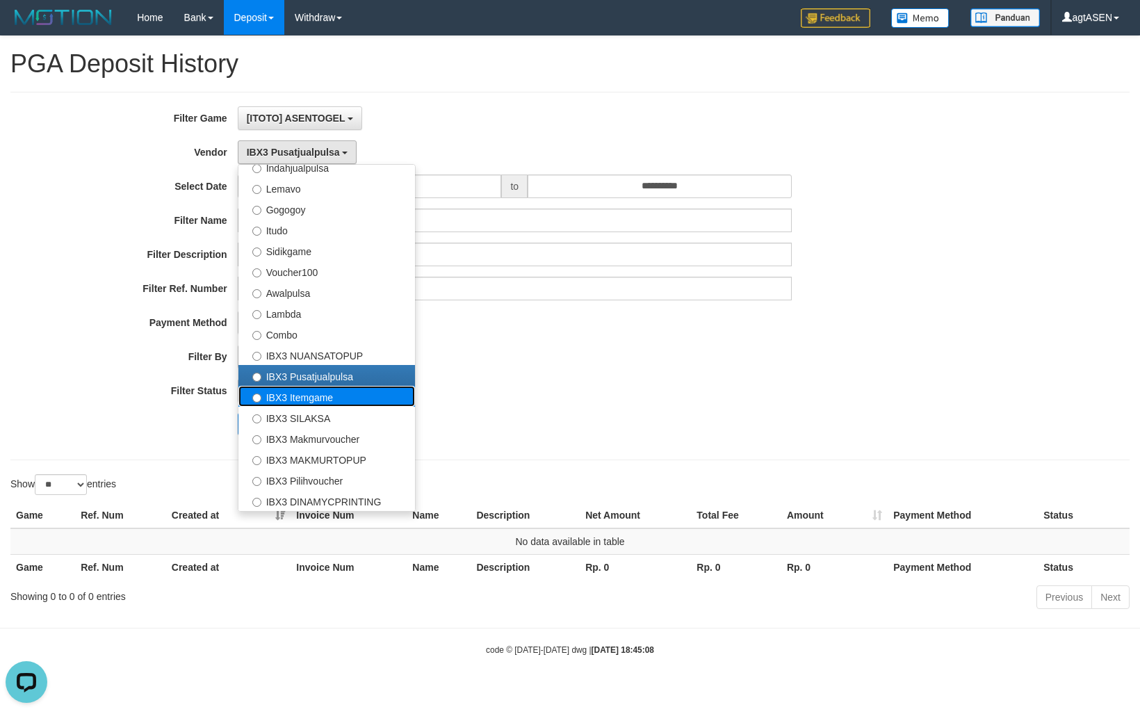
click at [286, 396] on label "IBX3 Itemgame" at bounding box center [326, 396] width 177 height 21
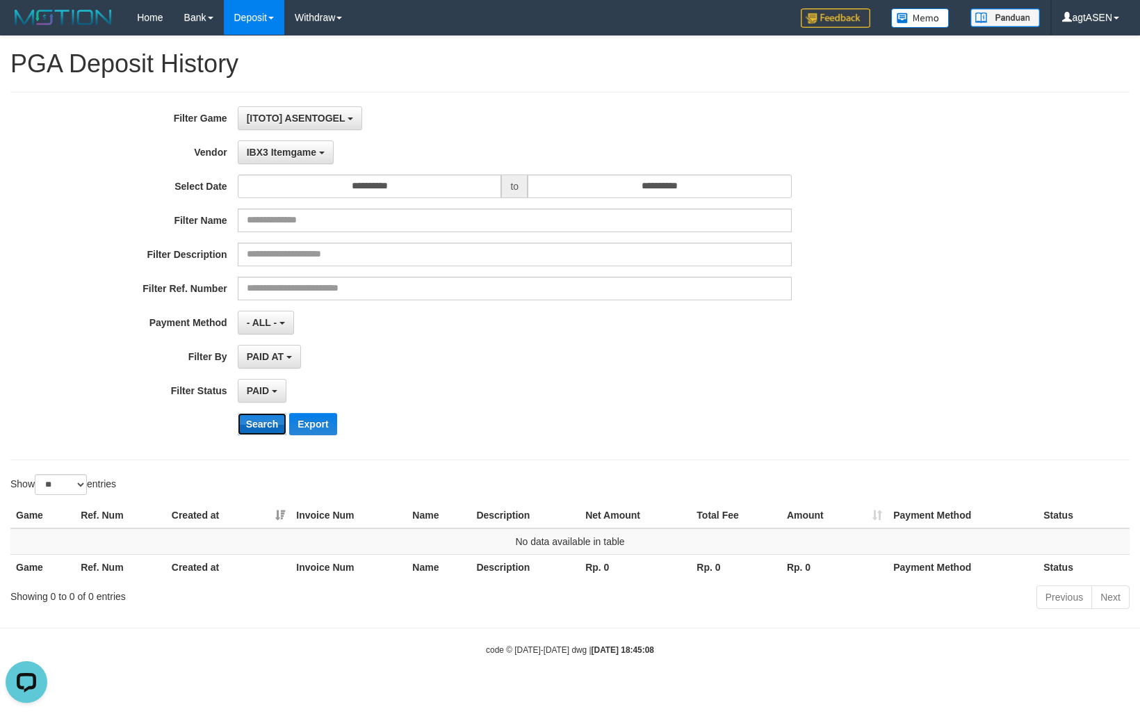
click at [272, 427] on button "Search" at bounding box center [262, 424] width 49 height 22
click at [275, 155] on span "IBX3 Itemgame" at bounding box center [282, 152] width 70 height 11
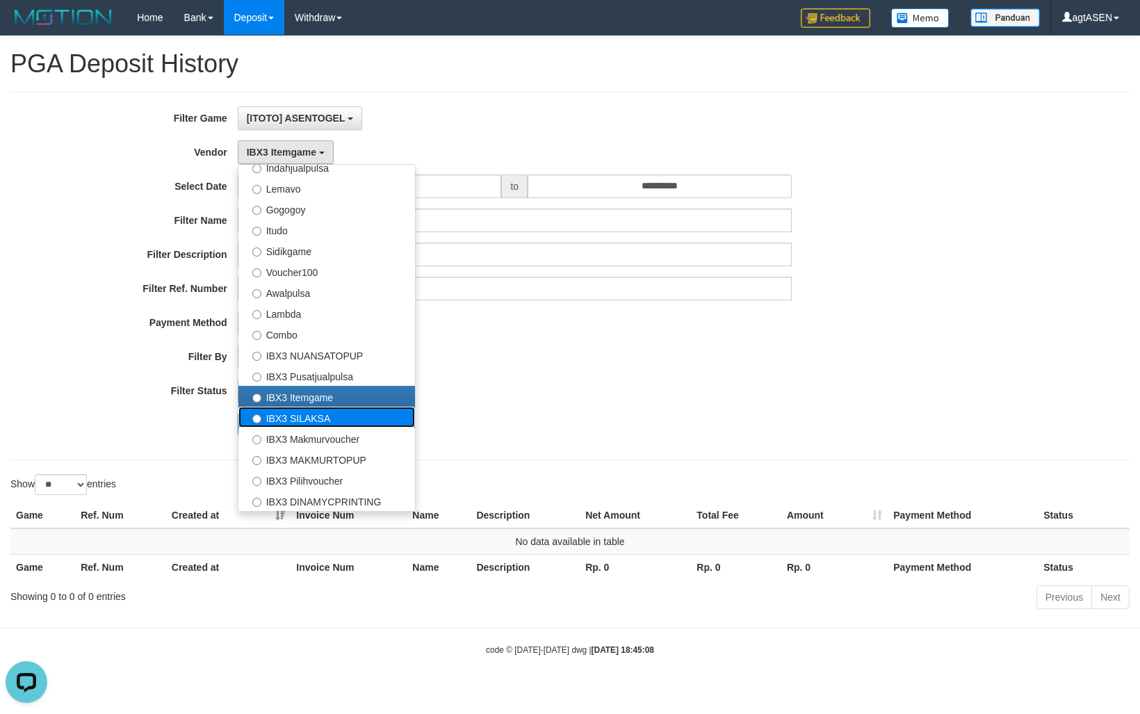
click at [279, 415] on label "IBX3 SILAKSA" at bounding box center [326, 417] width 177 height 21
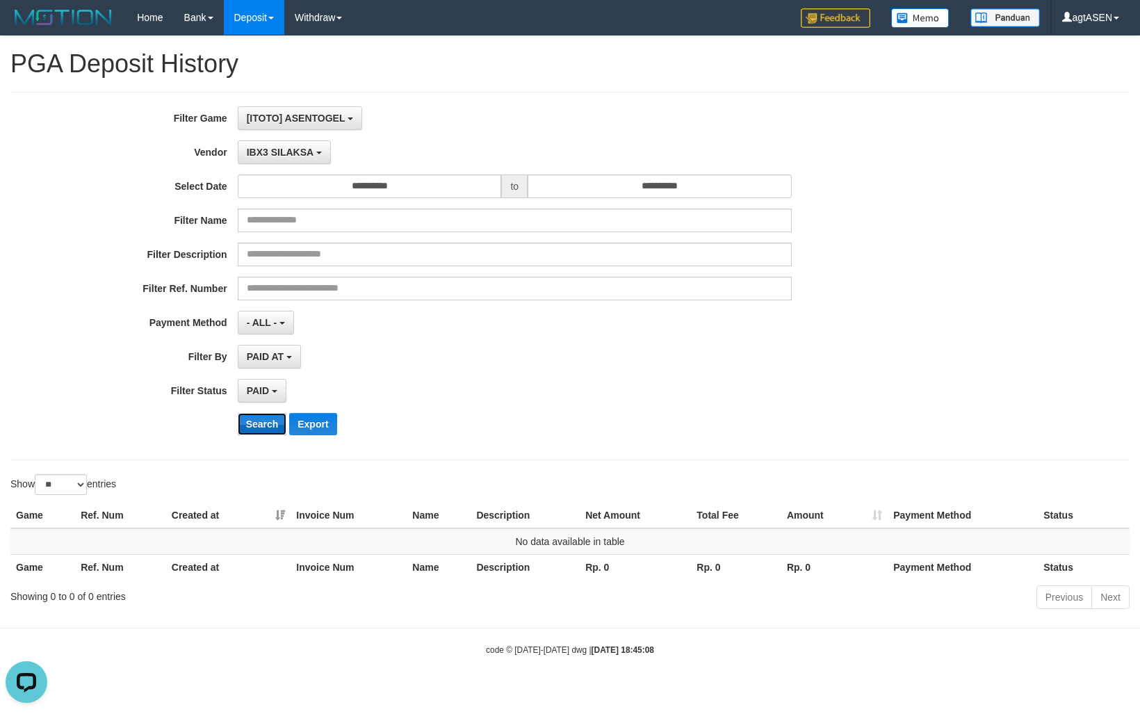
click at [261, 426] on button "Search" at bounding box center [262, 424] width 49 height 22
click at [297, 161] on button "IBX3 SILAKSA" at bounding box center [284, 152] width 93 height 24
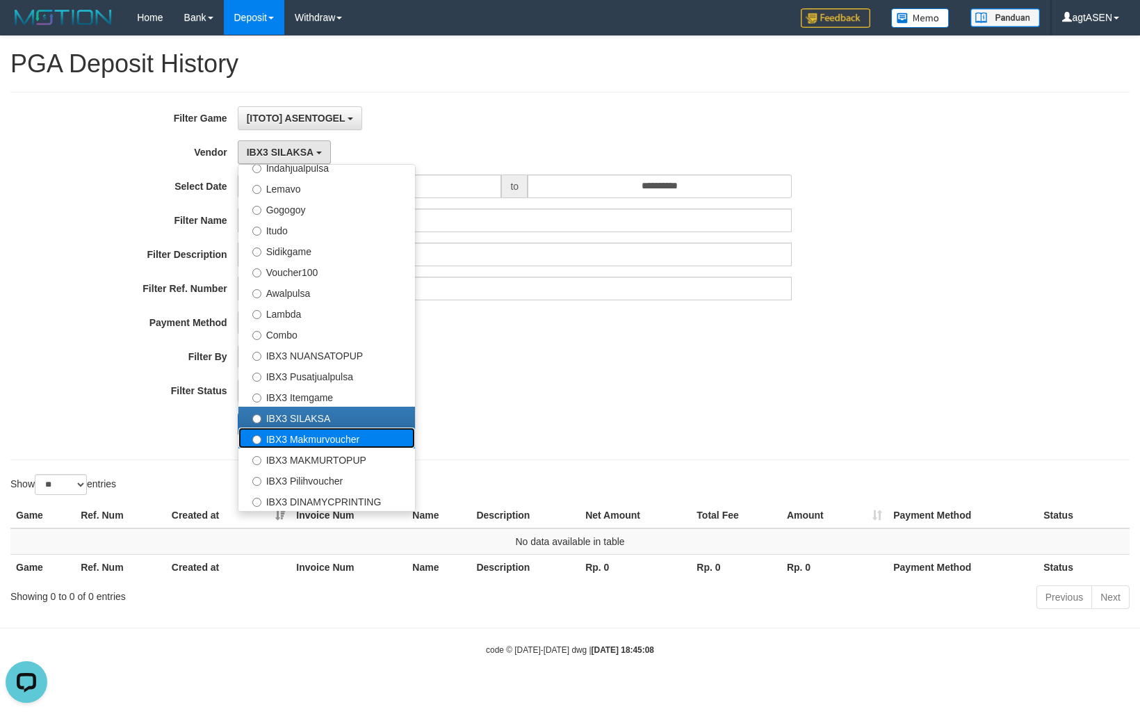
click at [304, 442] on label "IBX3 Makmurvoucher" at bounding box center [326, 437] width 177 height 21
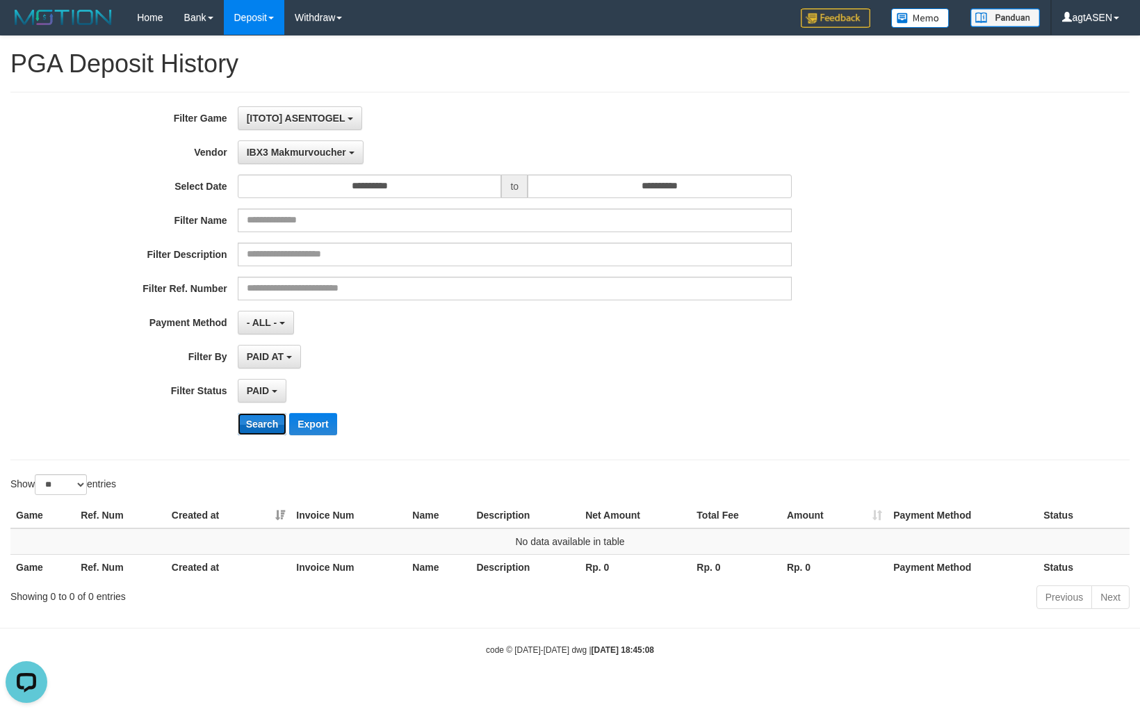
click at [272, 423] on button "Search" at bounding box center [262, 424] width 49 height 22
click at [291, 158] on span "IBX3 Makmurvoucher" at bounding box center [296, 152] width 99 height 11
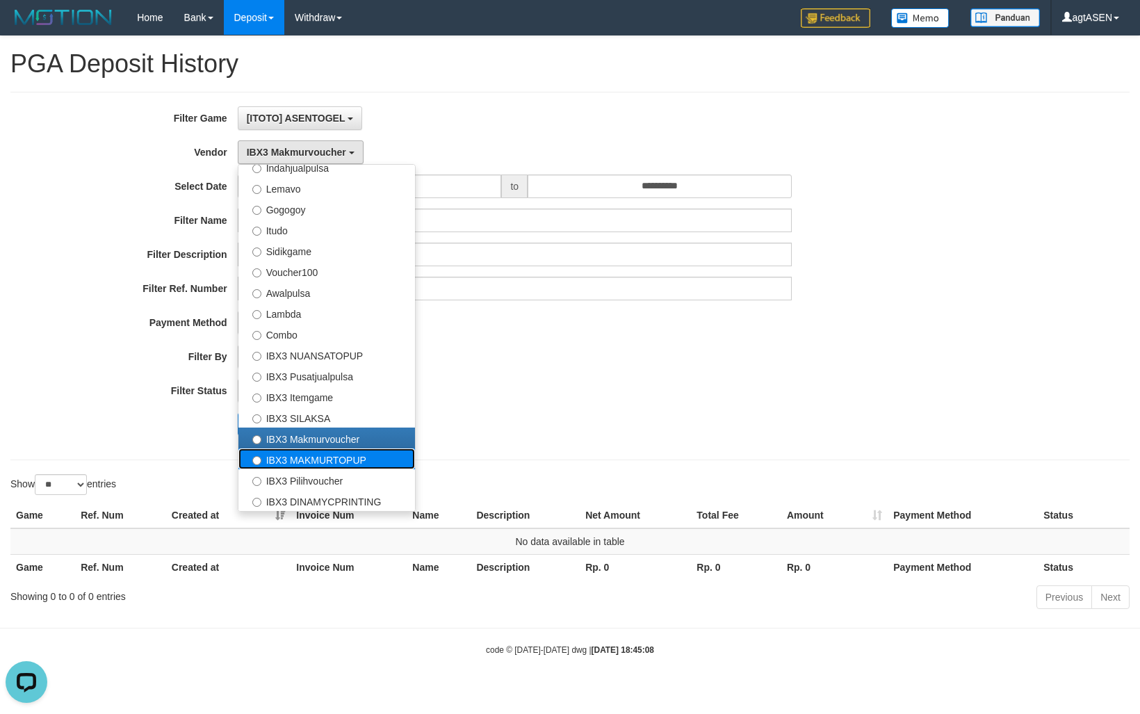
click at [286, 467] on label "IBX3 MAKMURTOPUP" at bounding box center [326, 458] width 177 height 21
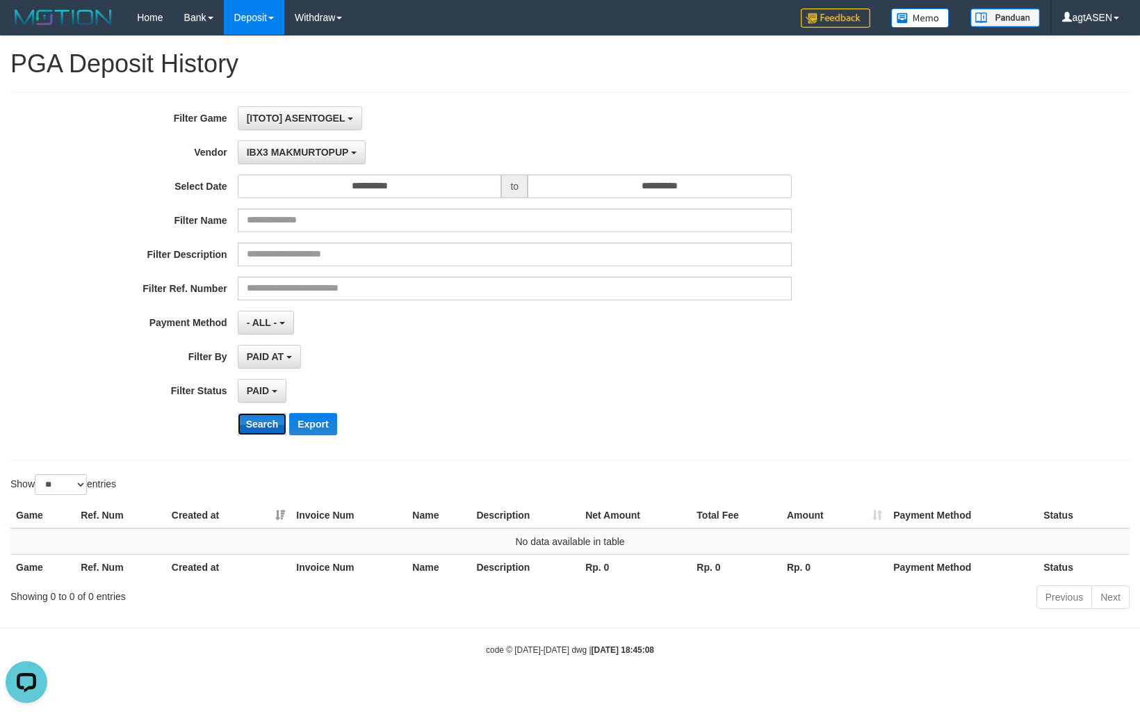
click at [254, 429] on button "Search" at bounding box center [262, 424] width 49 height 22
click at [327, 162] on button "IBX3 MAKMURTOPUP" at bounding box center [302, 152] width 128 height 24
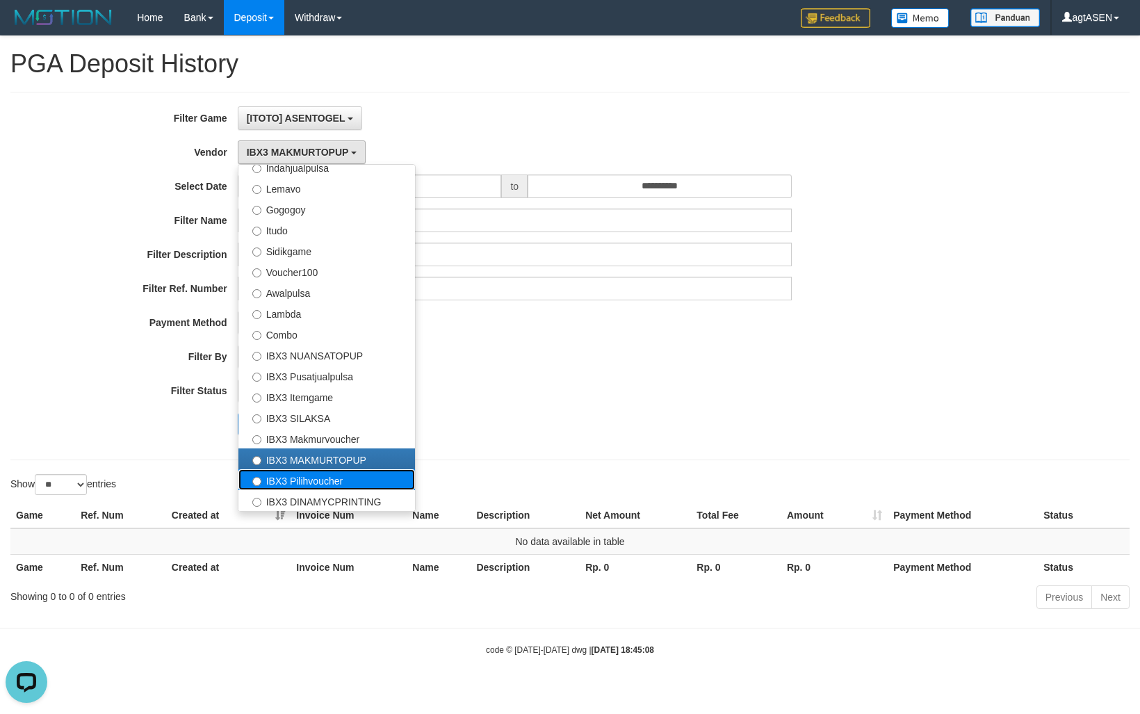
click at [321, 481] on label "IBX3 Pilihvoucher" at bounding box center [326, 479] width 177 height 21
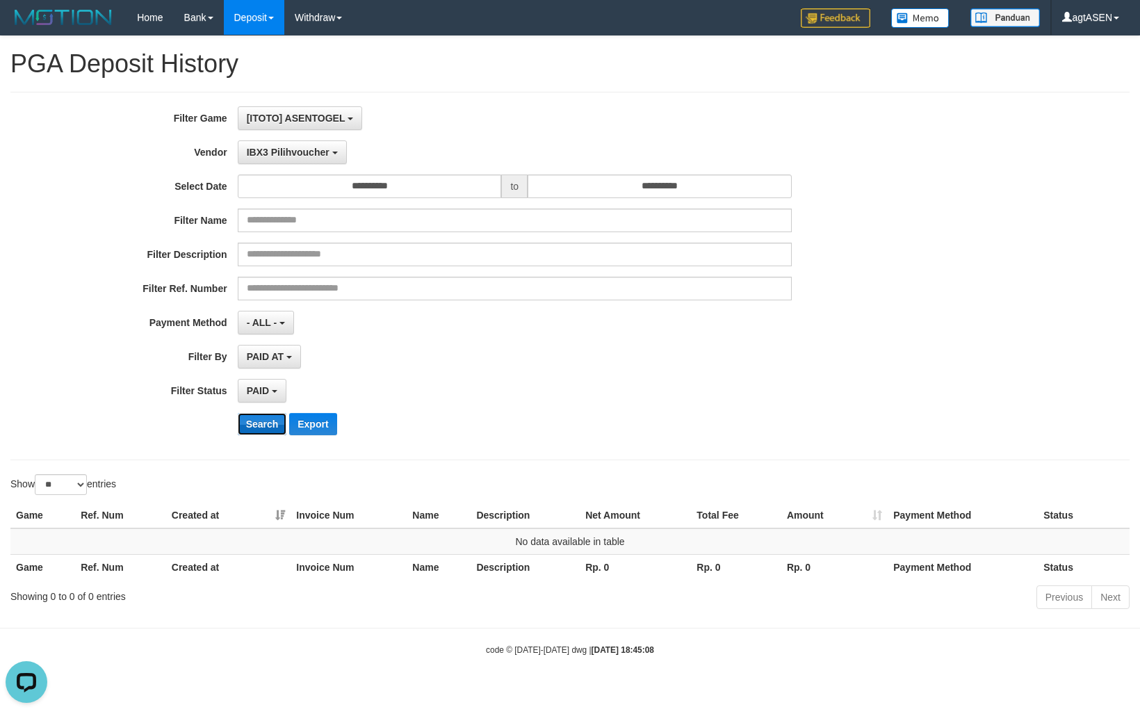
click at [268, 421] on button "Search" at bounding box center [262, 424] width 49 height 22
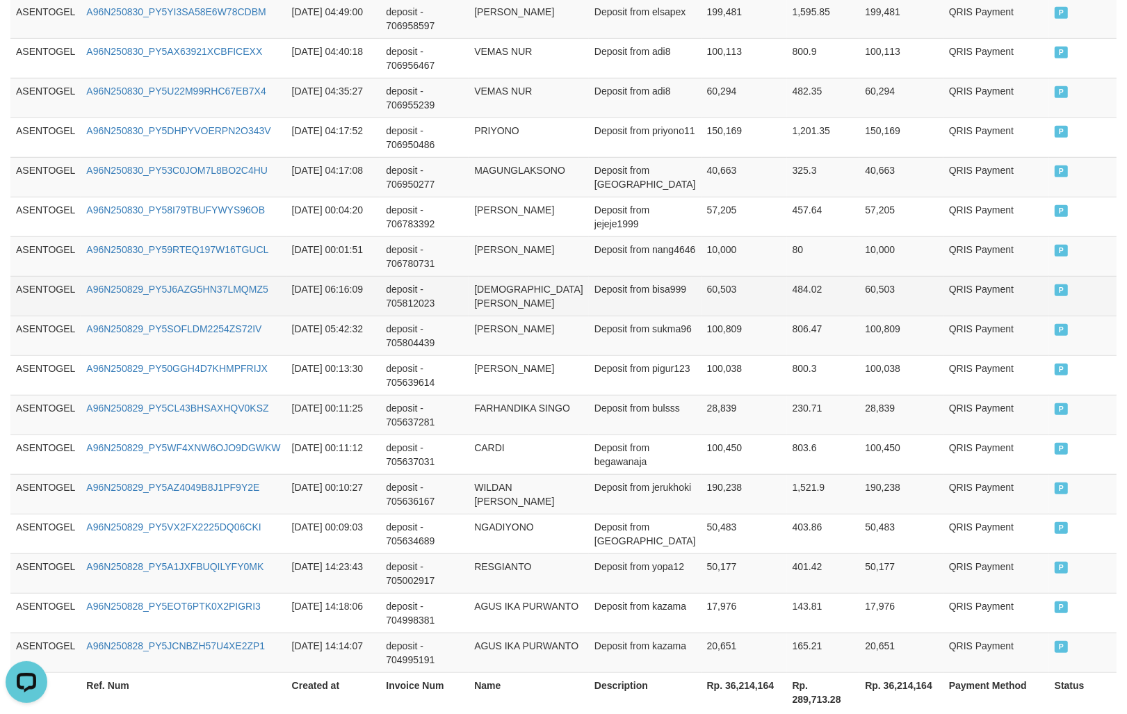
scroll to position [961, 0]
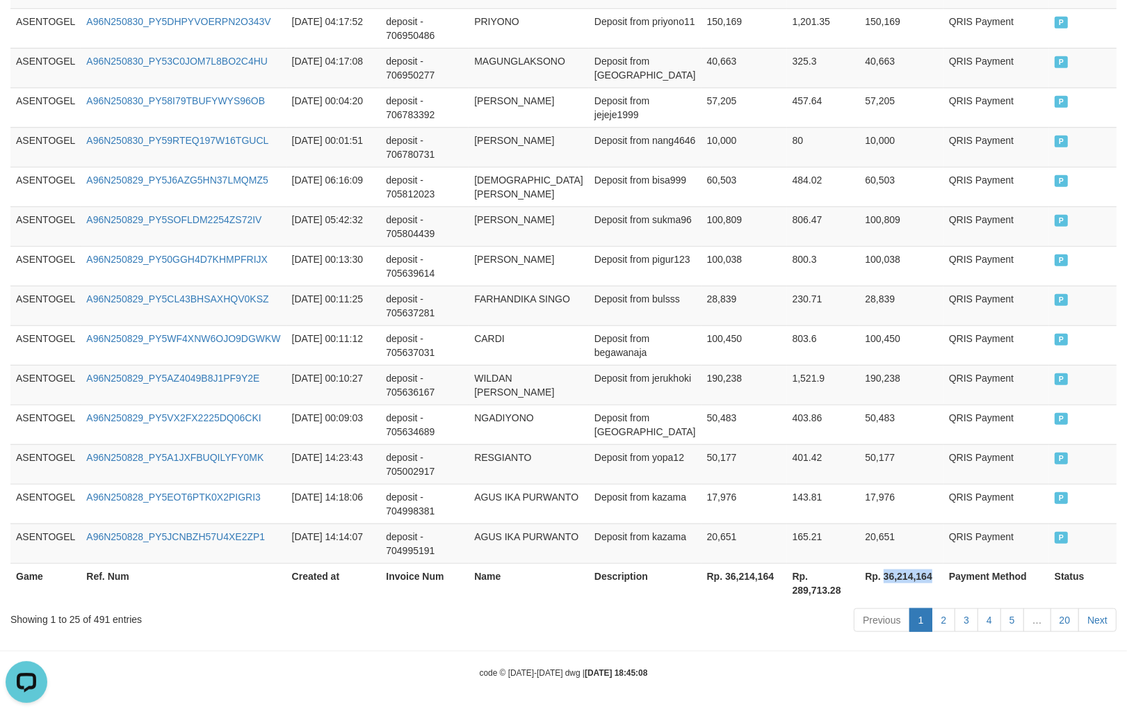
drag, startPoint x: 863, startPoint y: 572, endPoint x: 914, endPoint y: 575, distance: 50.8
click at [914, 575] on th "Rp. 36,214,164" at bounding box center [900, 583] width 83 height 40
copy th "36,214,164"
click at [791, 224] on td "806.47" at bounding box center [823, 226] width 73 height 40
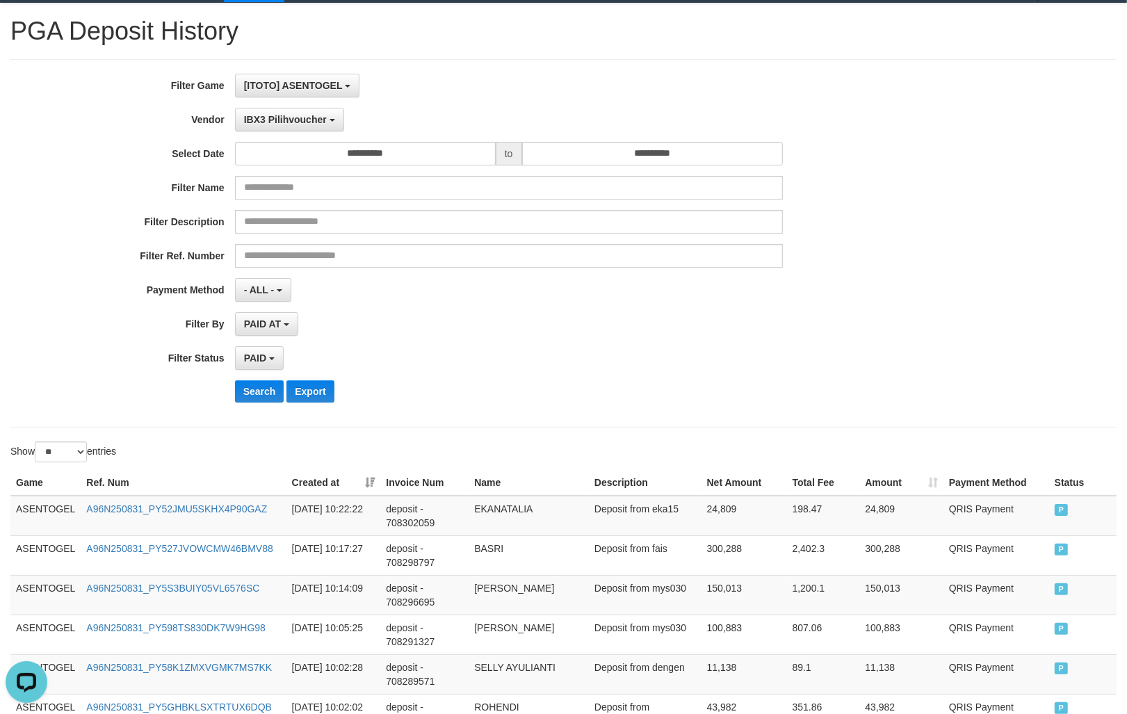
scroll to position [0, 0]
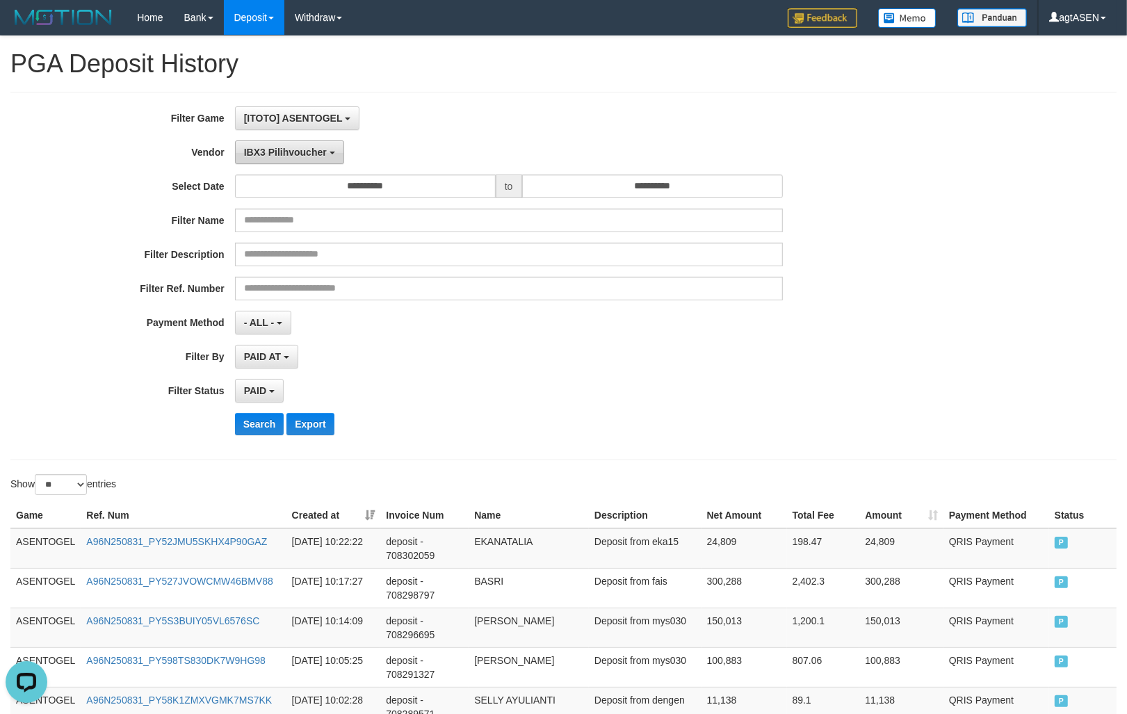
click at [322, 160] on button "IBX3 Pilihvoucher" at bounding box center [289, 152] width 109 height 24
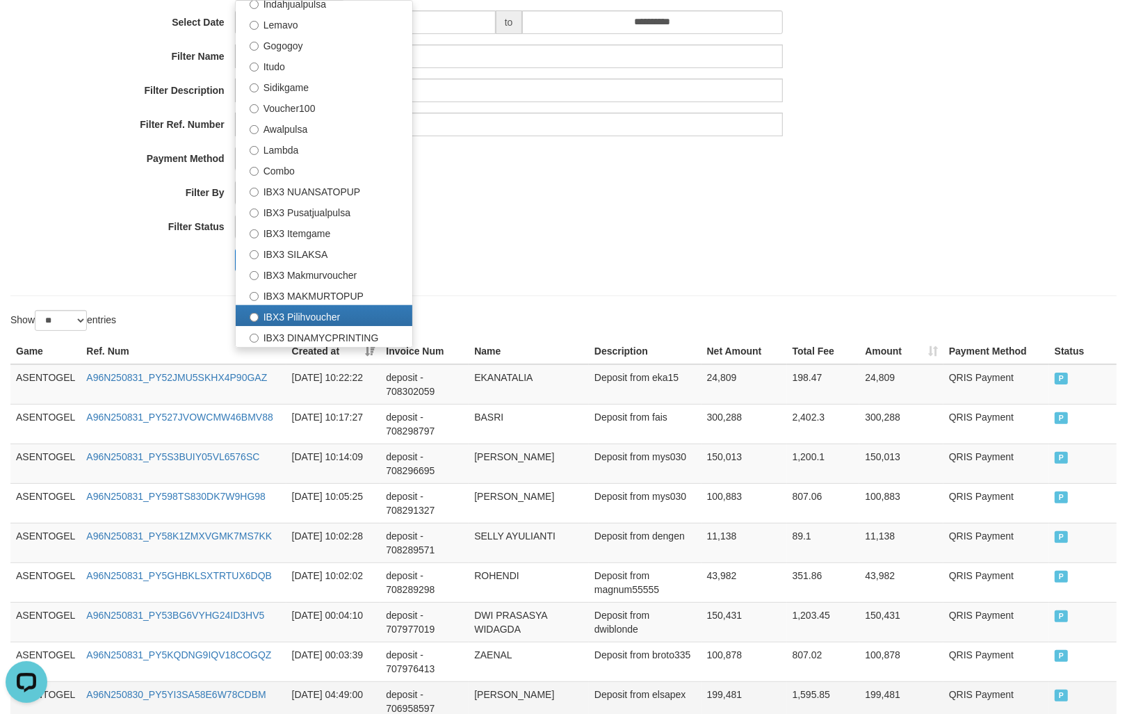
scroll to position [348, 0]
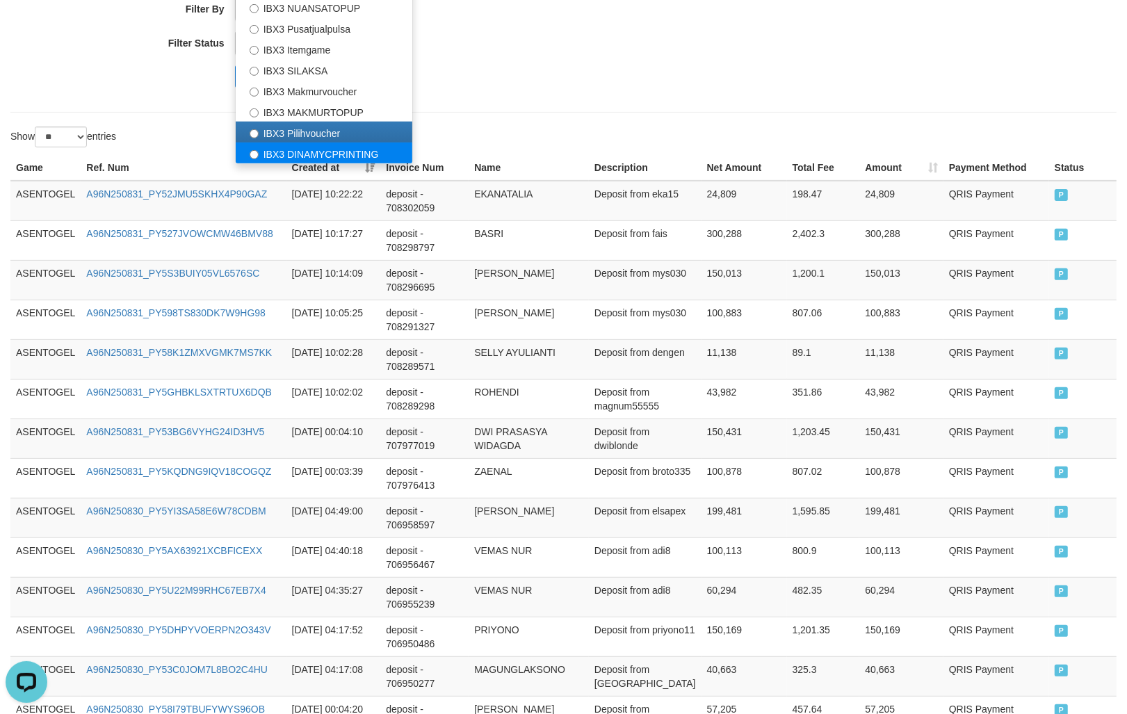
select select "**********"
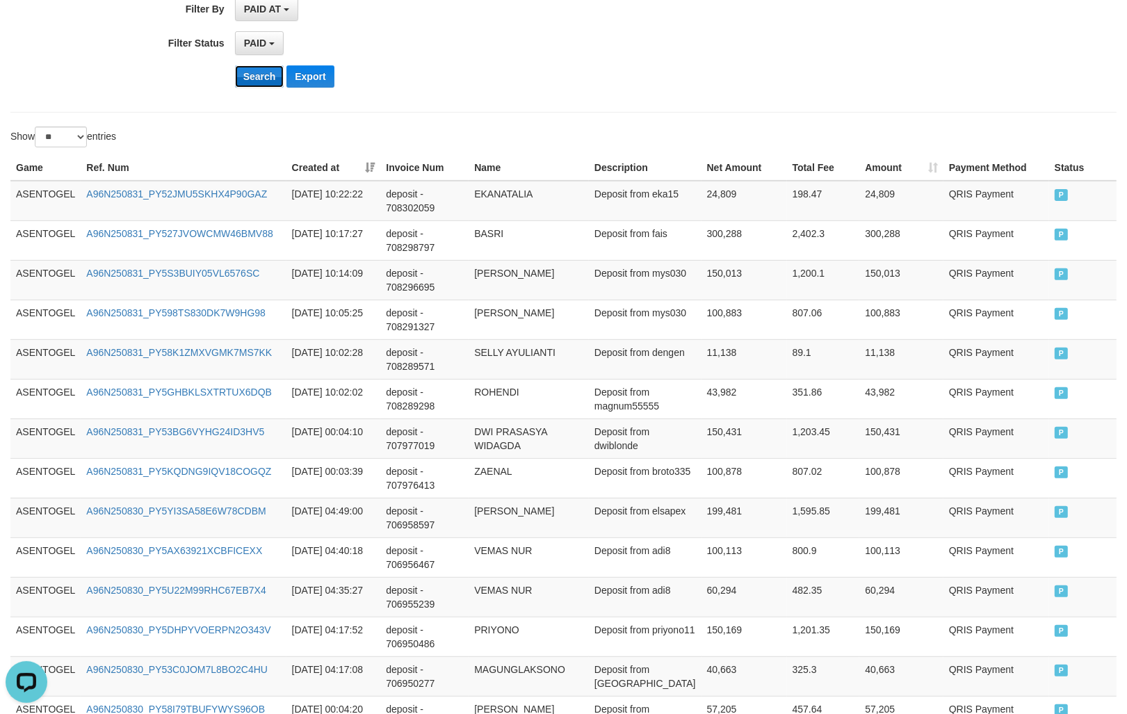
click at [261, 74] on button "Search" at bounding box center [259, 76] width 49 height 22
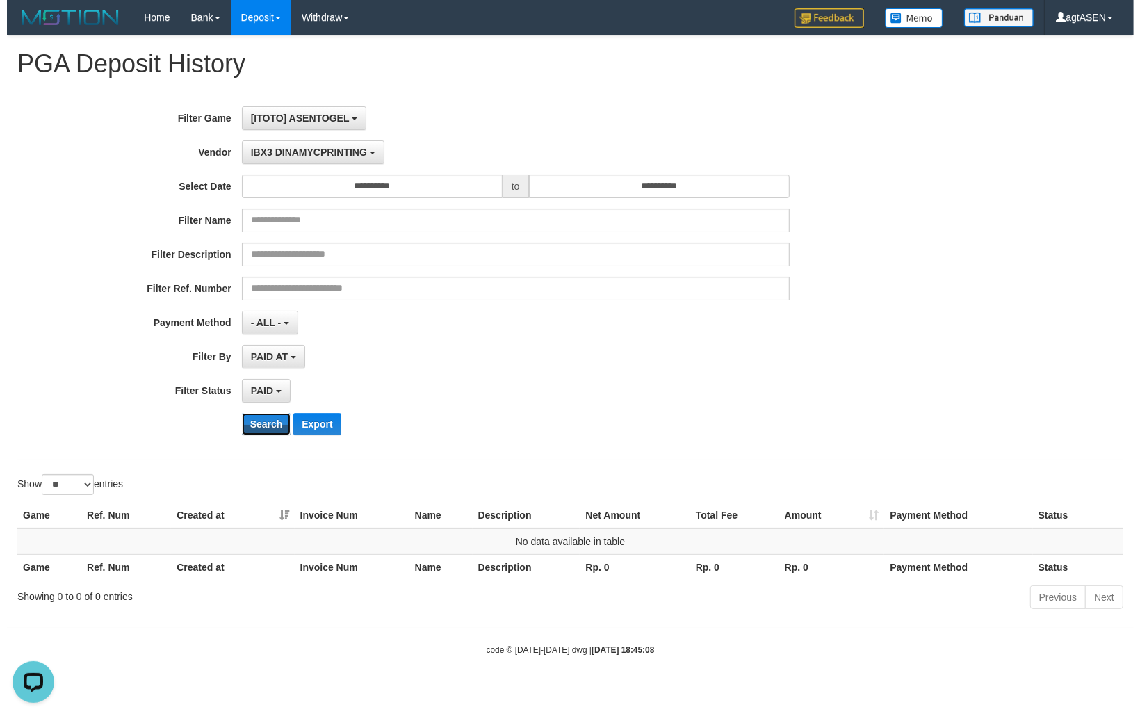
scroll to position [0, 0]
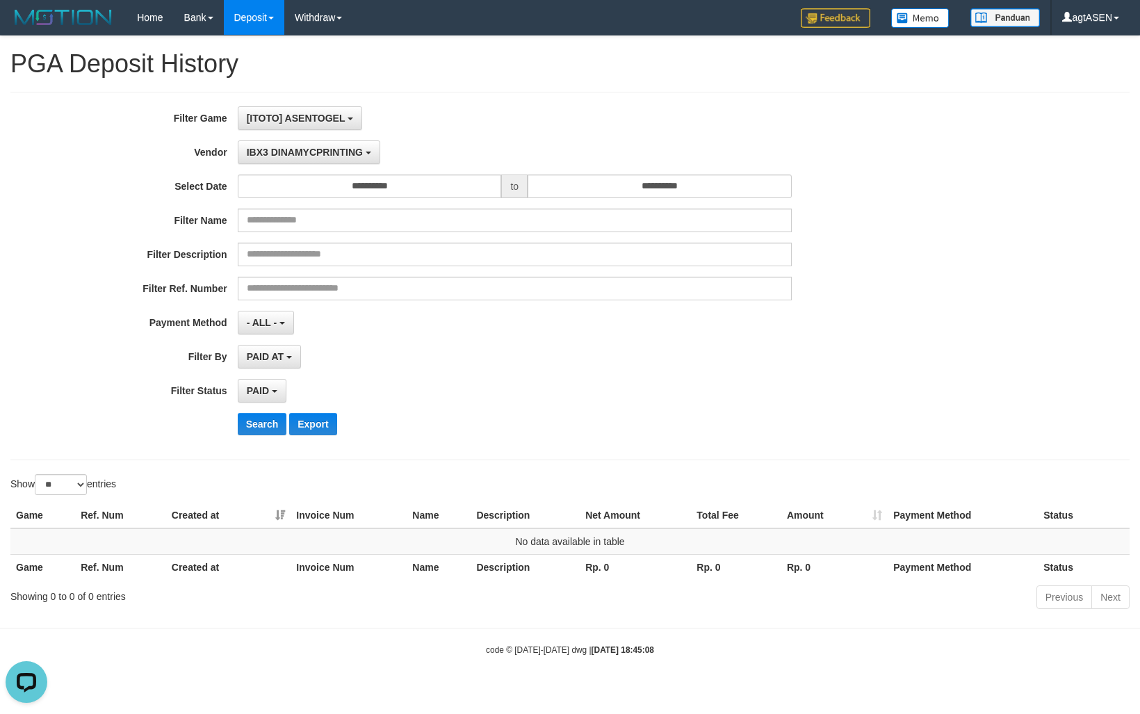
click at [661, 355] on div "PAID AT PAID AT CREATED AT" at bounding box center [515, 357] width 554 height 24
drag, startPoint x: 638, startPoint y: 417, endPoint x: 469, endPoint y: 417, distance: 168.9
click at [623, 417] on div "Search Export" at bounding box center [594, 424] width 712 height 22
click at [657, 402] on div "PAID SELECT ALL - ALL - SELECT STATUS PENDING/UNPAID PAID CANCELED EXPIRED" at bounding box center [515, 391] width 554 height 24
click at [474, 407] on div "**********" at bounding box center [475, 275] width 950 height 339
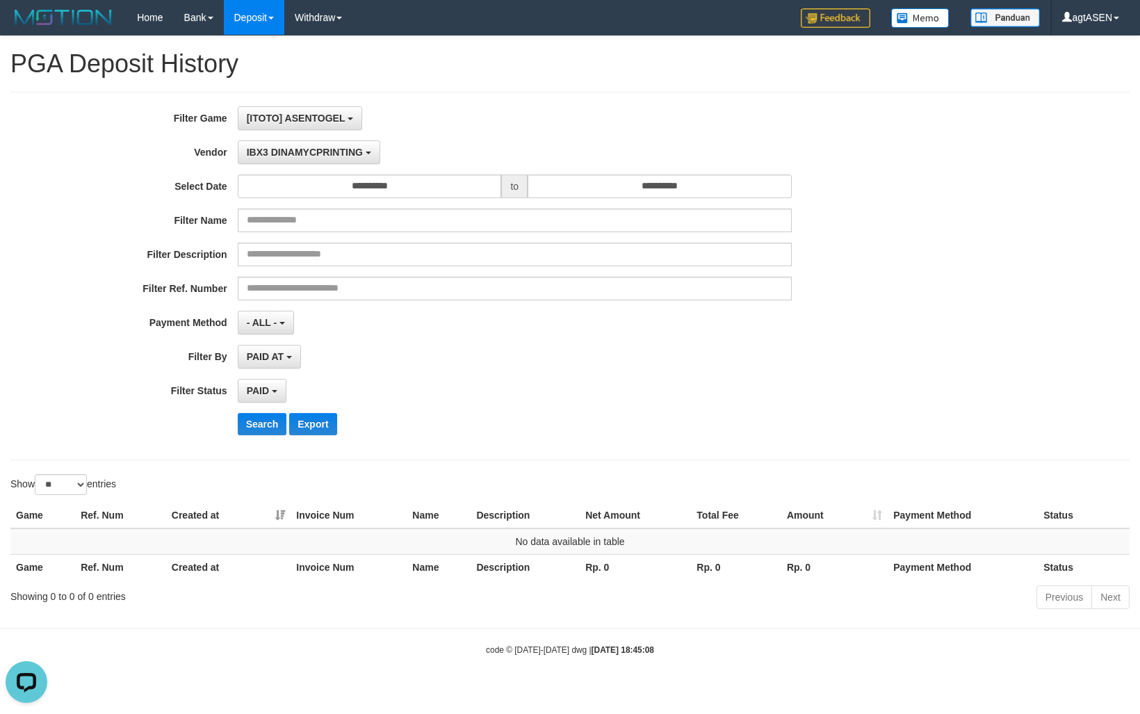
click at [564, 108] on div "[ITOTO] ASENTOGEL SELECT GAME [ITOTO] ASENTOGEL" at bounding box center [515, 118] width 554 height 24
drag, startPoint x: 498, startPoint y: 441, endPoint x: 497, endPoint y: 386, distance: 55.6
click at [497, 427] on div "**********" at bounding box center [475, 275] width 950 height 339
click at [542, 65] on h1 "PGA Deposit History" at bounding box center [569, 64] width 1119 height 28
click at [513, 405] on div "**********" at bounding box center [475, 275] width 950 height 339
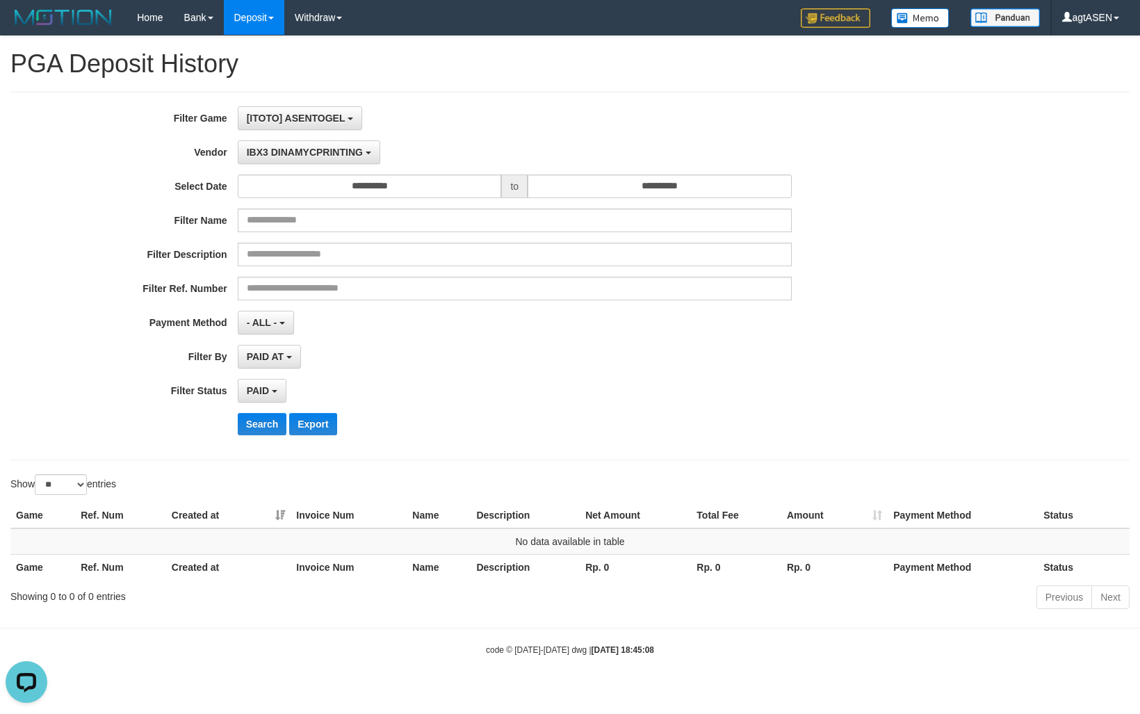
drag, startPoint x: 523, startPoint y: 57, endPoint x: 513, endPoint y: 242, distance: 185.2
click at [523, 57] on h1 "PGA Deposit History" at bounding box center [569, 64] width 1119 height 28
click at [504, 427] on div "Search Export" at bounding box center [594, 424] width 712 height 22
click at [441, 358] on div "PAID AT PAID AT CREATED AT" at bounding box center [515, 357] width 554 height 24
click at [357, 154] on span "IBX3 DINAMYCPRINTING" at bounding box center [305, 152] width 116 height 11
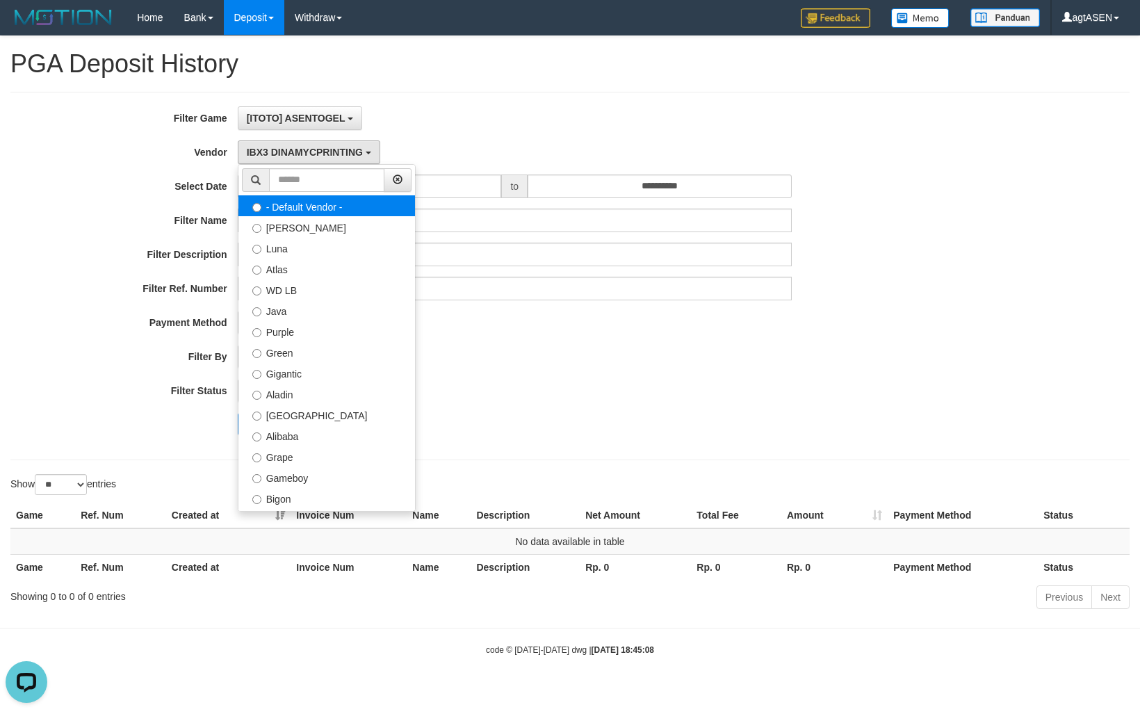
select select
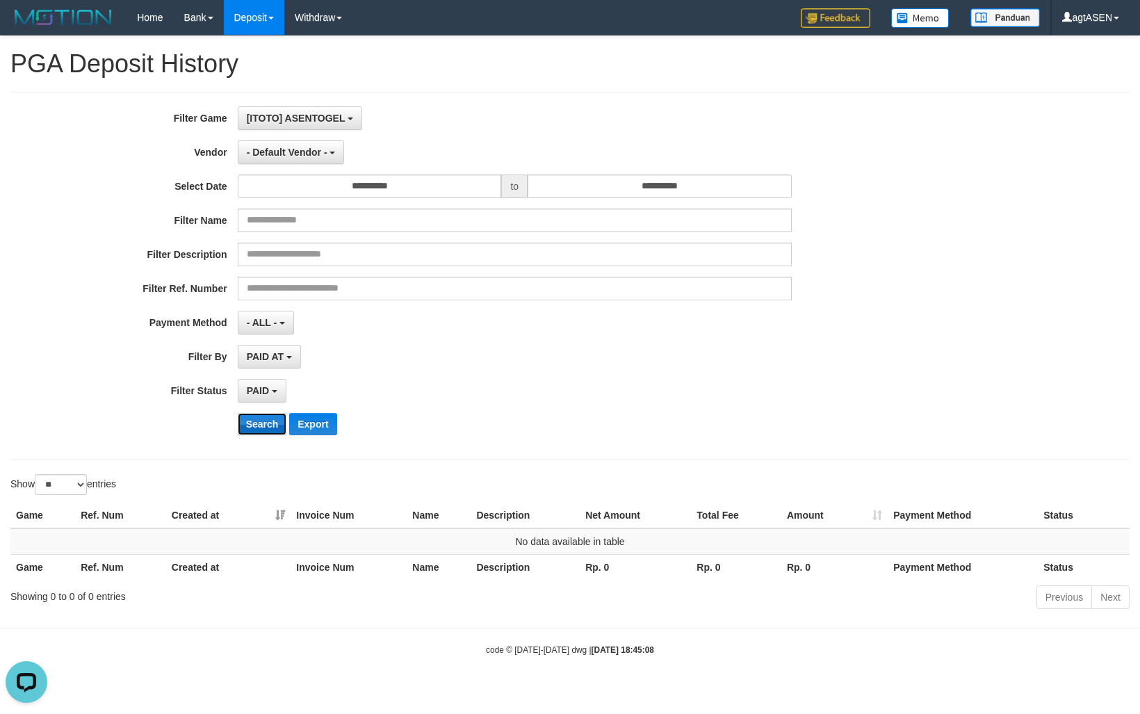
click at [266, 425] on button "Search" at bounding box center [262, 424] width 49 height 22
click at [659, 414] on div "**********" at bounding box center [475, 275] width 950 height 339
click at [929, 221] on div "Filter Name" at bounding box center [475, 221] width 950 height 24
click at [89, 300] on div "Filter Ref. Number" at bounding box center [475, 289] width 950 height 24
click at [968, 405] on div "**********" at bounding box center [570, 275] width 1140 height 339
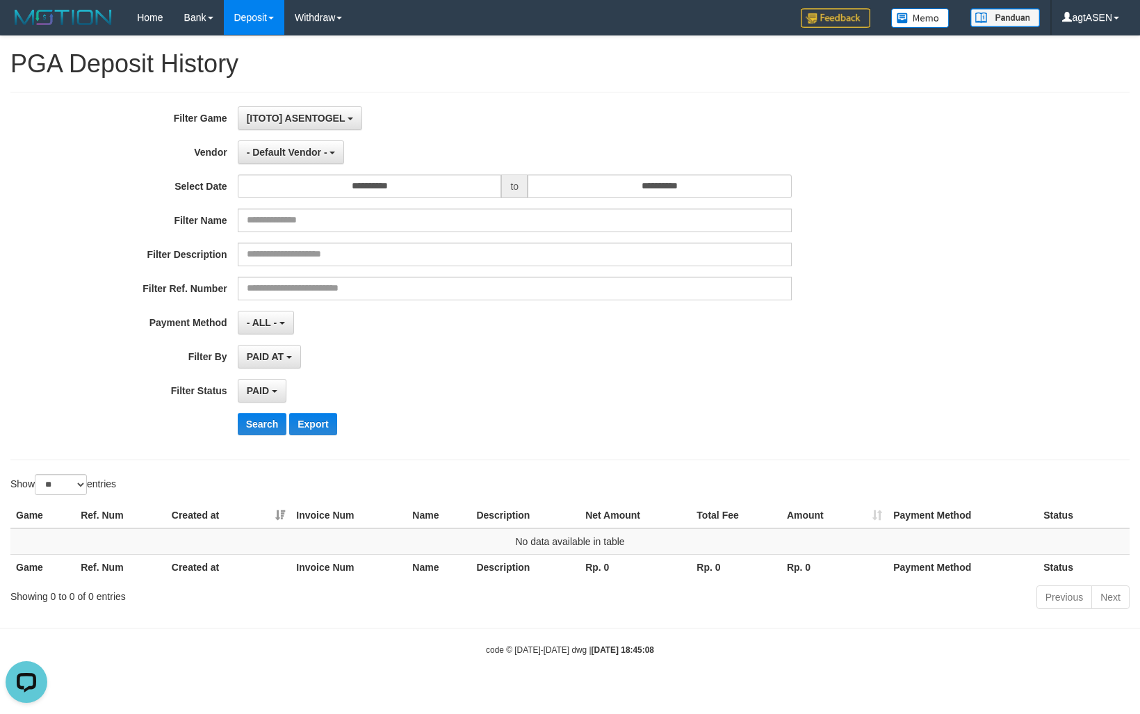
click at [1001, 249] on div "**********" at bounding box center [570, 275] width 1140 height 339
click at [1001, 19] on link "agtASEN" at bounding box center [1091, 17] width 78 height 35
click at [1001, 23] on link "agtASEN" at bounding box center [1091, 17] width 78 height 35
click at [1001, 28] on link "agtASEN" at bounding box center [1091, 17] width 78 height 35
click at [570, 13] on div "Home Bank Account List Load By Website Group [ITOTO] ASENTOGEL Mutasi Bank Sear…" at bounding box center [569, 17] width 1119 height 35
